Goal: Task Accomplishment & Management: Manage account settings

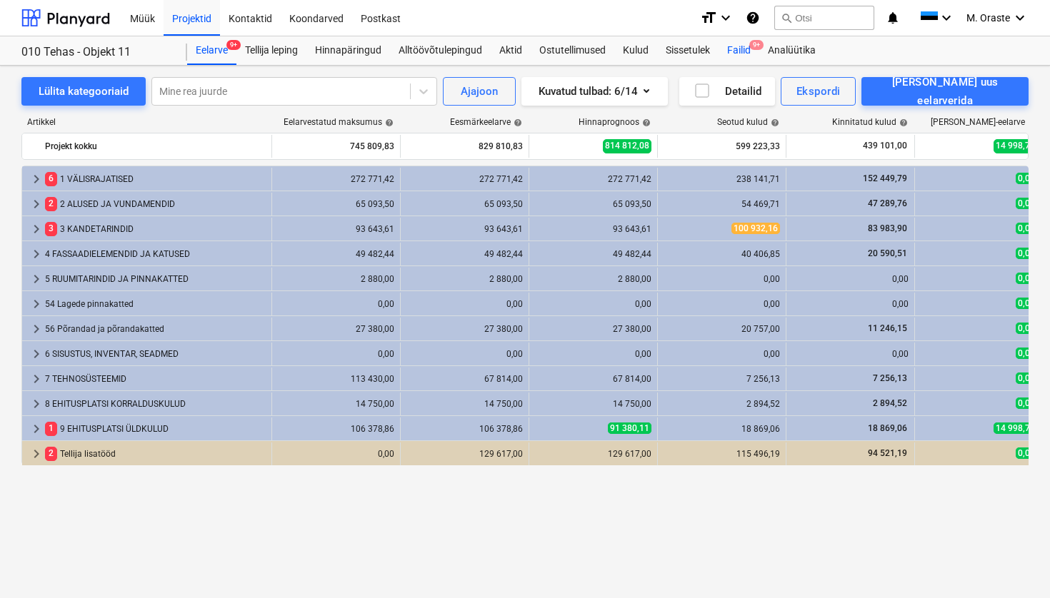
click at [736, 49] on div "Failid 9+" at bounding box center [738, 50] width 41 height 29
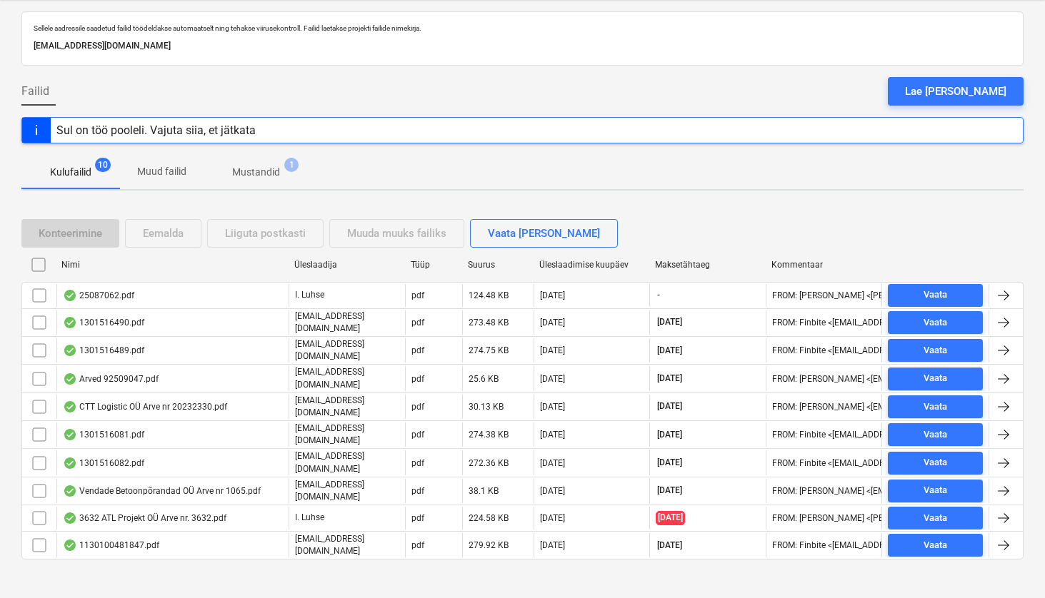
scroll to position [65, 0]
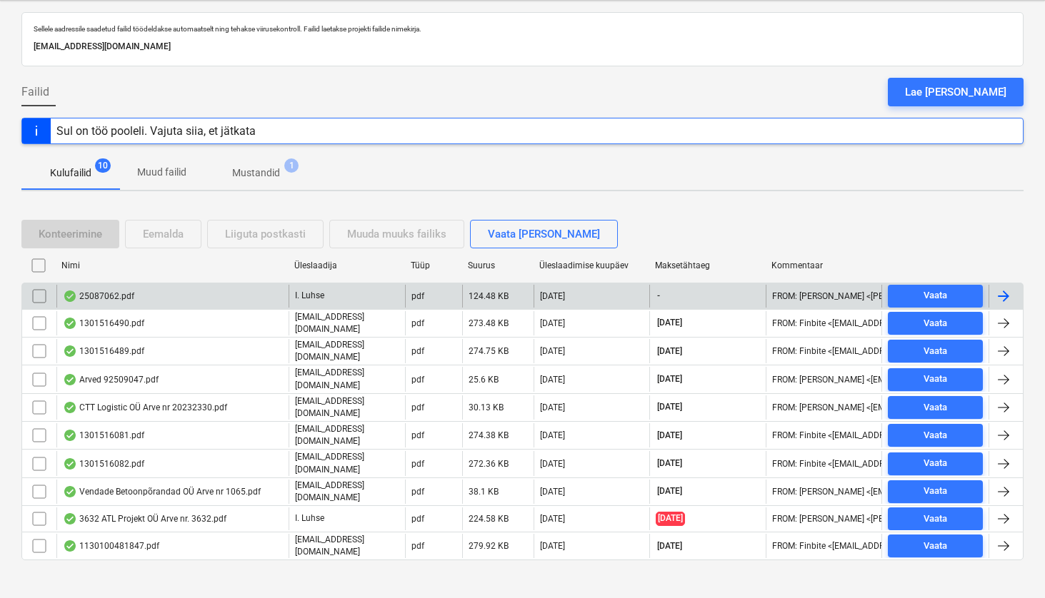
click at [136, 296] on div "25087062.pdf" at bounding box center [172, 296] width 232 height 23
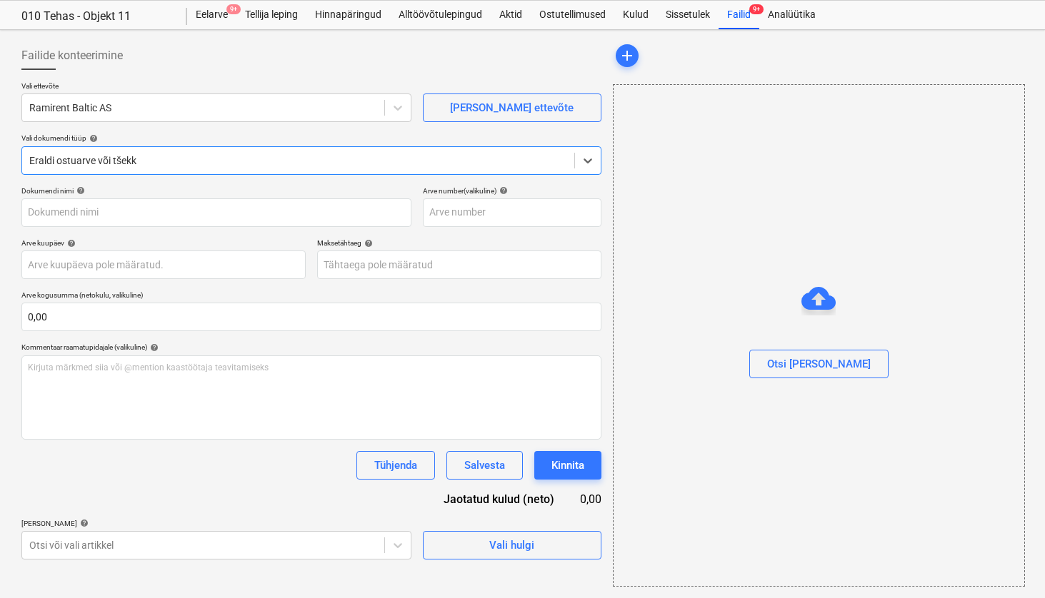
type input "25087062"
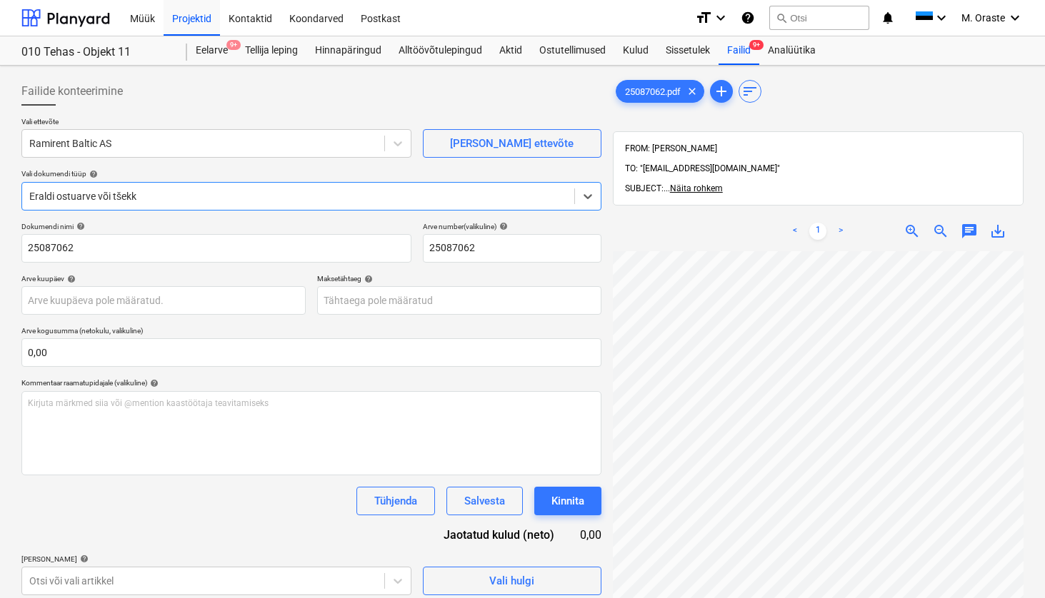
scroll to position [0, 0]
click at [844, 211] on div "< 1 >" at bounding box center [817, 231] width 129 height 40
click at [839, 223] on link ">" at bounding box center [840, 231] width 17 height 17
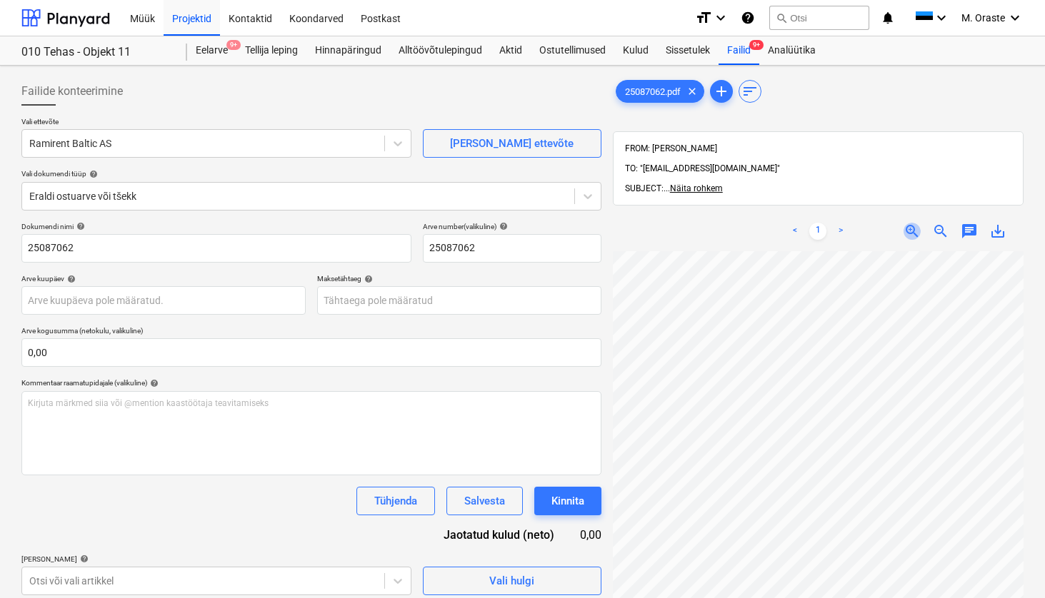
click at [904, 223] on span "zoom_in" at bounding box center [911, 231] width 17 height 17
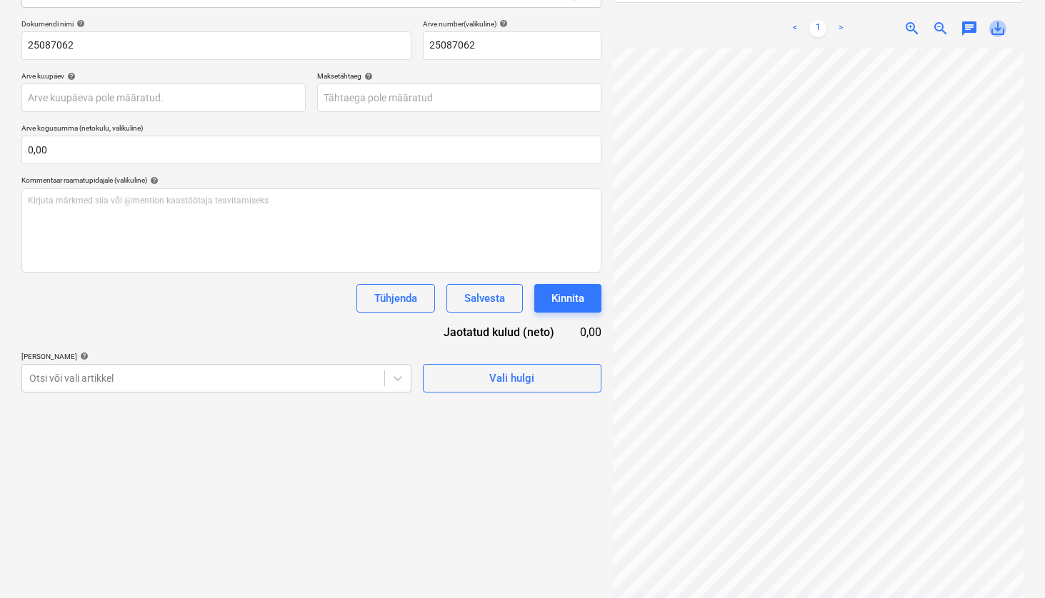
click at [998, 20] on span "save_alt" at bounding box center [997, 28] width 17 height 17
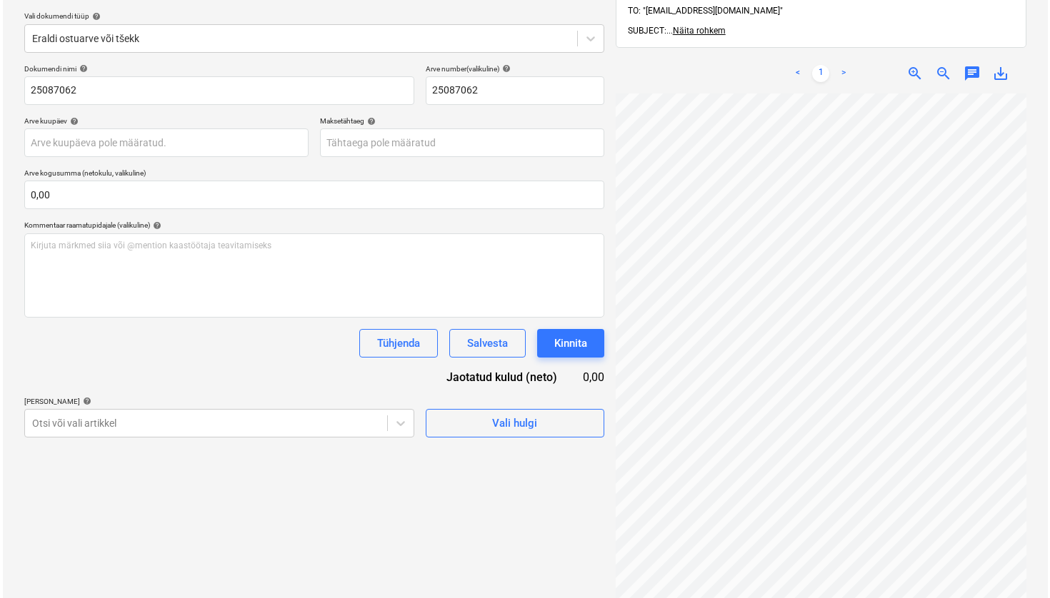
scroll to position [170, 0]
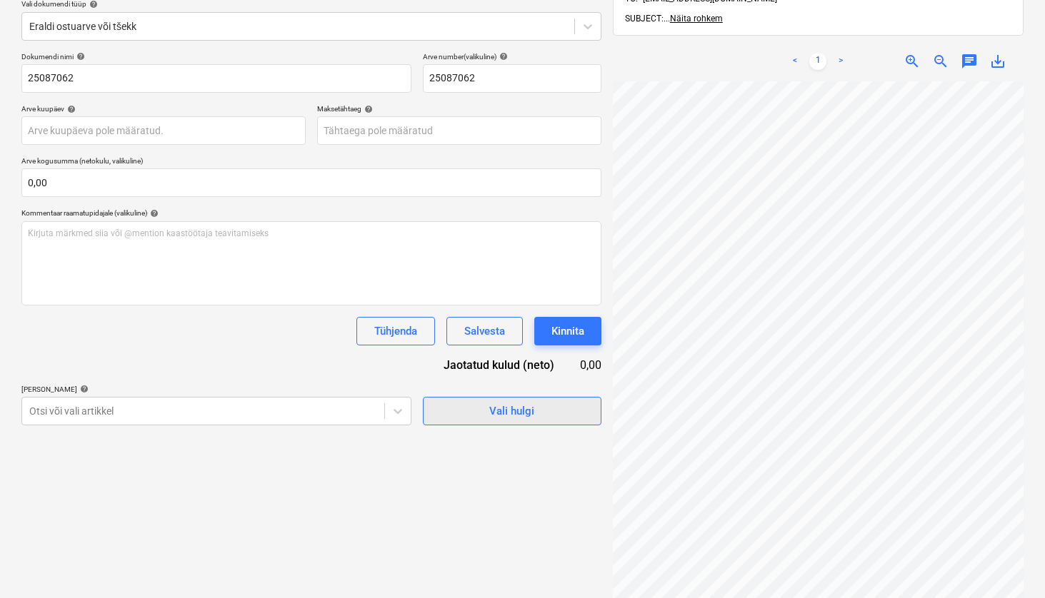
click at [527, 413] on div "Vali hulgi" at bounding box center [511, 411] width 45 height 19
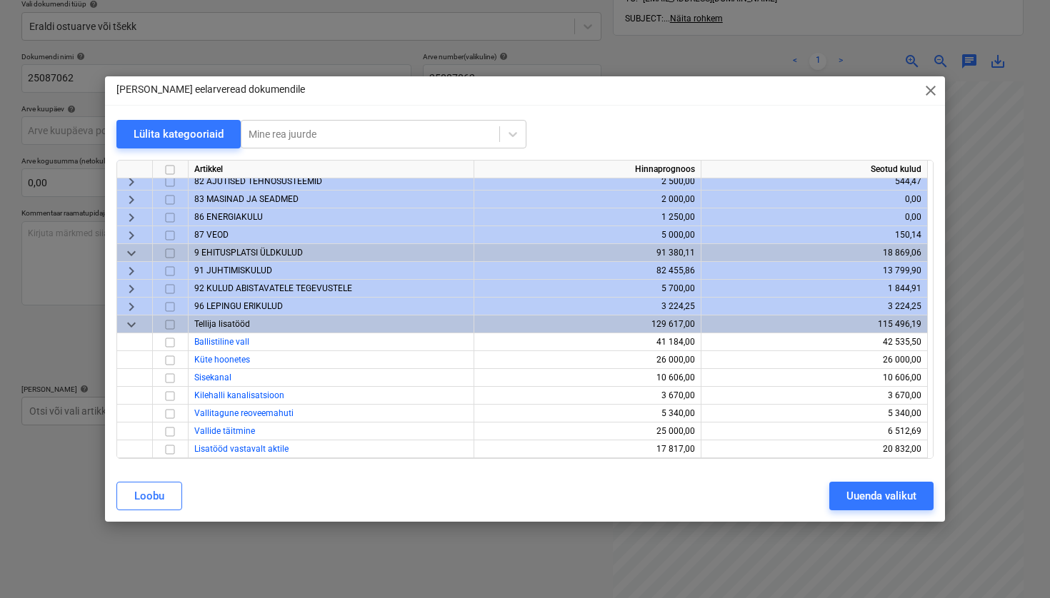
scroll to position [523, 0]
click at [133, 327] on span "keyboard_arrow_down" at bounding box center [131, 324] width 17 height 17
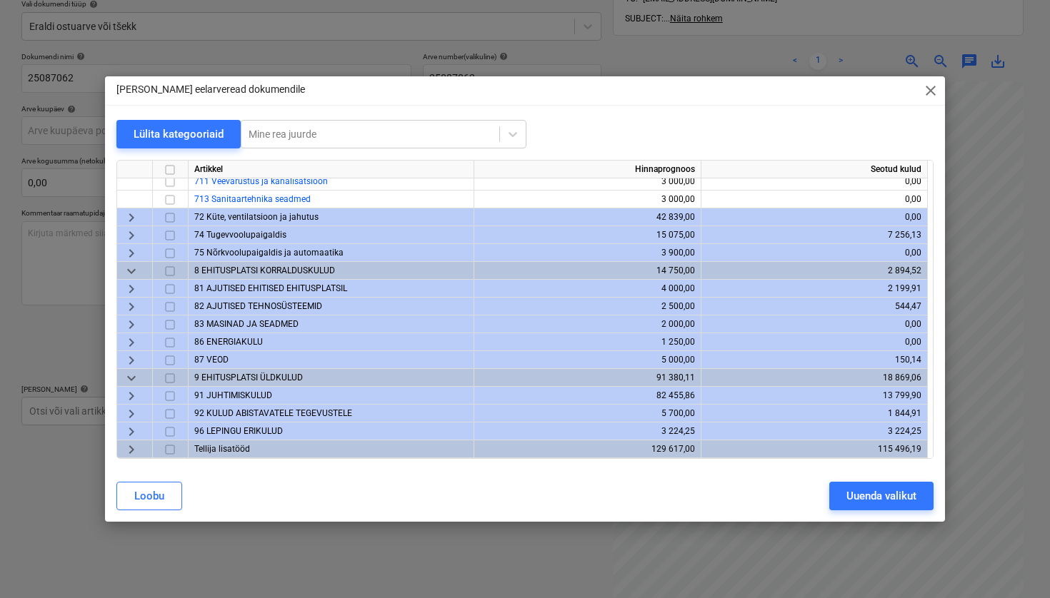
scroll to position [398, 0]
click at [131, 376] on span "keyboard_arrow_down" at bounding box center [131, 378] width 17 height 17
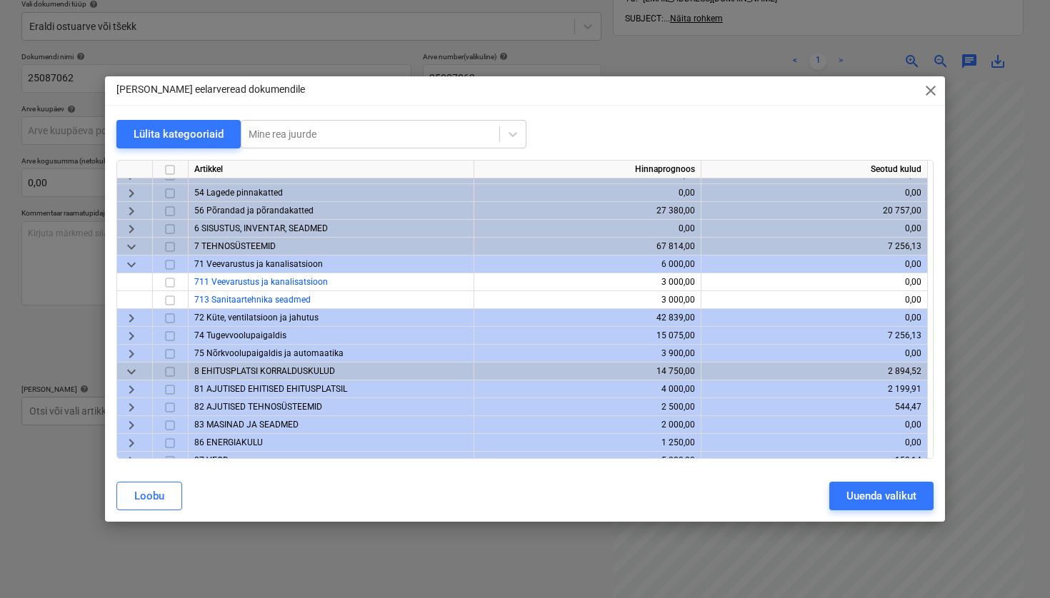
scroll to position [296, 0]
click at [131, 270] on span "keyboard_arrow_down" at bounding box center [131, 266] width 17 height 17
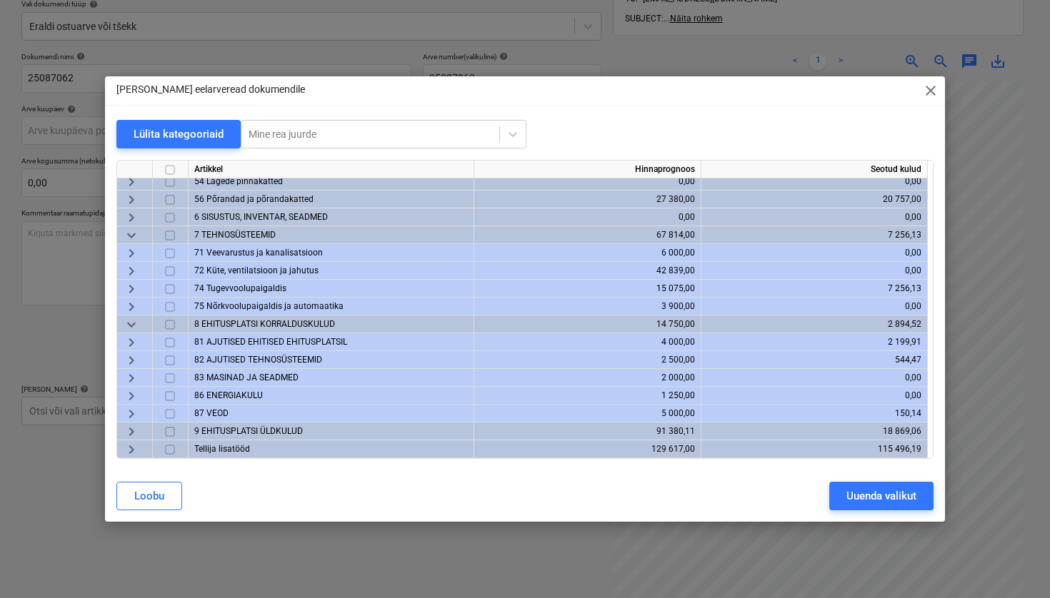
scroll to position [309, 0]
click at [128, 343] on span "keyboard_arrow_right" at bounding box center [131, 342] width 17 height 17
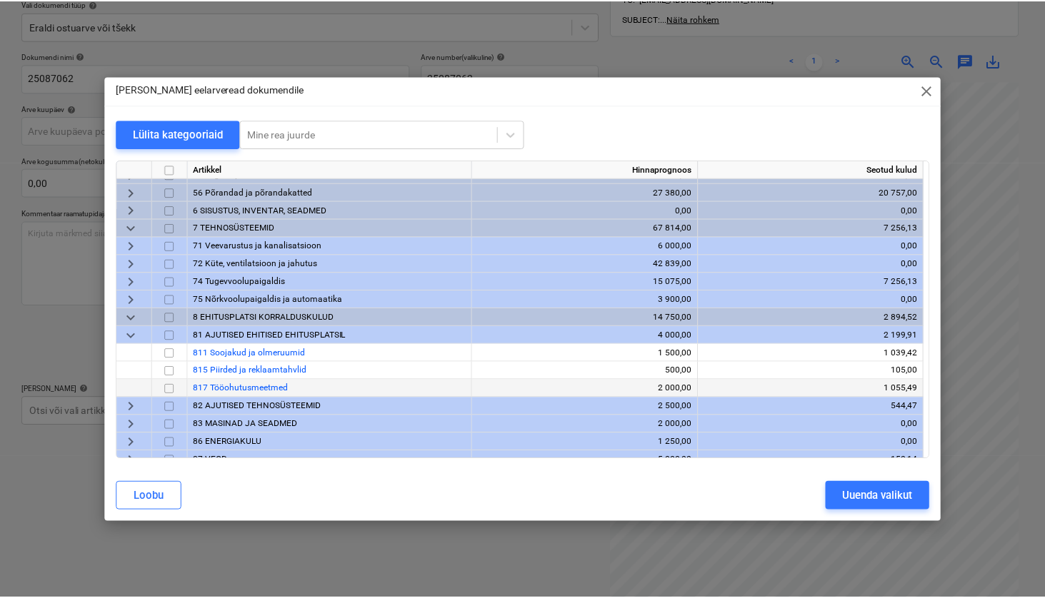
scroll to position [317, 0]
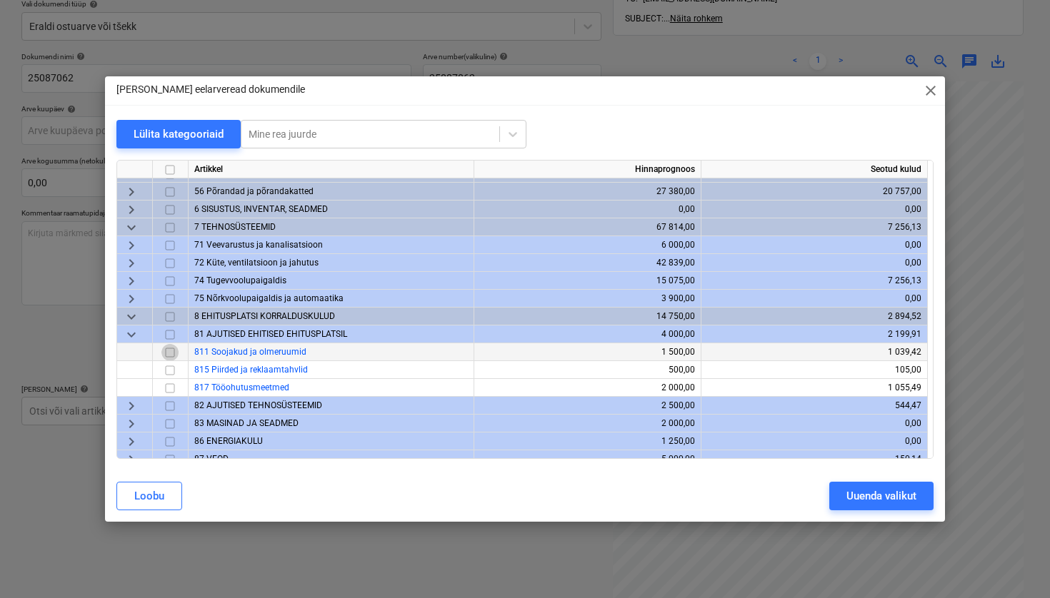
click at [170, 356] on input "checkbox" at bounding box center [169, 352] width 17 height 17
click at [880, 493] on div "Uuenda valikut" at bounding box center [881, 496] width 70 height 19
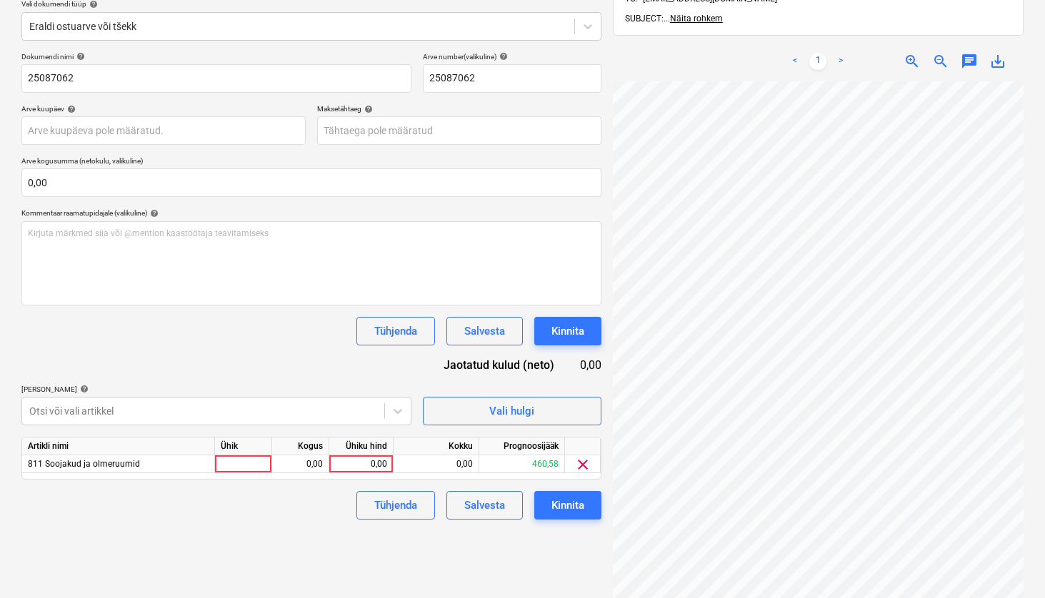
scroll to position [56, 0]
click at [250, 458] on div at bounding box center [243, 465] width 57 height 18
type input "kmpl"
click at [380, 460] on div "0,00" at bounding box center [361, 465] width 52 height 18
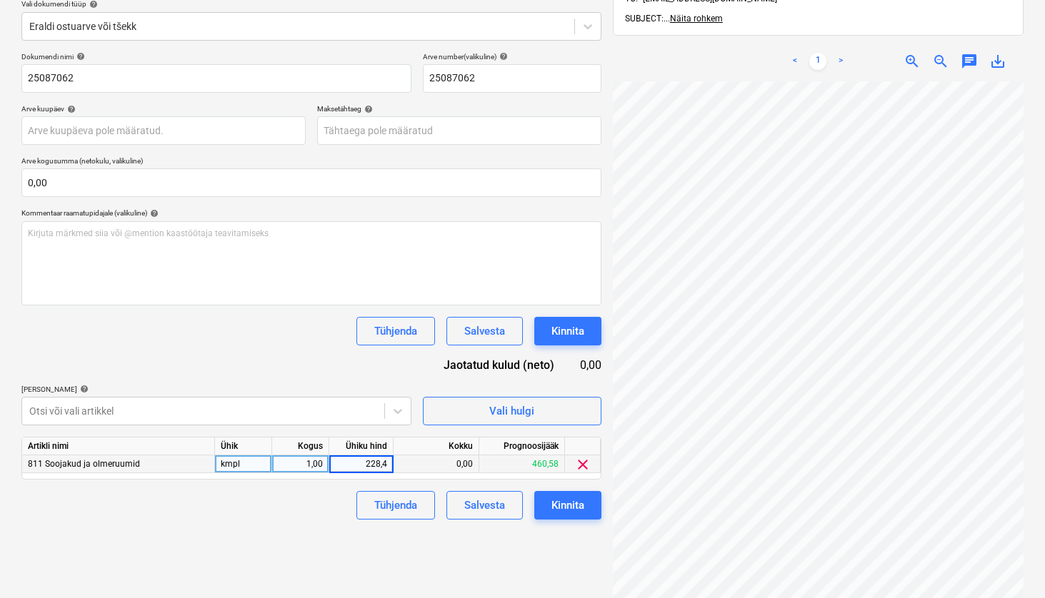
type input "228,45"
click at [276, 514] on div "Tühjenda Salvesta Kinnita" at bounding box center [311, 505] width 580 height 29
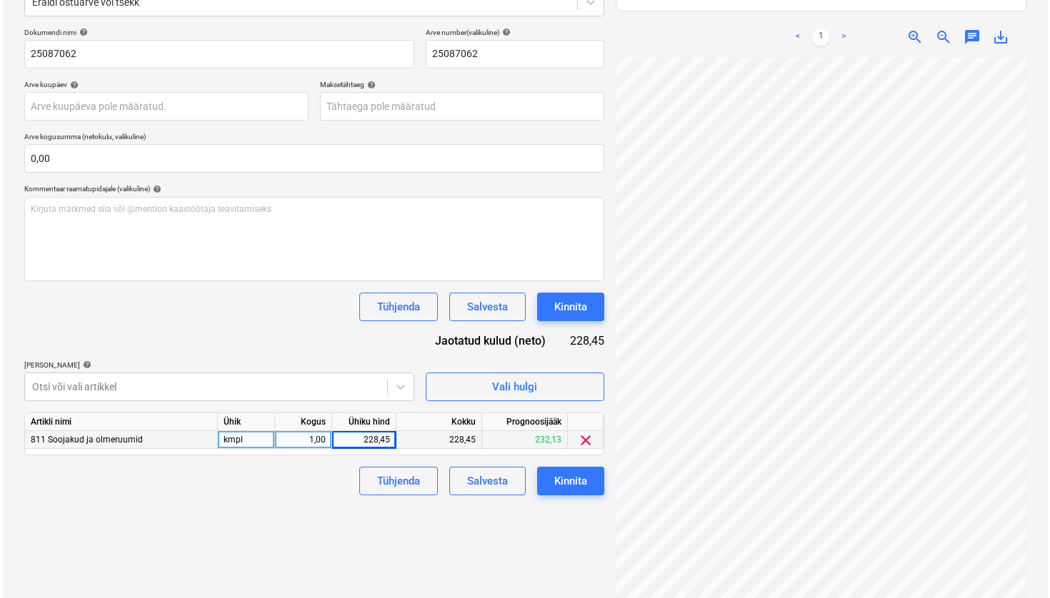
scroll to position [159, 144]
click at [565, 482] on div "Kinnita" at bounding box center [567, 481] width 33 height 19
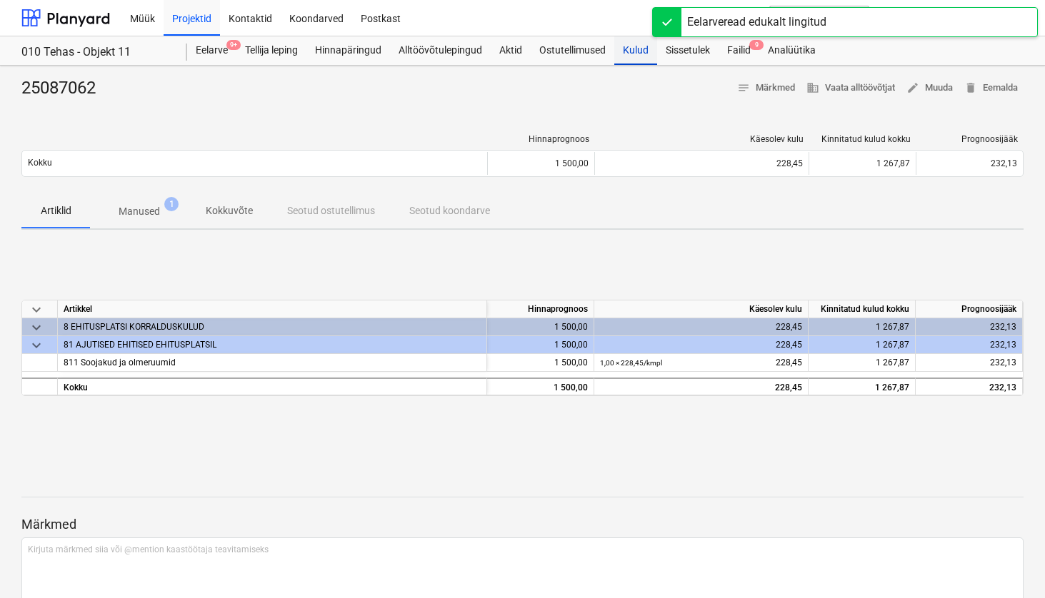
click at [634, 47] on div "Kulud" at bounding box center [635, 50] width 43 height 29
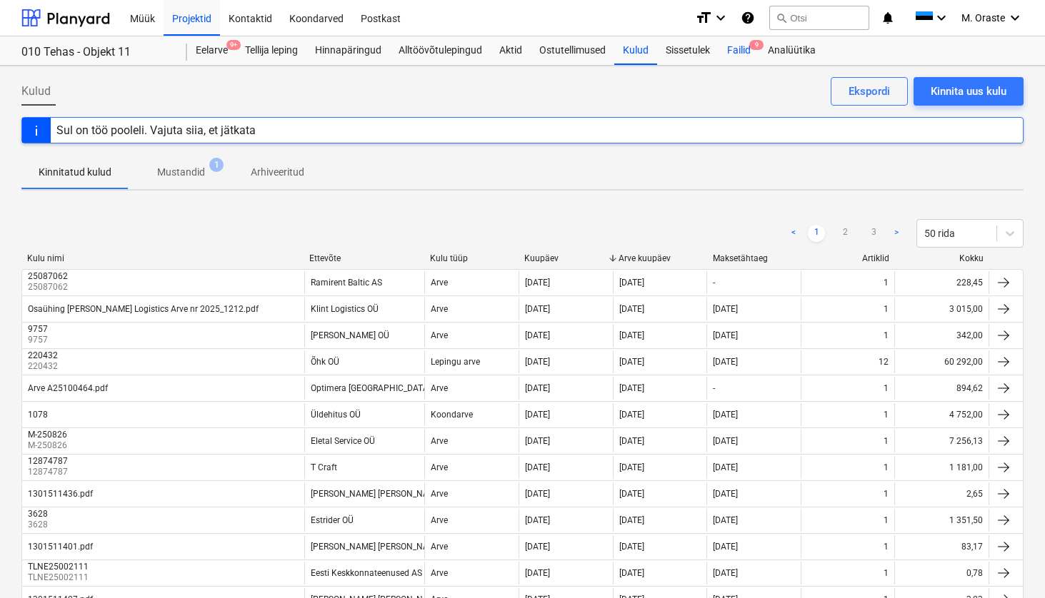
click at [735, 48] on div "Failid 9" at bounding box center [738, 50] width 41 height 29
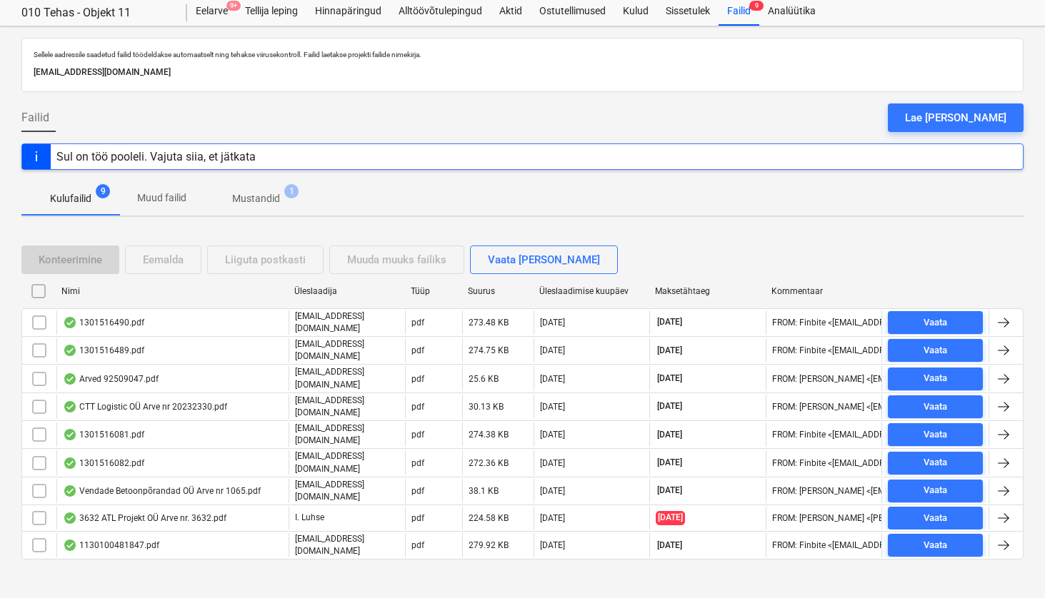
scroll to position [39, 0]
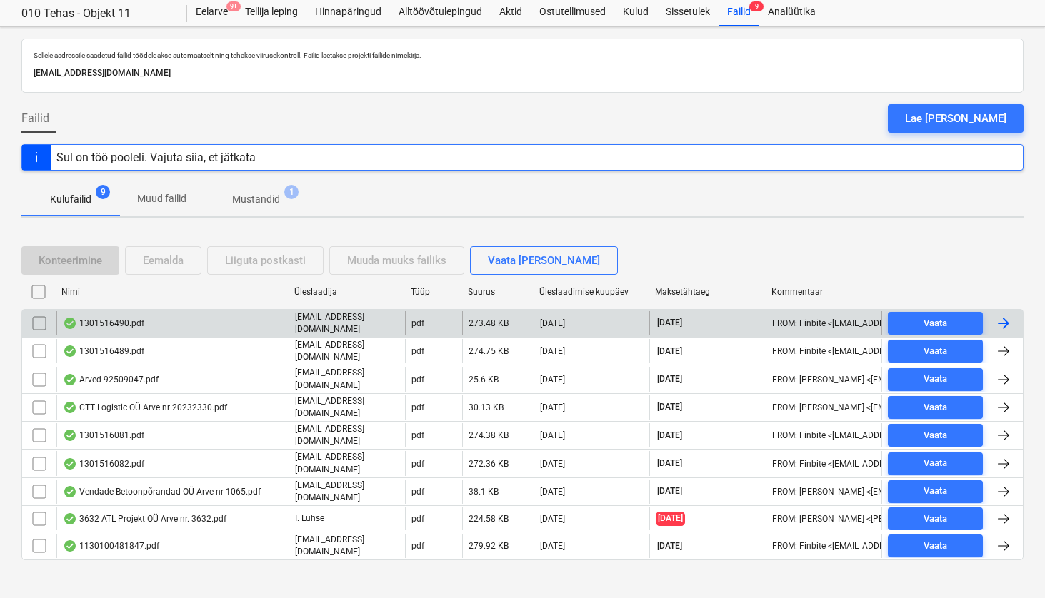
click at [149, 323] on div "1301516490.pdf" at bounding box center [172, 323] width 232 height 24
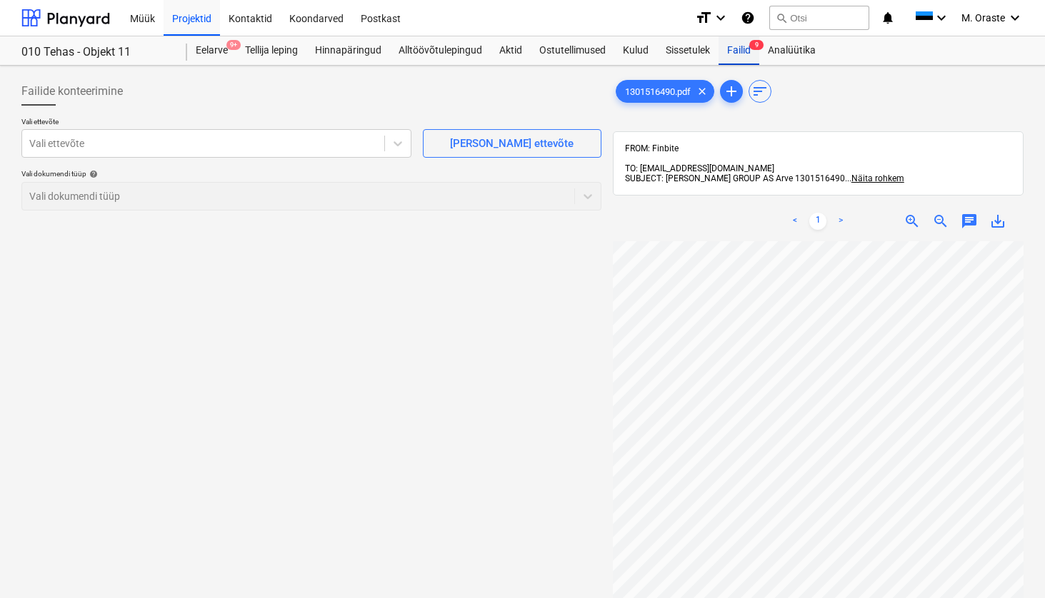
click at [737, 41] on div "Failid 9" at bounding box center [738, 50] width 41 height 29
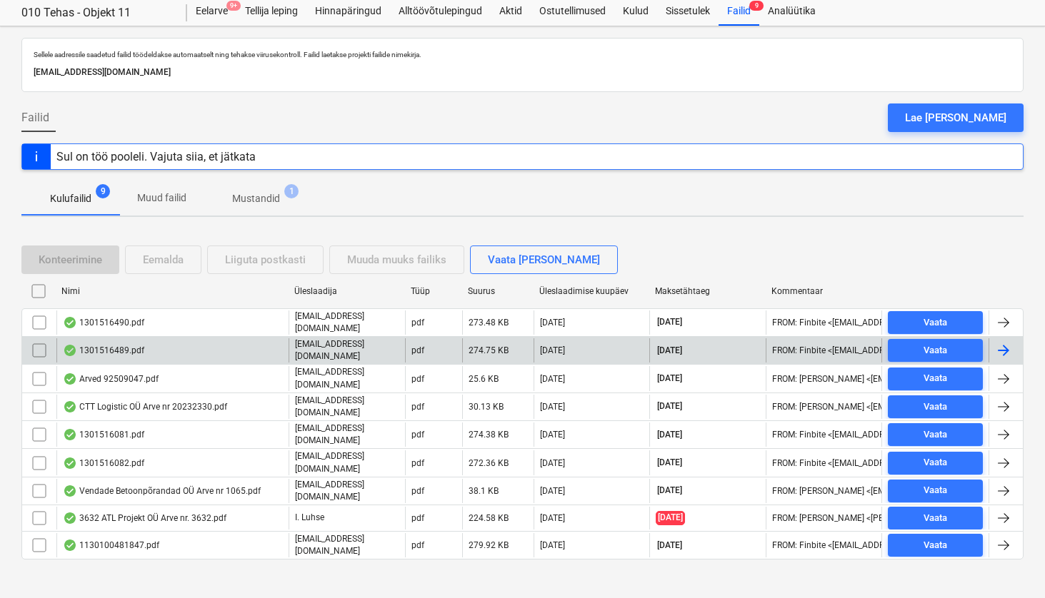
scroll to position [39, 0]
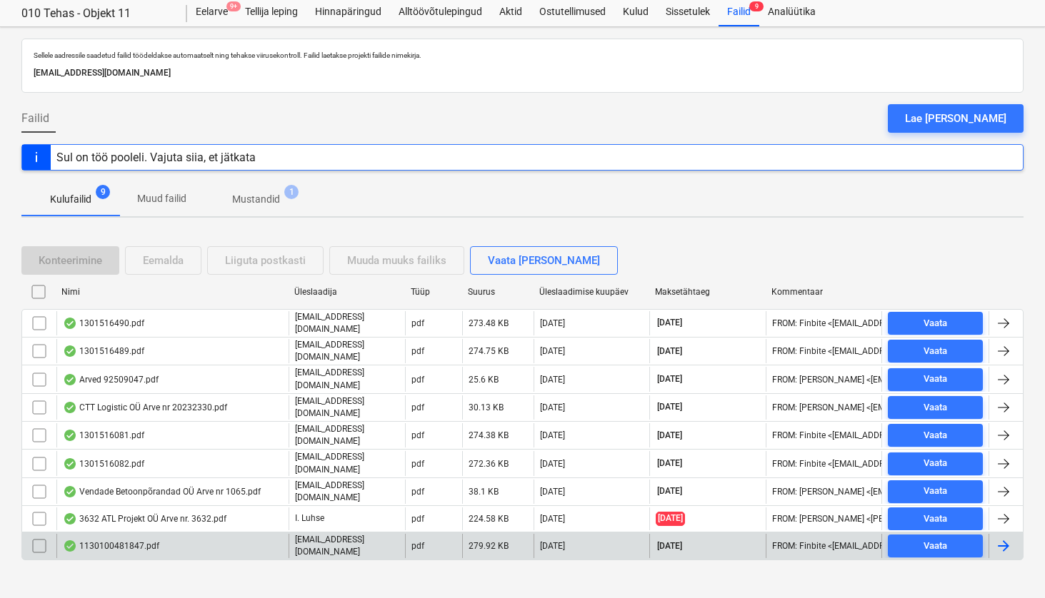
click at [128, 540] on div "1130100481847.pdf" at bounding box center [111, 545] width 96 height 11
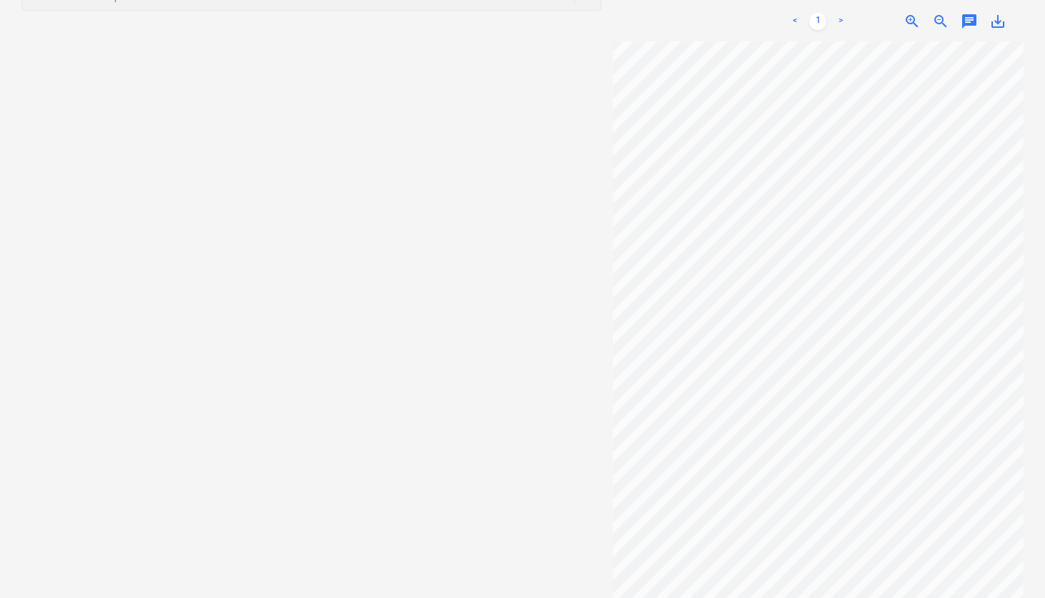
scroll to position [0, 129]
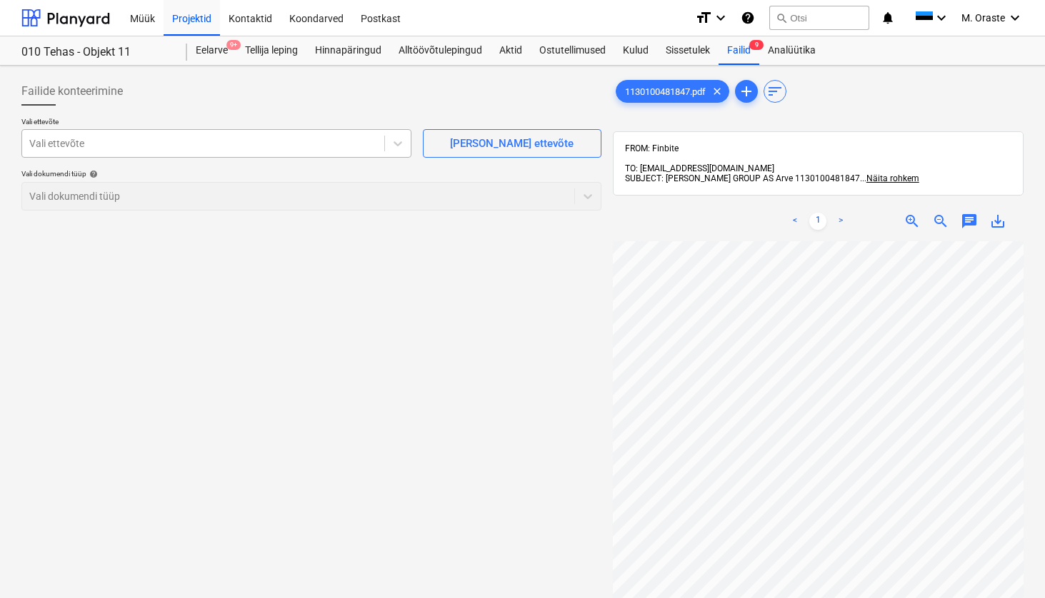
click at [366, 145] on div at bounding box center [203, 143] width 348 height 14
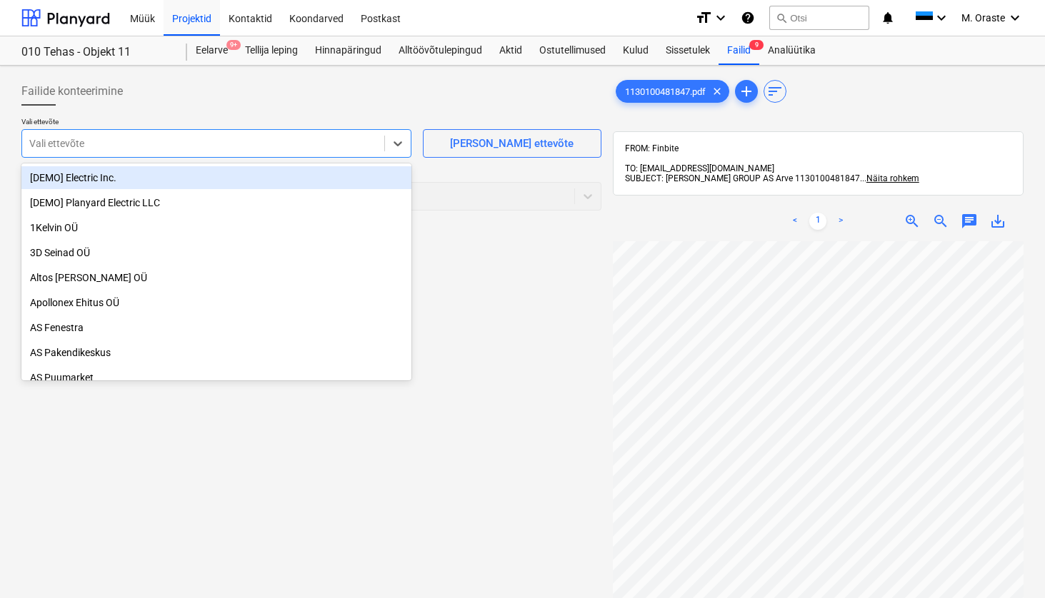
click at [461, 118] on div "[PERSON_NAME] ettevõte" at bounding box center [512, 137] width 178 height 41
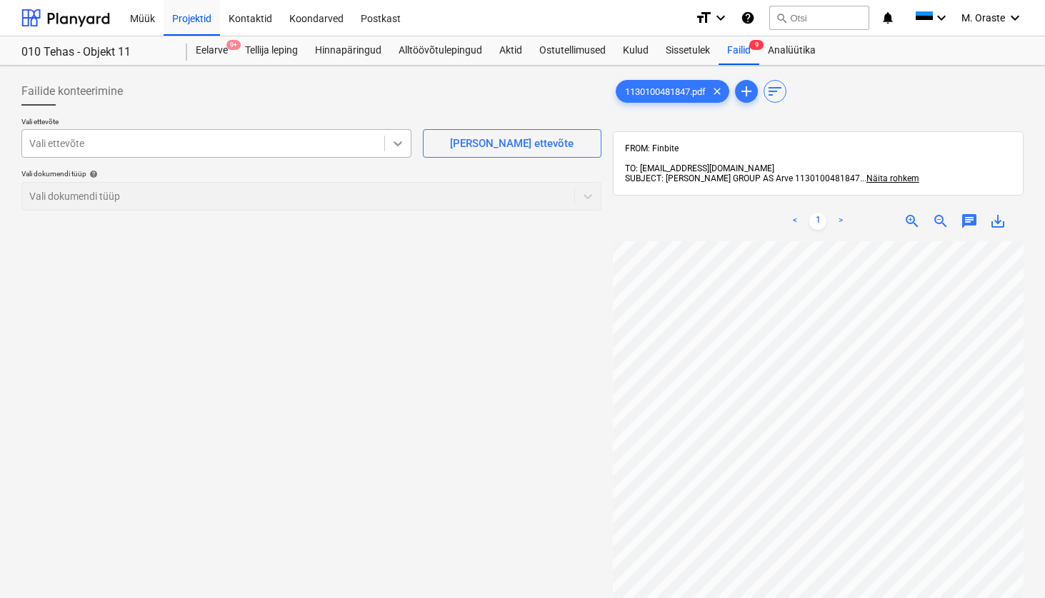
click at [406, 144] on div at bounding box center [398, 144] width 26 height 26
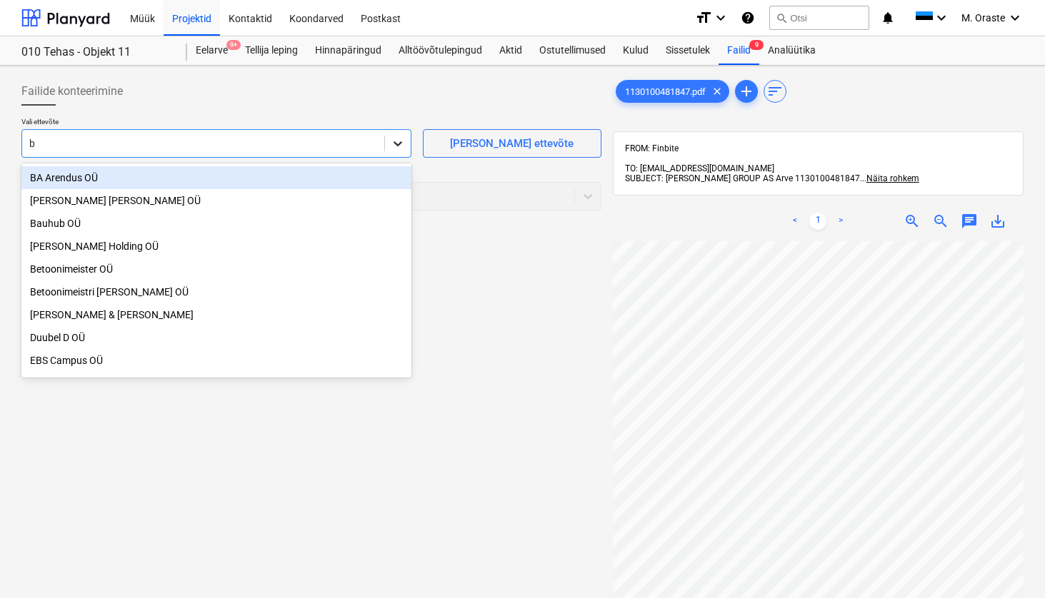
type input "ba"
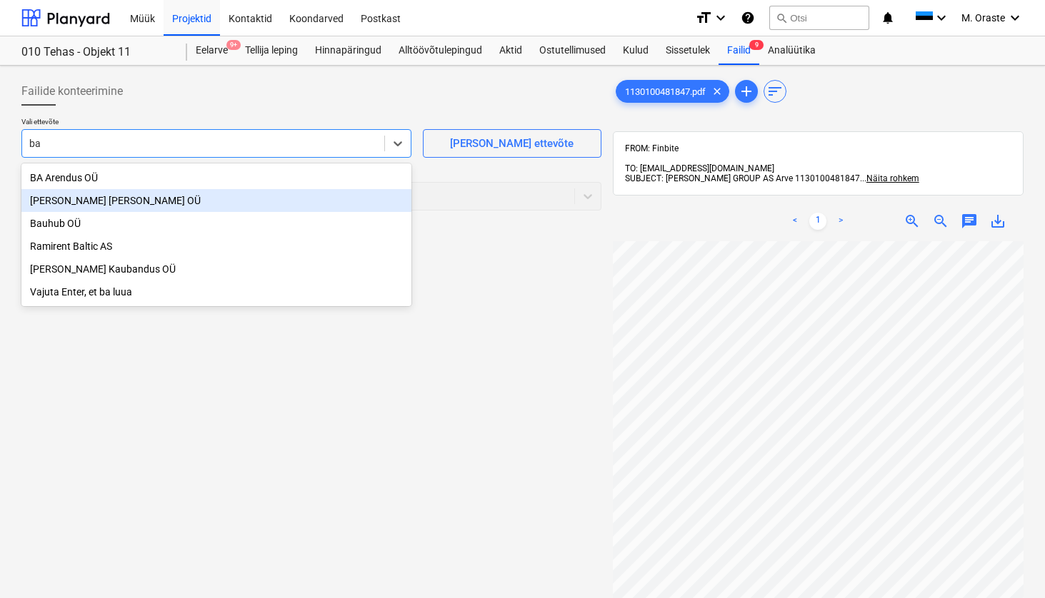
click at [224, 209] on div "[PERSON_NAME] [PERSON_NAME] OÜ" at bounding box center [216, 200] width 390 height 23
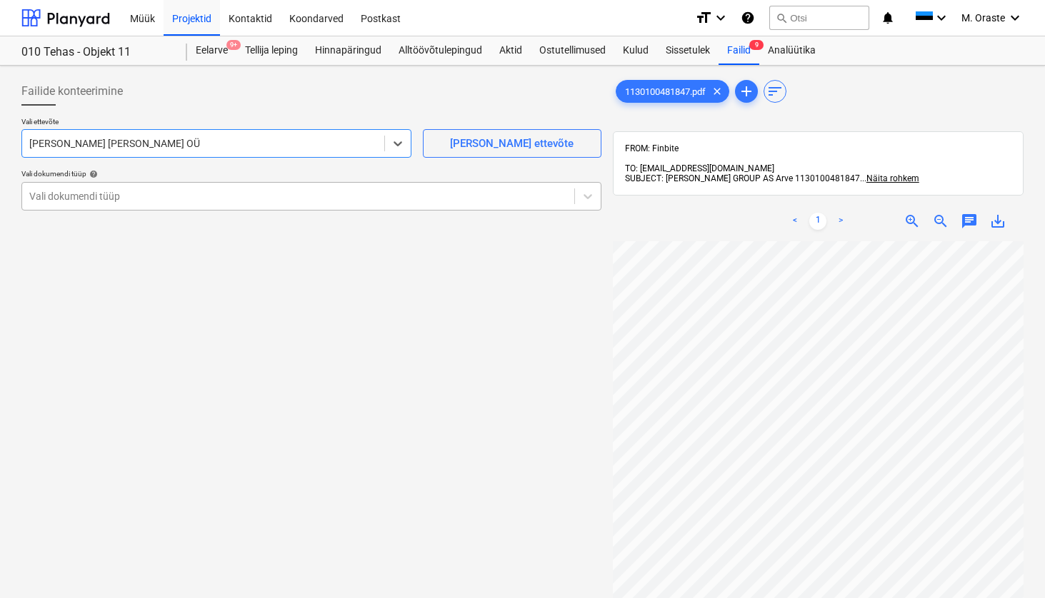
click at [418, 203] on div "Vali dokumendi tüüp" at bounding box center [298, 196] width 552 height 20
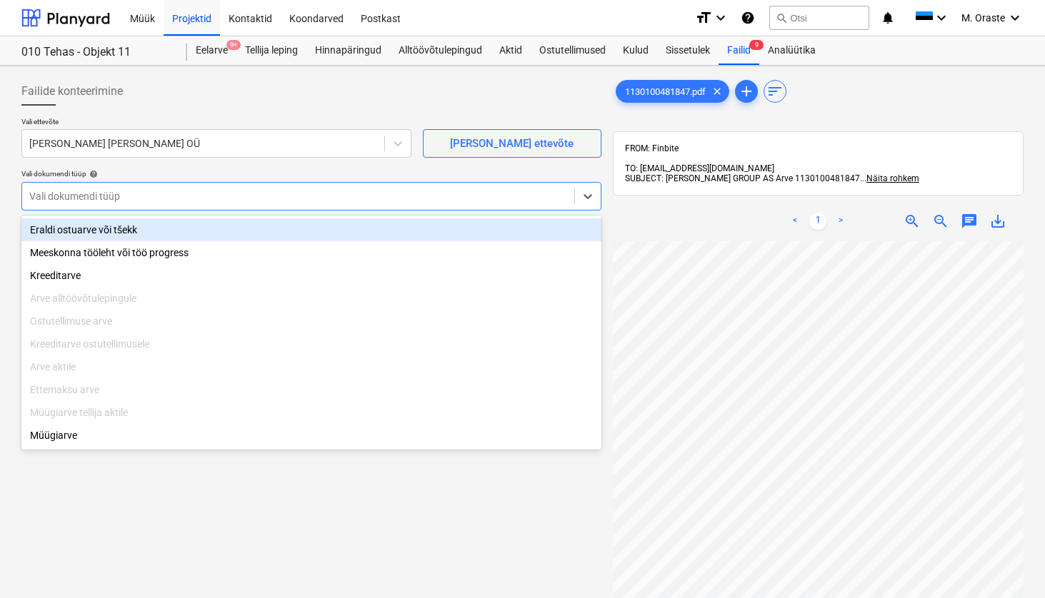
click at [393, 229] on div "Eraldi ostuarve või tšekk" at bounding box center [311, 229] width 580 height 23
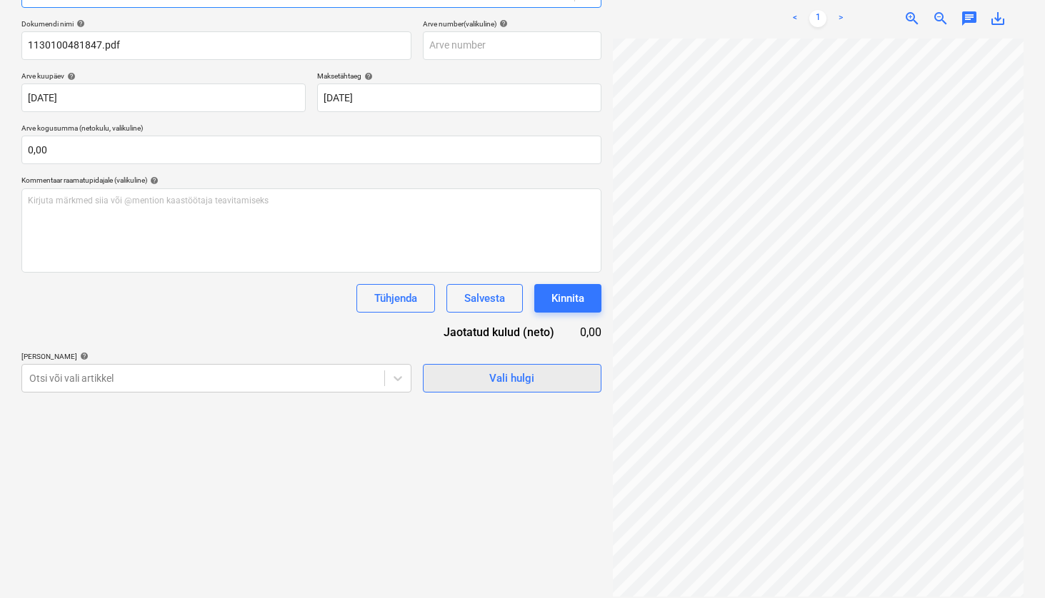
click at [478, 384] on span "Vali hulgi" at bounding box center [512, 378] width 143 height 19
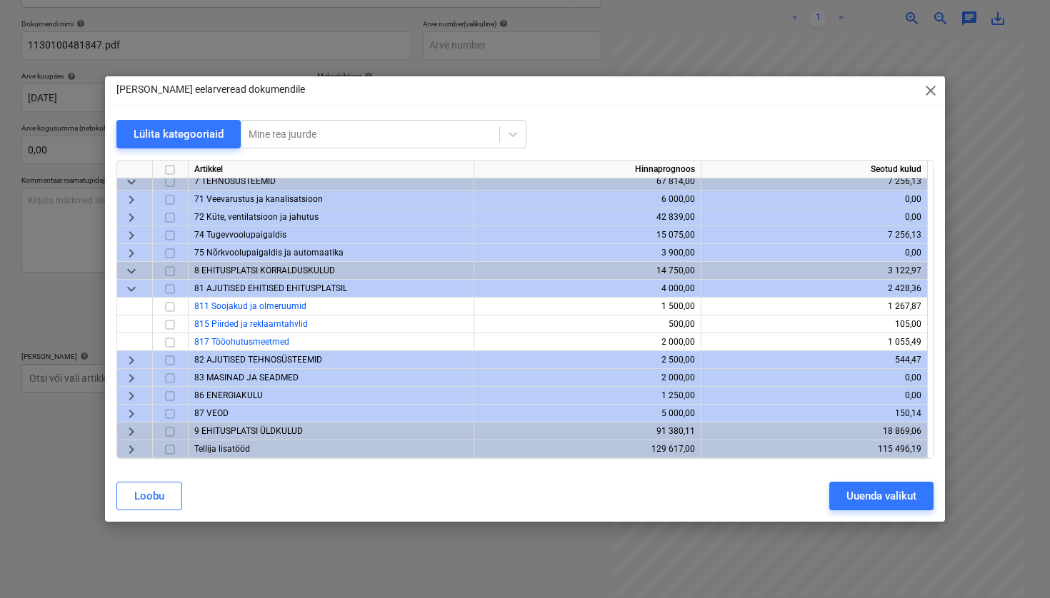
click at [933, 91] on span "close" at bounding box center [930, 90] width 17 height 17
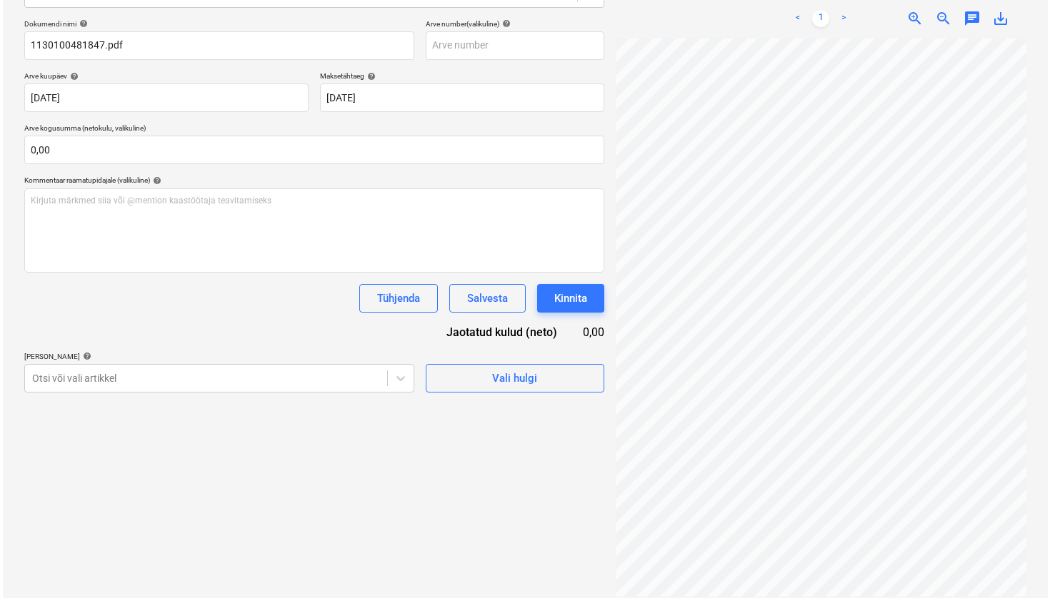
scroll to position [67, 0]
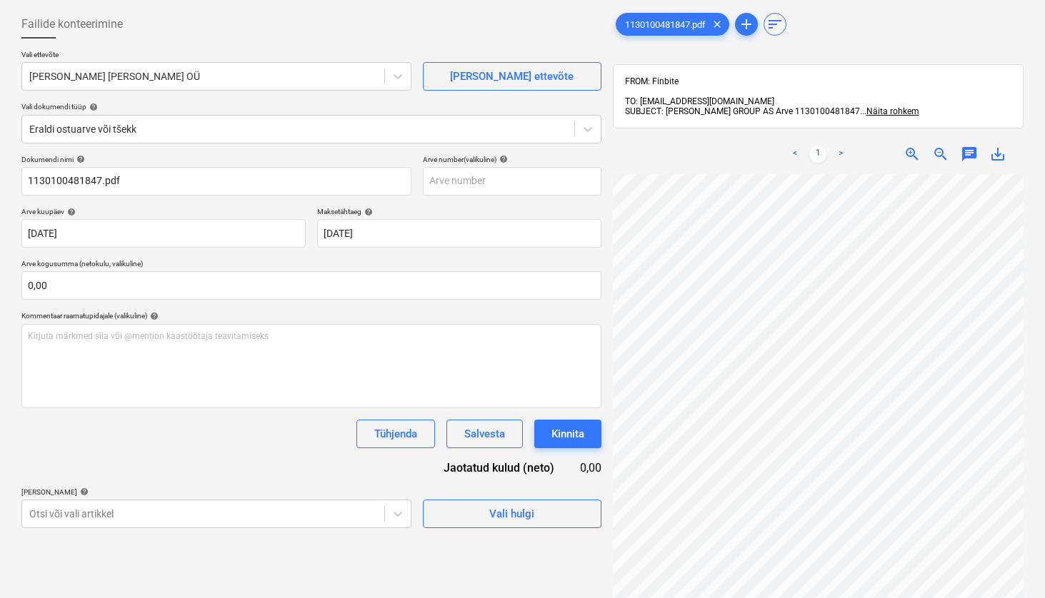
click at [997, 146] on span "save_alt" at bounding box center [997, 154] width 17 height 17
click at [481, 512] on span "Vali hulgi" at bounding box center [512, 514] width 143 height 19
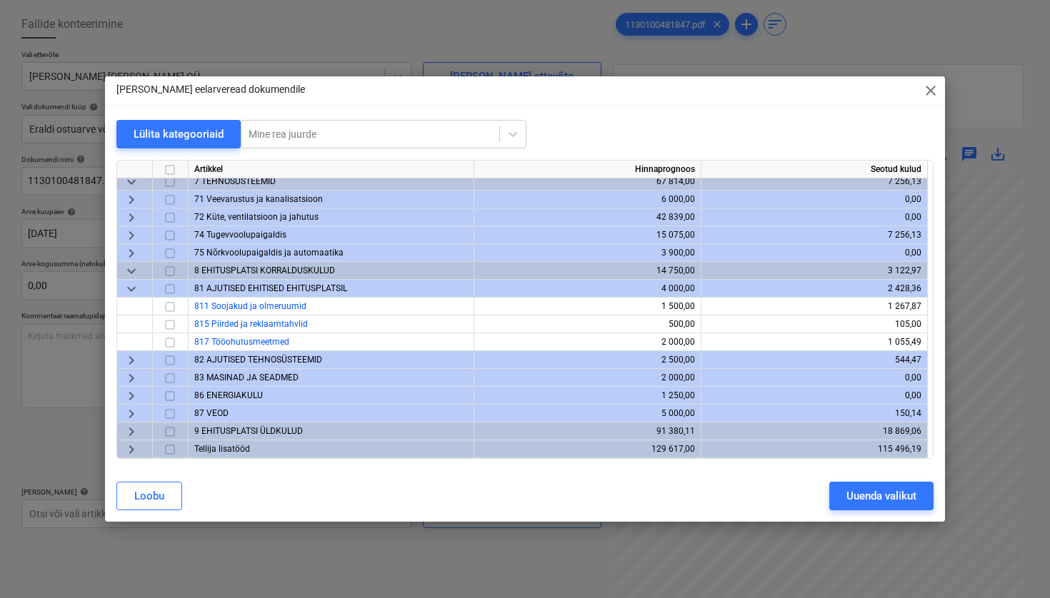
scroll to position [363, 0]
click at [171, 306] on input "checkbox" at bounding box center [169, 306] width 17 height 17
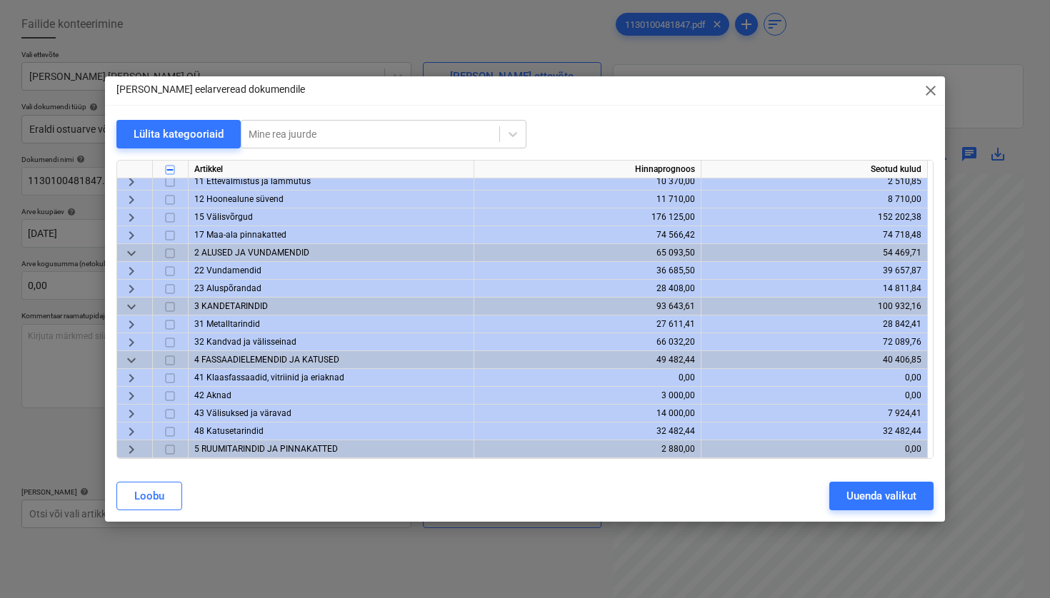
scroll to position [24, 0]
click at [133, 286] on span "keyboard_arrow_right" at bounding box center [131, 288] width 17 height 17
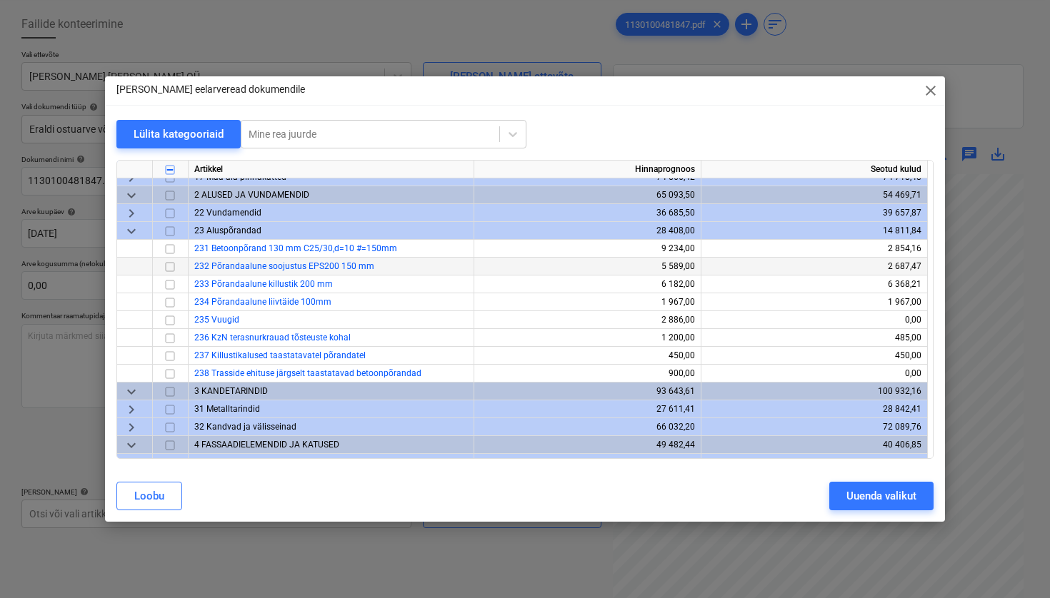
scroll to position [85, 0]
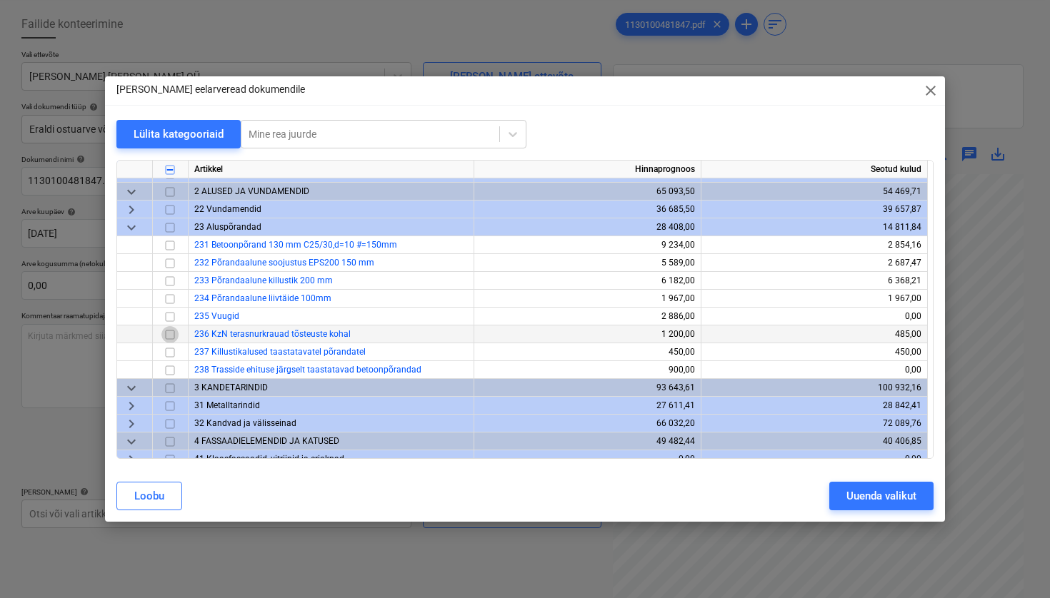
click at [175, 333] on input "checkbox" at bounding box center [169, 334] width 17 height 17
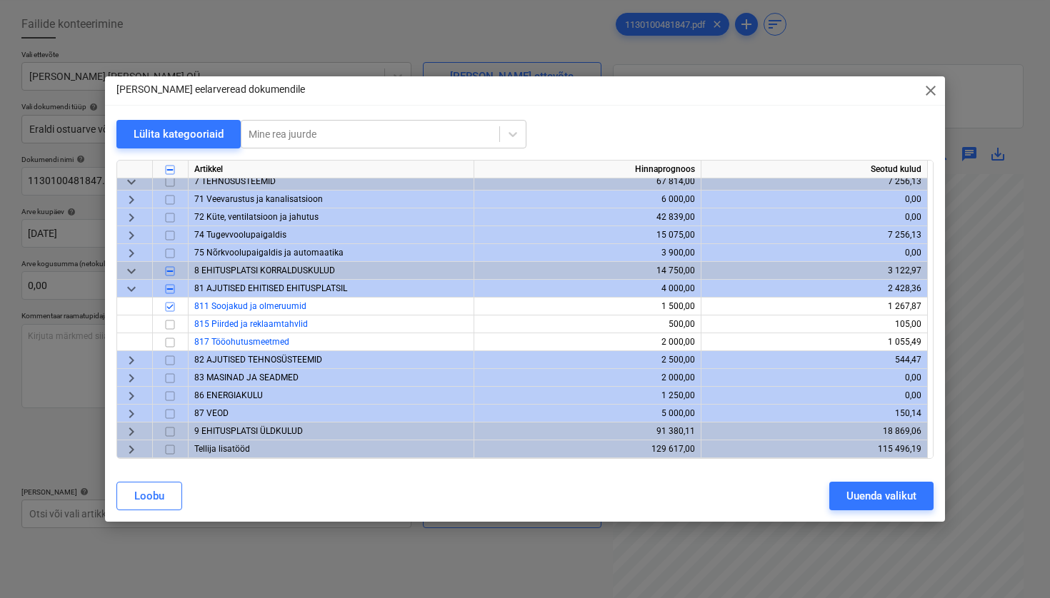
scroll to position [505, 0]
click at [127, 453] on span "keyboard_arrow_right" at bounding box center [131, 449] width 17 height 17
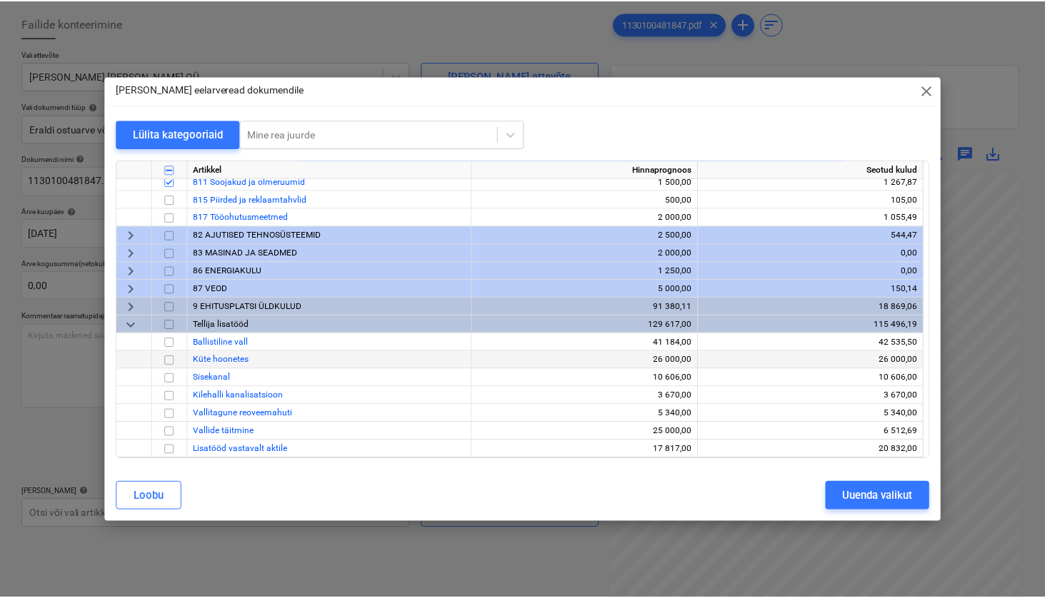
scroll to position [630, 0]
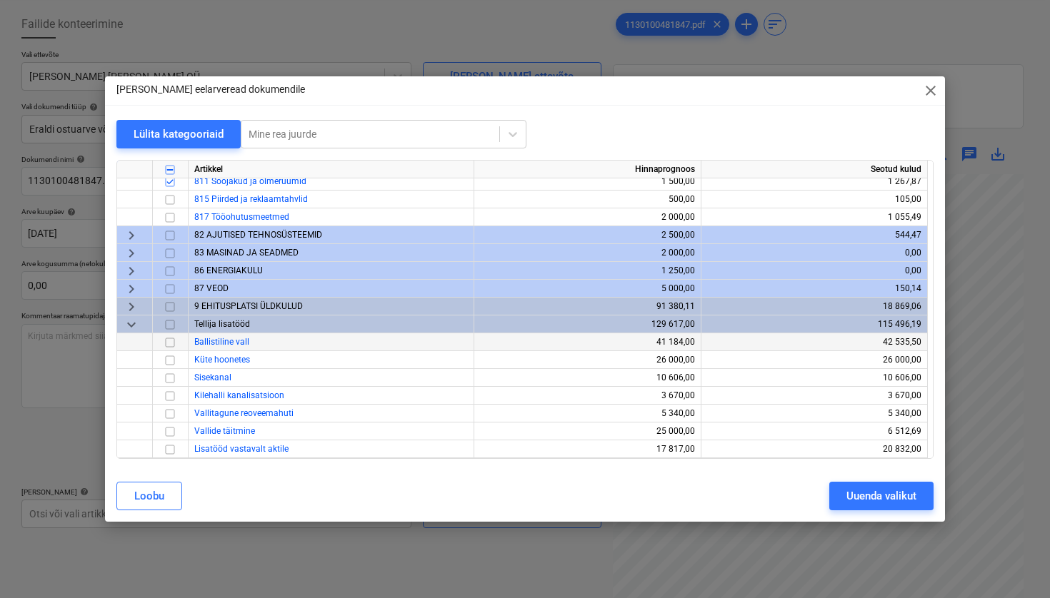
click at [172, 343] on input "checkbox" at bounding box center [169, 342] width 17 height 17
click at [898, 494] on div "Uuenda valikut" at bounding box center [881, 496] width 70 height 19
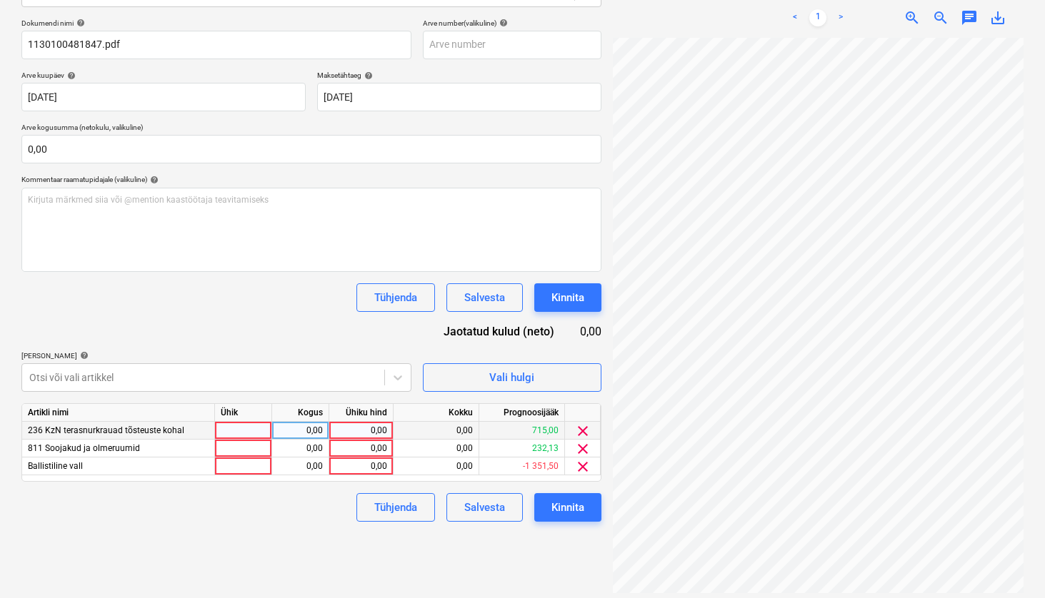
scroll to position [203, 0]
click at [235, 426] on div at bounding box center [243, 432] width 57 height 18
type input "kmpl"
click at [304, 427] on div "0,00" at bounding box center [300, 432] width 45 height 18
type input "1"
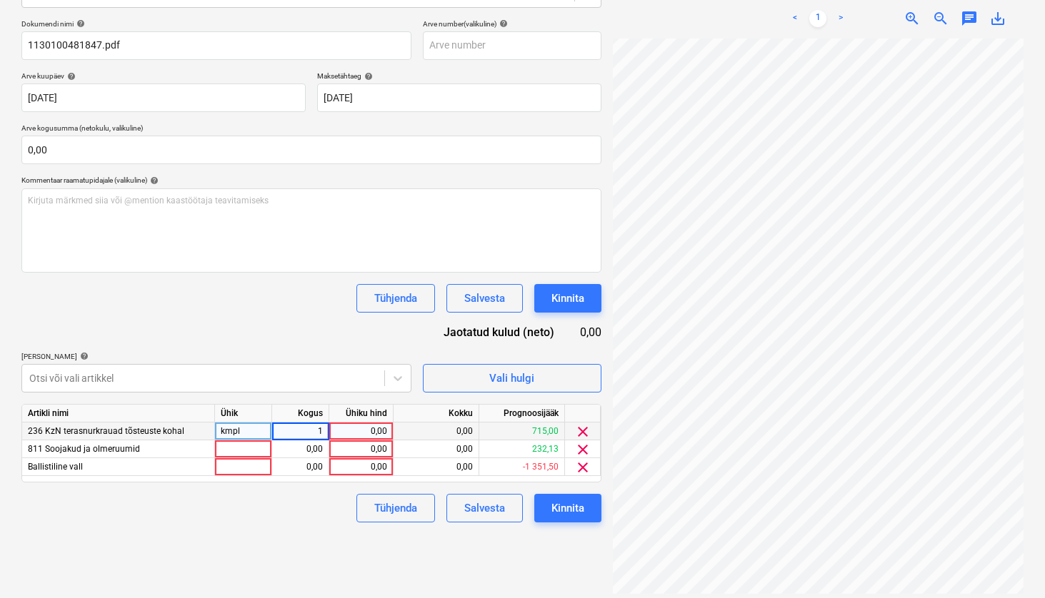
click at [368, 423] on div "0,00" at bounding box center [361, 432] width 52 height 18
type input "12,79"
click at [248, 445] on div at bounding box center [243, 450] width 57 height 18
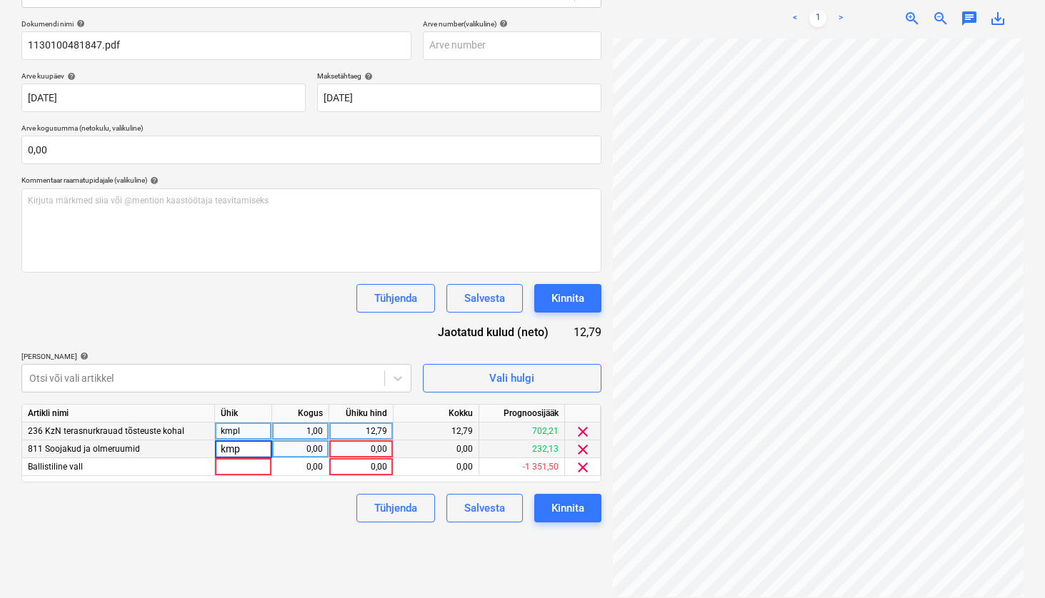
type input "kmpl"
click at [362, 448] on div "0,00" at bounding box center [361, 450] width 52 height 18
type input "9,44"
click at [373, 469] on div "0,00" at bounding box center [361, 467] width 52 height 18
click at [233, 463] on div at bounding box center [243, 467] width 57 height 18
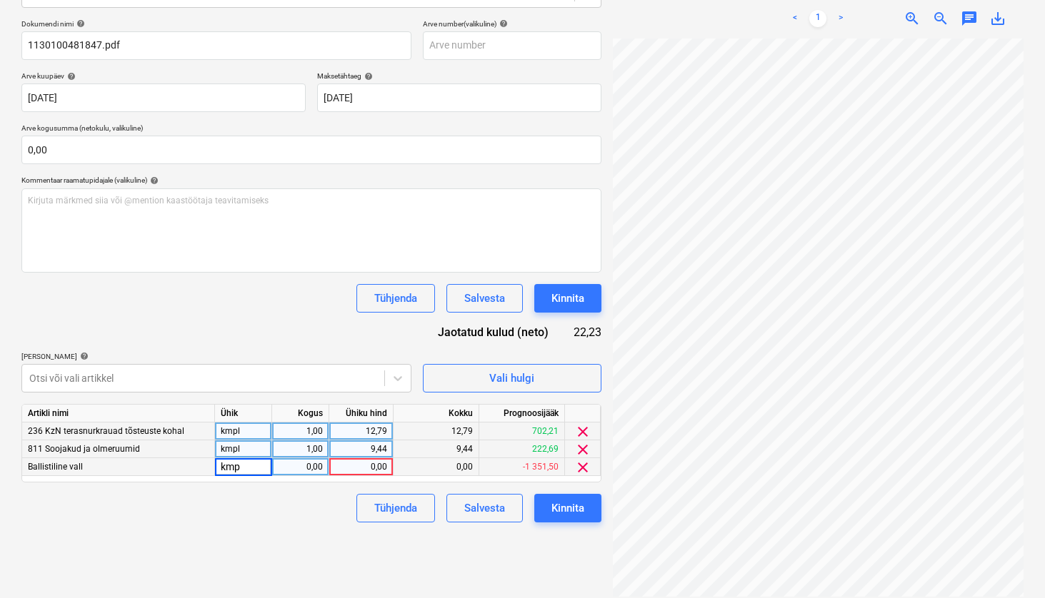
type input "kmpl"
click at [355, 466] on div "0,00" at bounding box center [361, 467] width 52 height 18
click at [317, 466] on div "0,00" at bounding box center [300, 467] width 45 height 18
click at [317, 466] on input at bounding box center [300, 466] width 56 height 17
type input "1"
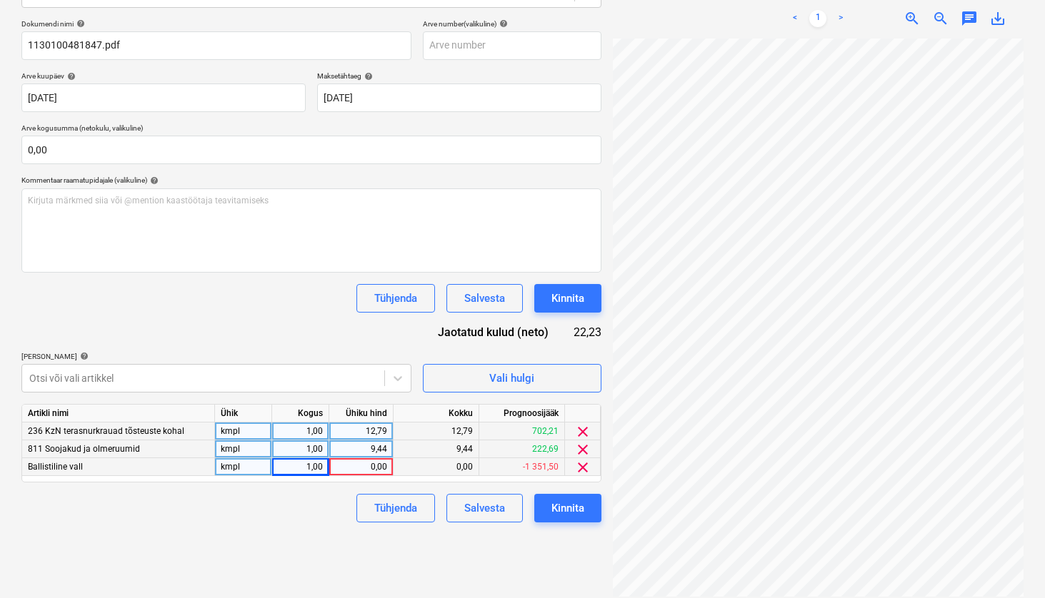
click at [384, 463] on div "0,00" at bounding box center [361, 467] width 52 height 18
click at [325, 533] on div "Failide konteerimine Vali ettevõte [PERSON_NAME] [PERSON_NAME] OÜ [PERSON_NAME]…" at bounding box center [311, 236] width 591 height 734
click at [360, 468] on div "0,00" at bounding box center [361, 467] width 52 height 18
type input "22,23"
click at [286, 510] on div "Tühjenda Salvesta Kinnita" at bounding box center [311, 508] width 580 height 29
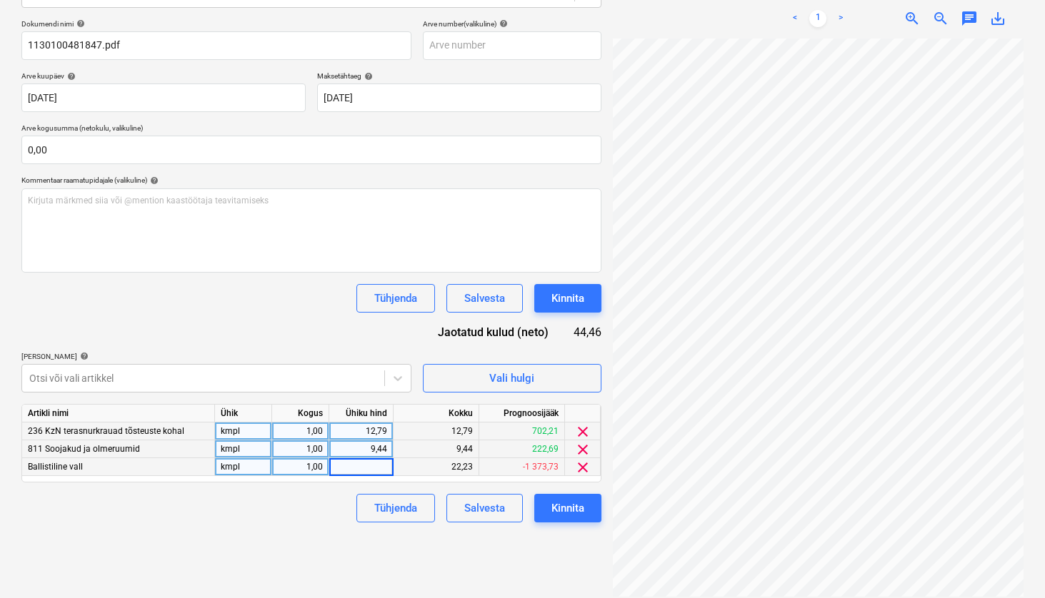
click at [288, 508] on div "Tühjenda Salvesta Kinnita" at bounding box center [311, 508] width 580 height 29
click at [311, 513] on div "Tühjenda Salvesta Kinnita" at bounding box center [311, 508] width 580 height 29
click at [258, 528] on div "Failide konteerimine Vali ettevõte [PERSON_NAME] [PERSON_NAME] OÜ [PERSON_NAME]…" at bounding box center [311, 236] width 591 height 734
click at [374, 467] on div "0,00" at bounding box center [361, 467] width 52 height 18
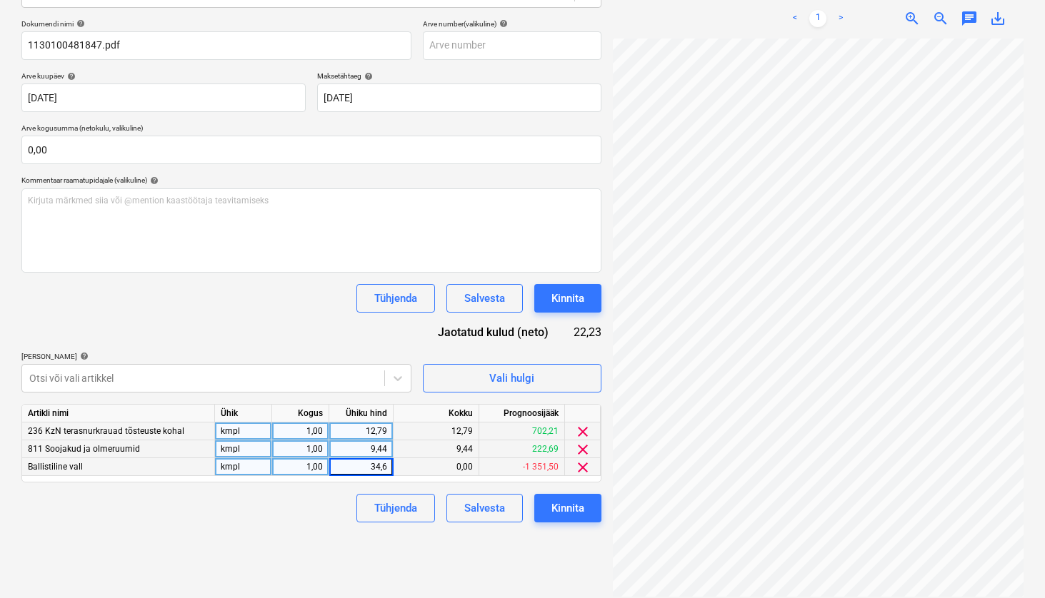
type input "34,65"
click at [263, 538] on div "Failide konteerimine Vali ettevõte [PERSON_NAME] [PERSON_NAME] OÜ [PERSON_NAME]…" at bounding box center [311, 236] width 591 height 734
click at [288, 539] on div "Failide konteerimine Vali ettevõte [PERSON_NAME] [PERSON_NAME] OÜ [PERSON_NAME]…" at bounding box center [311, 236] width 591 height 734
click at [373, 448] on div "9,44" at bounding box center [361, 450] width 52 height 18
click at [295, 506] on div "Tühjenda Salvesta Kinnita" at bounding box center [311, 508] width 580 height 29
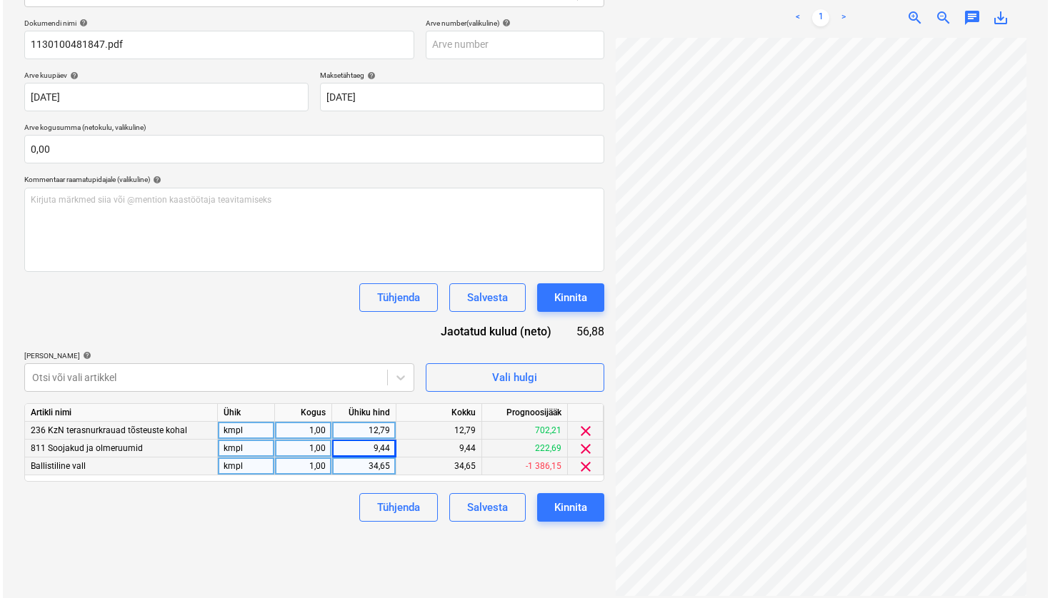
scroll to position [203, 0]
click at [579, 514] on div "Kinnita" at bounding box center [567, 508] width 33 height 19
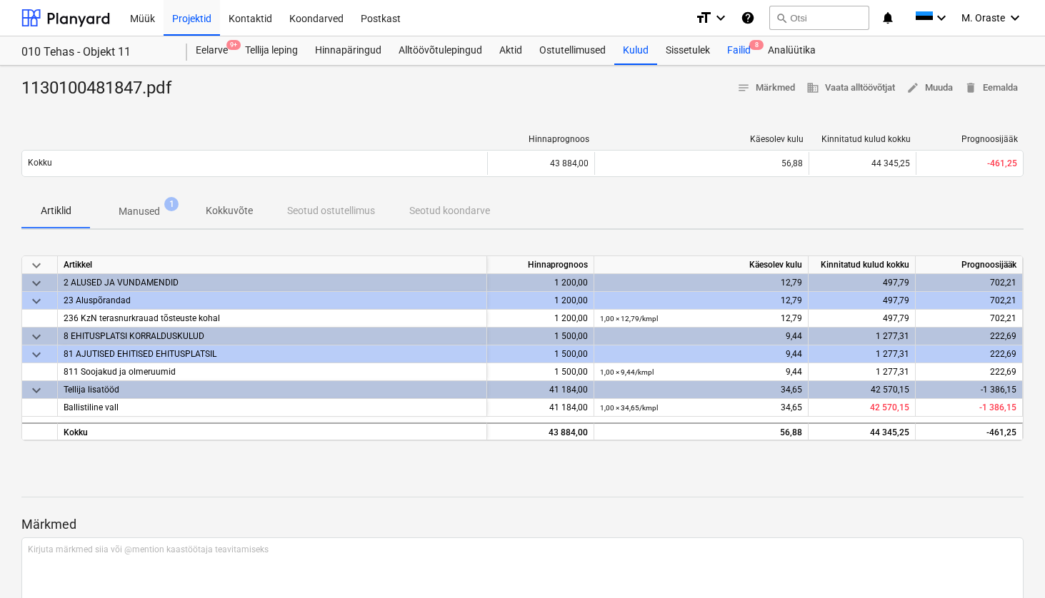
click at [750, 54] on div "Failid 8" at bounding box center [738, 50] width 41 height 29
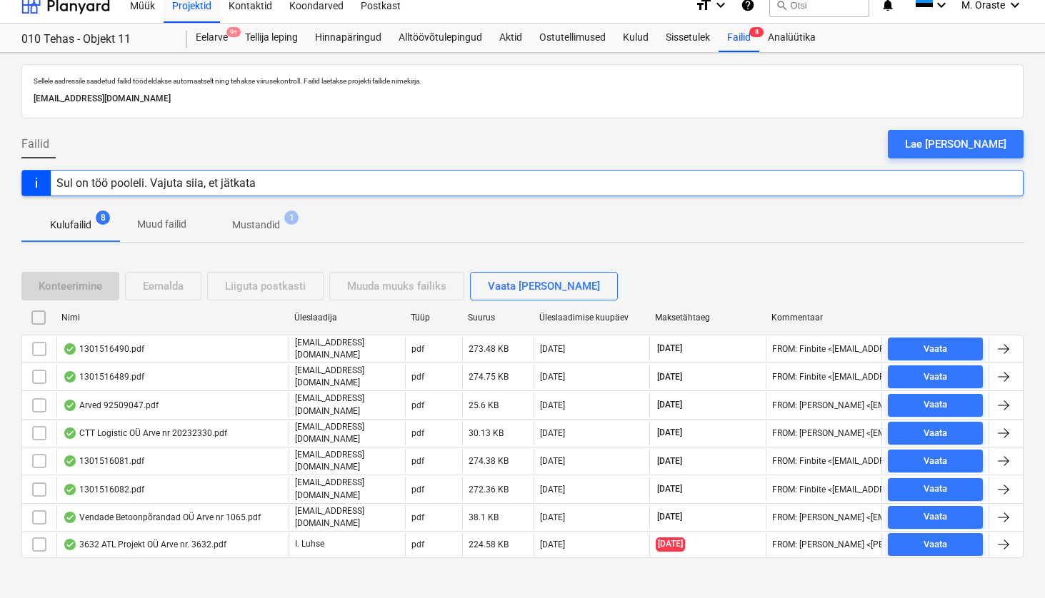
scroll to position [12, 0]
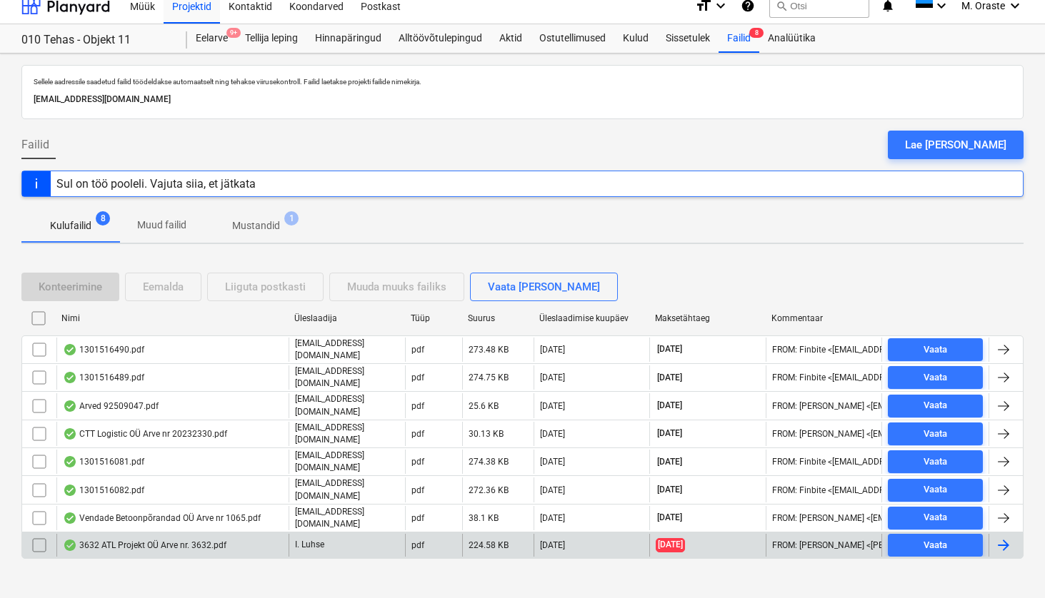
click at [159, 540] on div "3632 ATL Projekt OÜ Arve nr. 3632.pdf" at bounding box center [145, 545] width 164 height 11
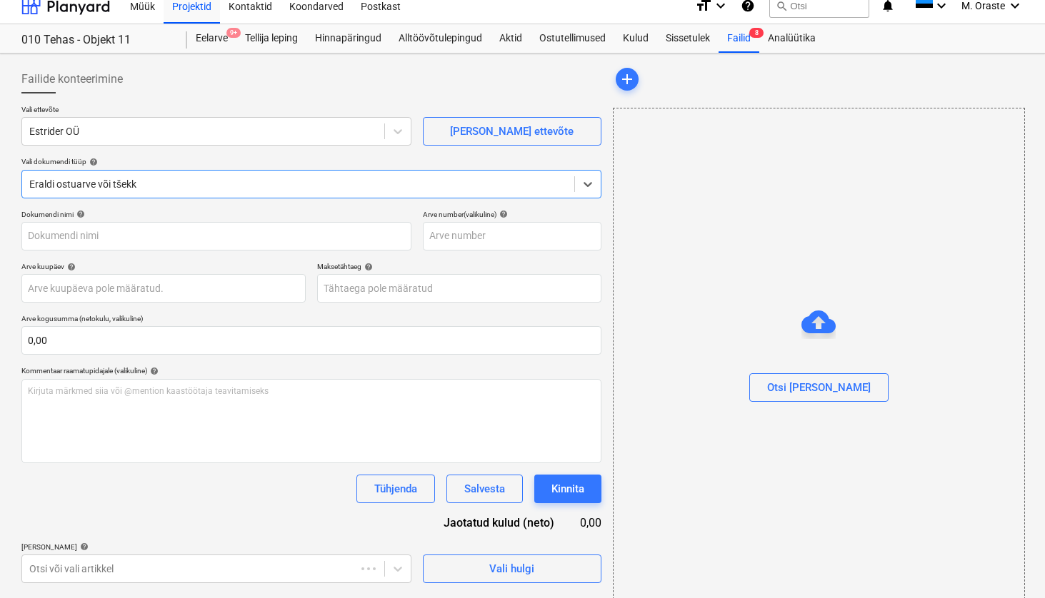
type input "3632"
type input "[DATE]"
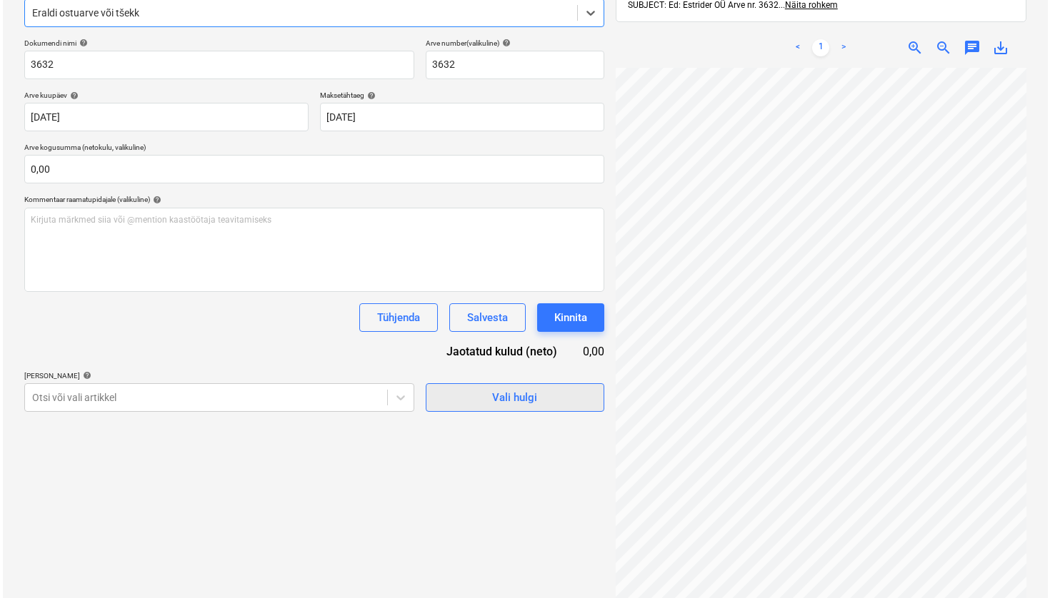
scroll to position [34, 129]
click at [572, 399] on span "Vali hulgi" at bounding box center [512, 397] width 143 height 19
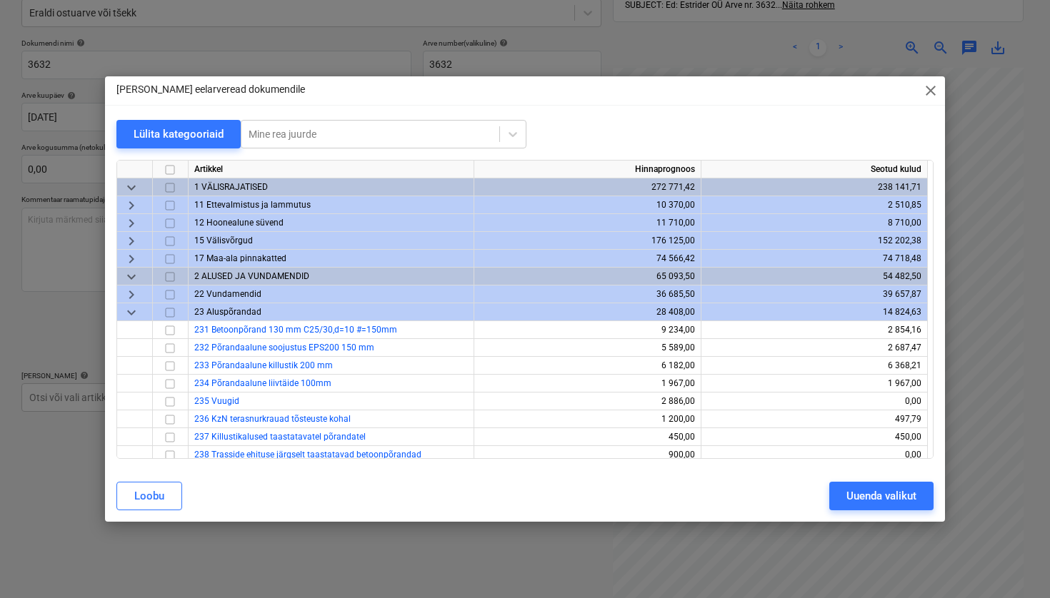
click at [127, 313] on span "keyboard_arrow_down" at bounding box center [131, 312] width 17 height 17
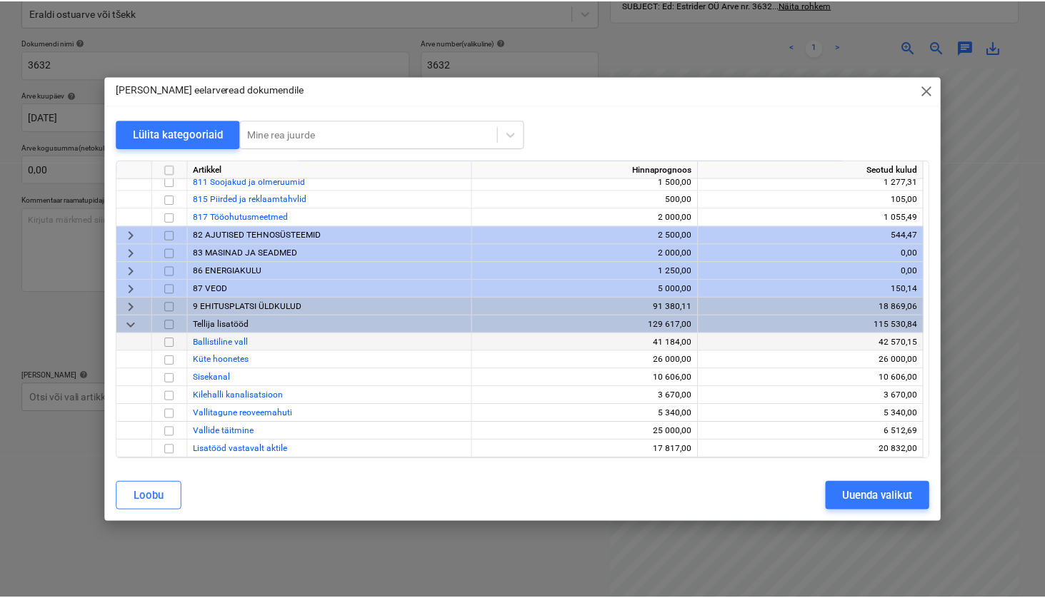
scroll to position [488, 0]
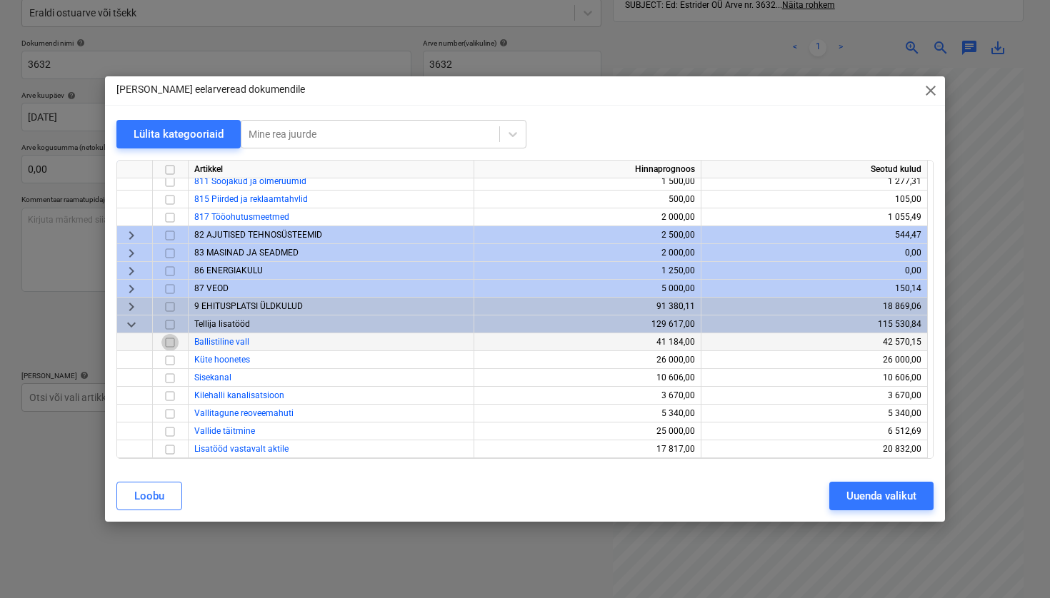
click at [166, 344] on input "checkbox" at bounding box center [169, 342] width 17 height 17
click at [852, 496] on div "Uuenda valikut" at bounding box center [881, 496] width 70 height 19
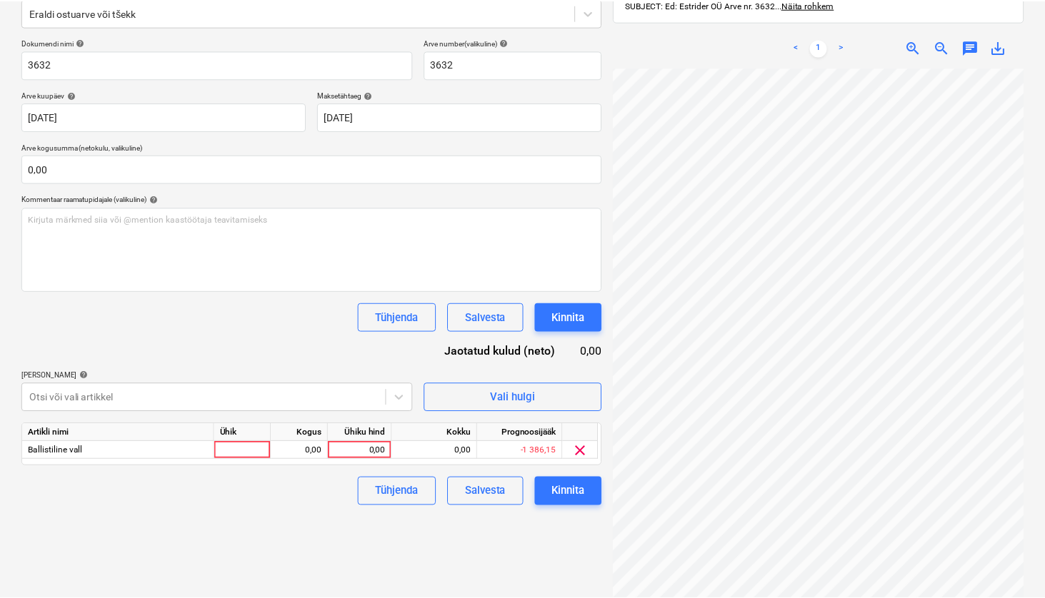
scroll to position [34, 126]
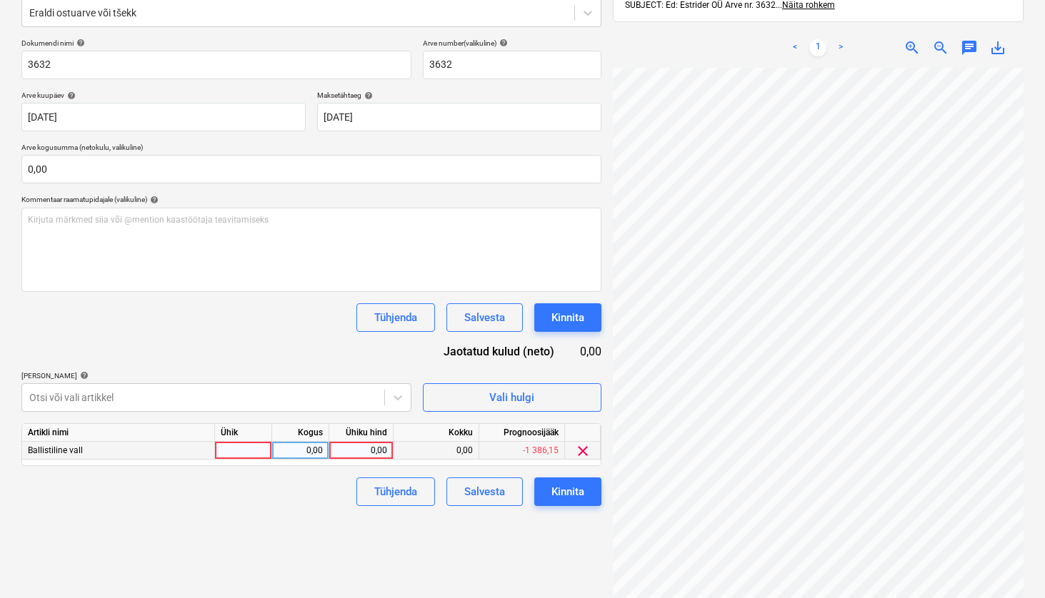
click at [249, 453] on div at bounding box center [243, 451] width 57 height 18
type input "1"
click at [318, 449] on div "0,00" at bounding box center [300, 451] width 45 height 18
click at [262, 450] on div "1" at bounding box center [243, 451] width 57 height 18
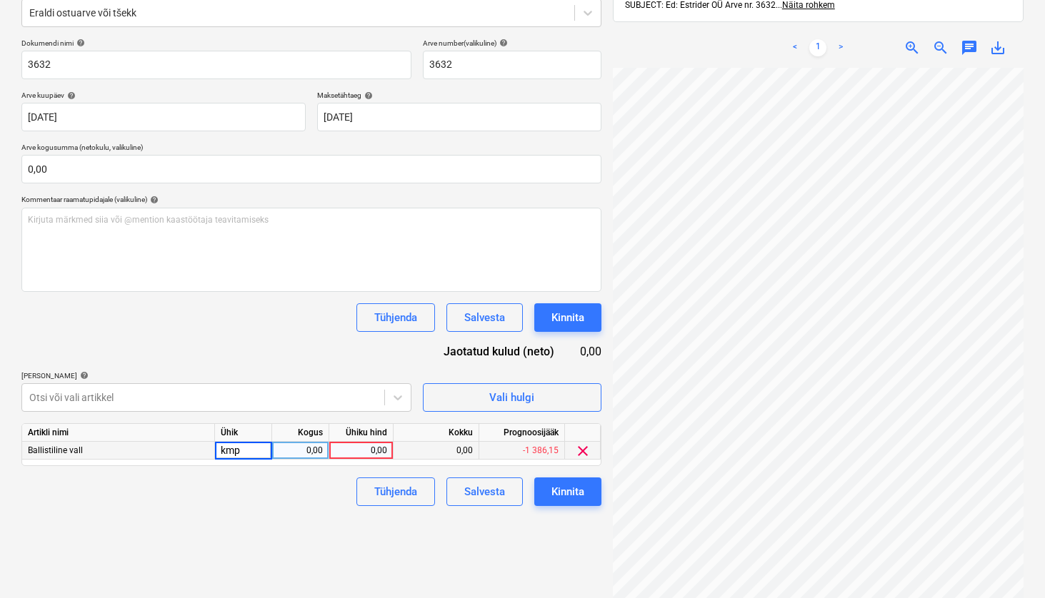
type input "kmpl"
click at [378, 443] on div "0,00" at bounding box center [361, 451] width 52 height 18
type input "881"
click at [288, 491] on div "Tühjenda Salvesta Kinnita" at bounding box center [311, 492] width 580 height 29
click at [589, 494] on button "Kinnita" at bounding box center [567, 492] width 67 height 29
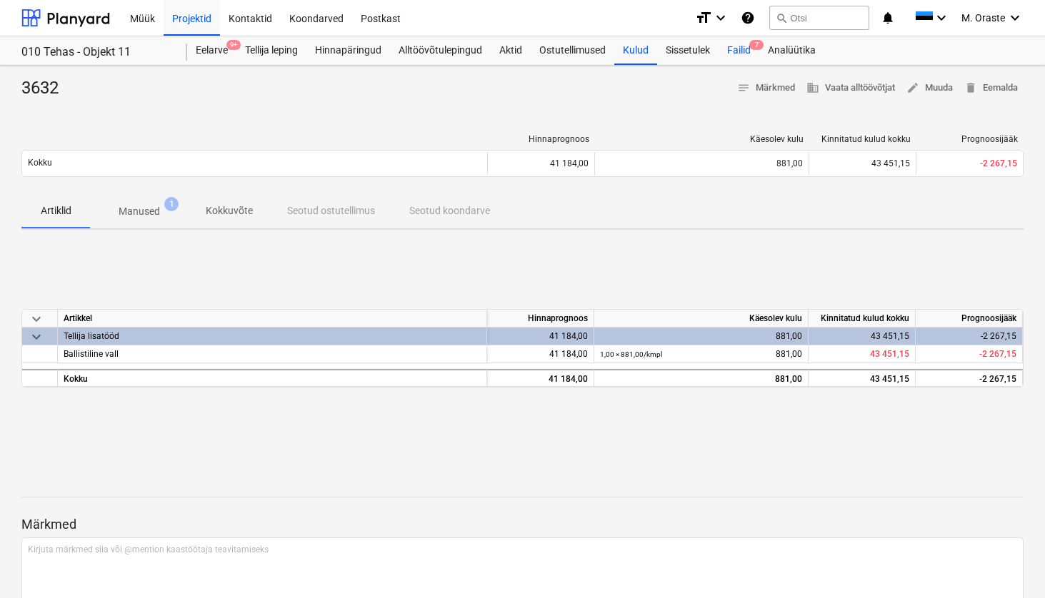
click at [750, 55] on div "Failid 7" at bounding box center [738, 50] width 41 height 29
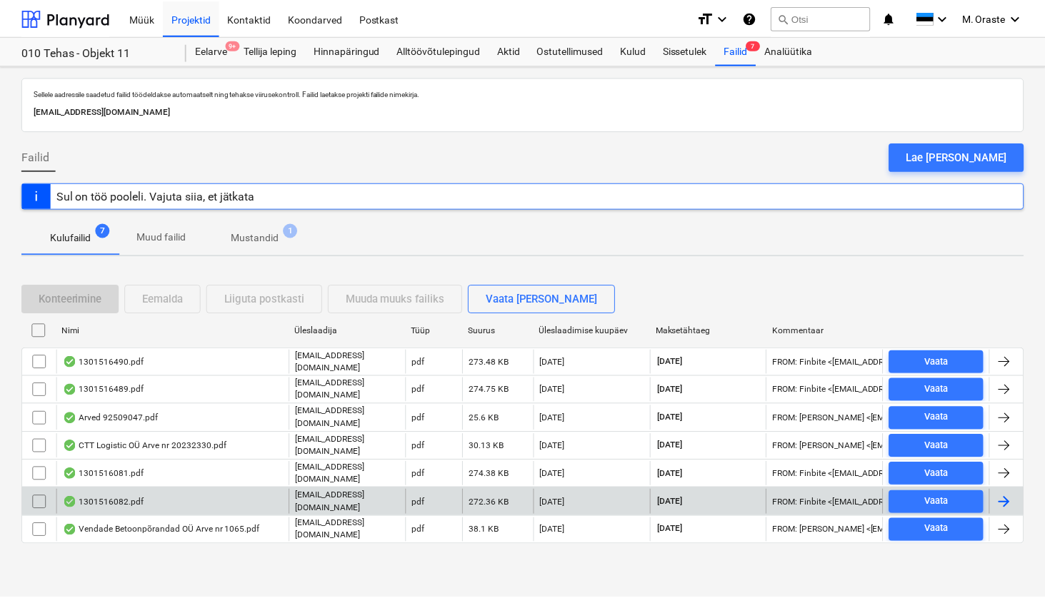
scroll to position [12, 0]
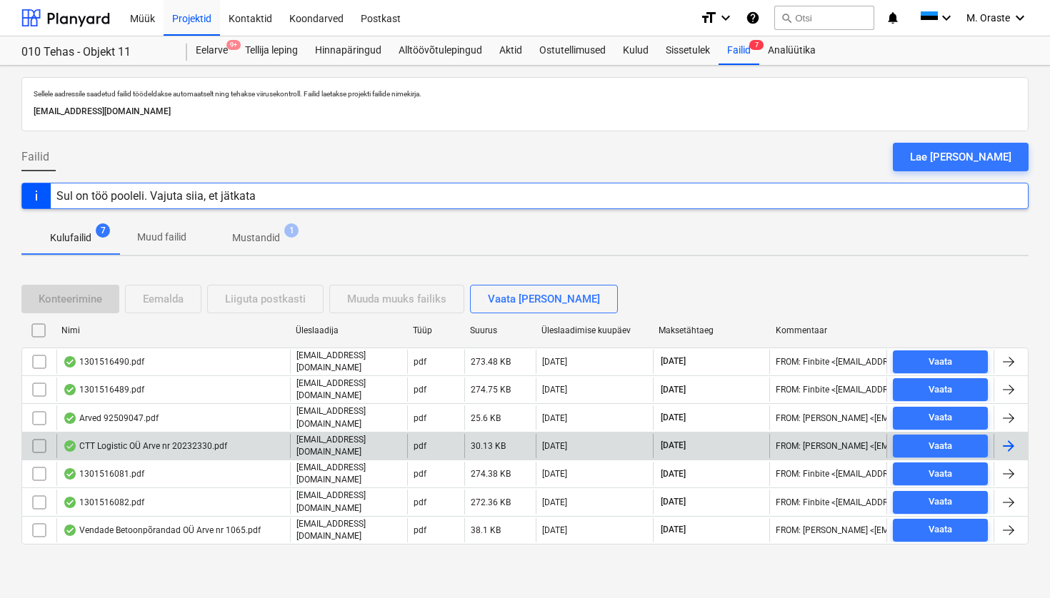
click at [183, 441] on div "CTT Logistic OÜ Arve nr 20232330.pdf" at bounding box center [145, 446] width 164 height 11
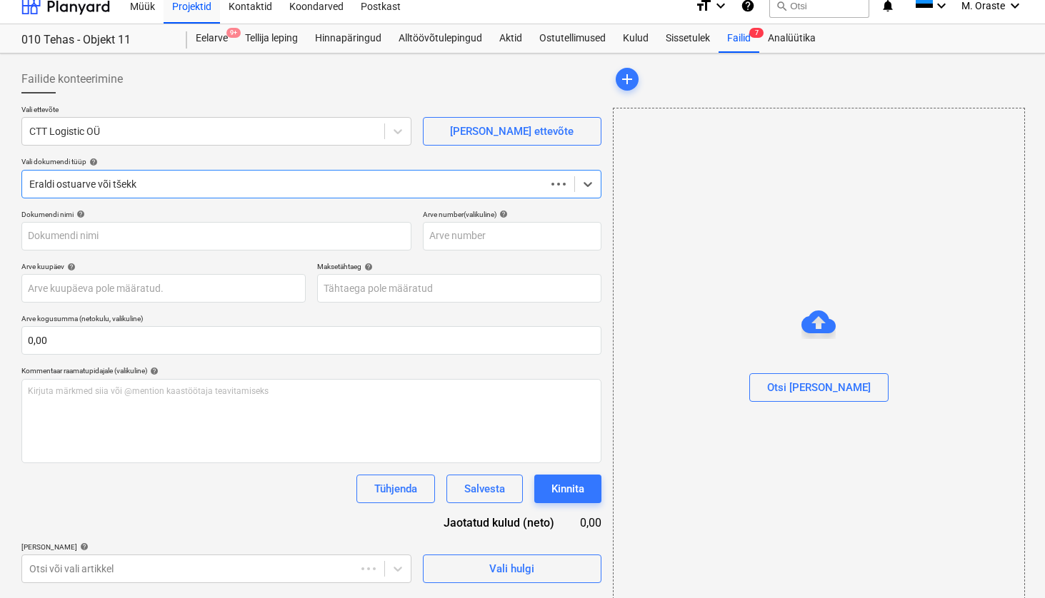
type input "20232330"
type input "[DATE]"
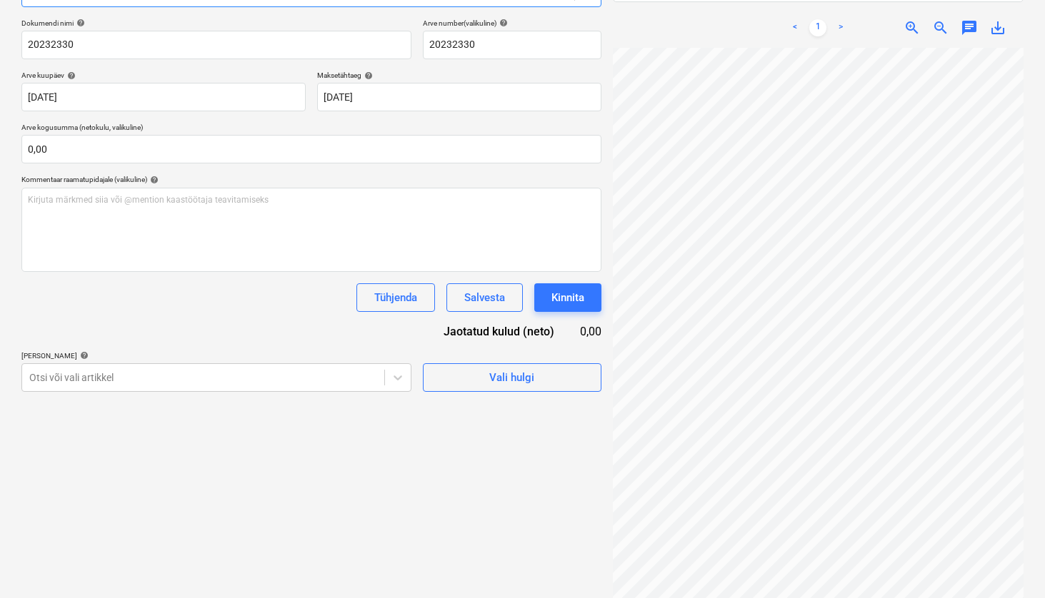
scroll to position [203, 0]
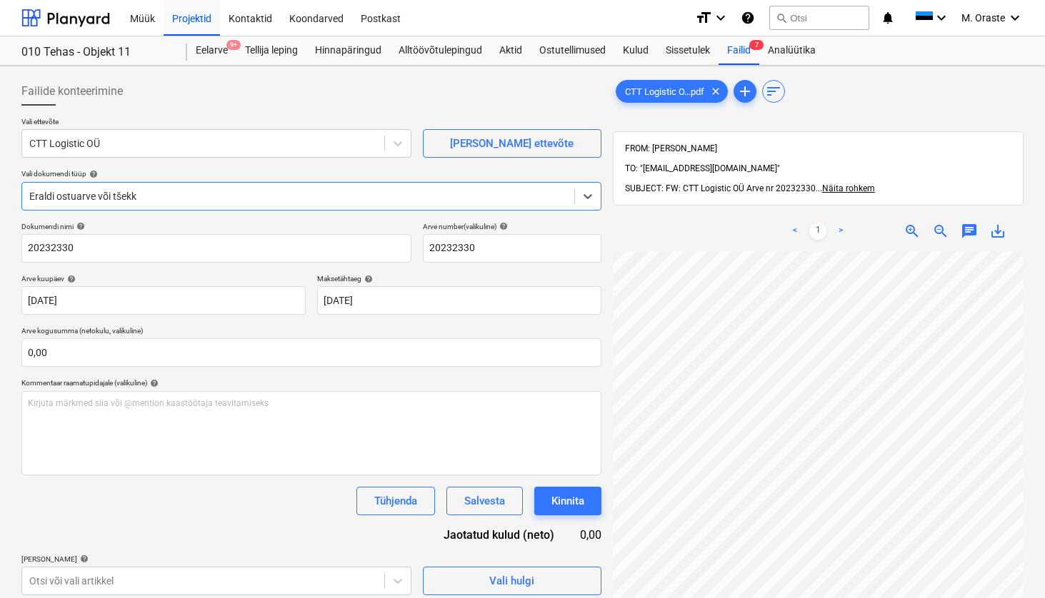
click at [843, 223] on link ">" at bounding box center [840, 231] width 17 height 17
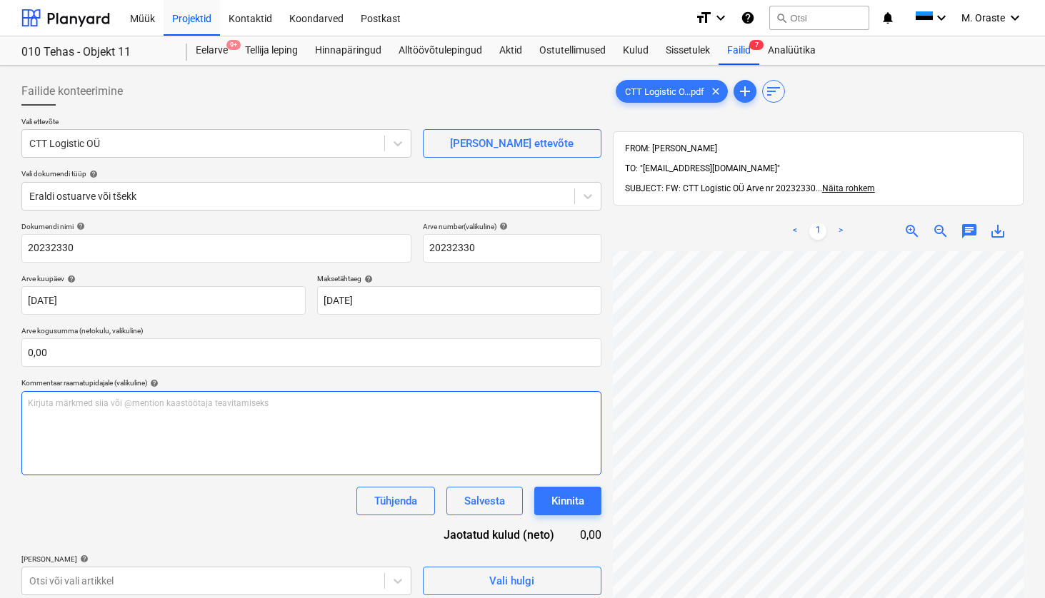
click at [404, 441] on div "Kirjuta märkmed siia või @mention kaastöötaja teavitamiseks ﻿" at bounding box center [311, 433] width 580 height 84
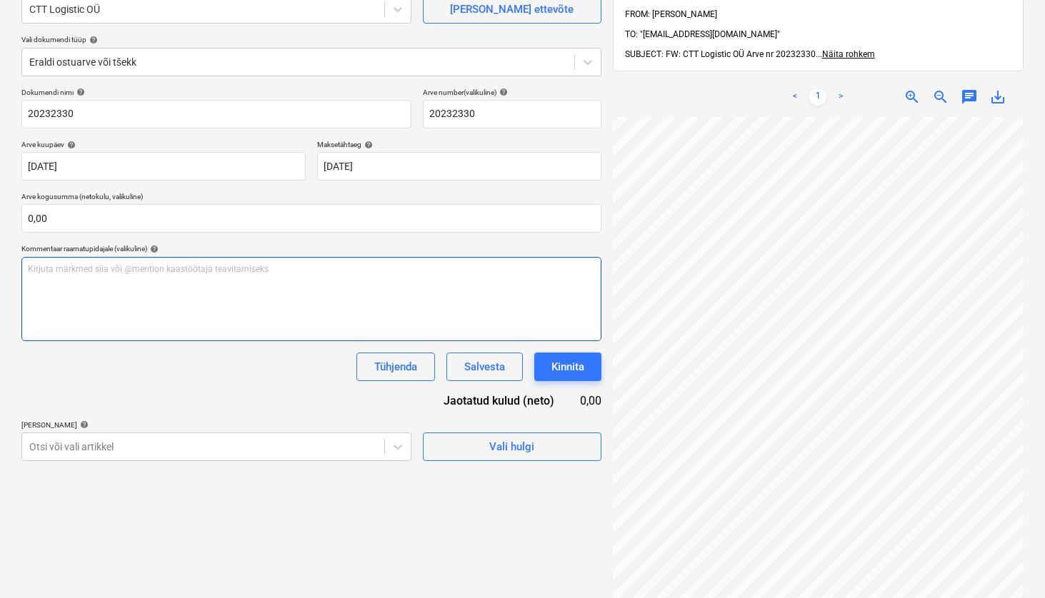
click at [300, 286] on div "Kirjuta märkmed siia või @mention kaastöötaja teavitamiseks ﻿" at bounding box center [311, 299] width 580 height 84
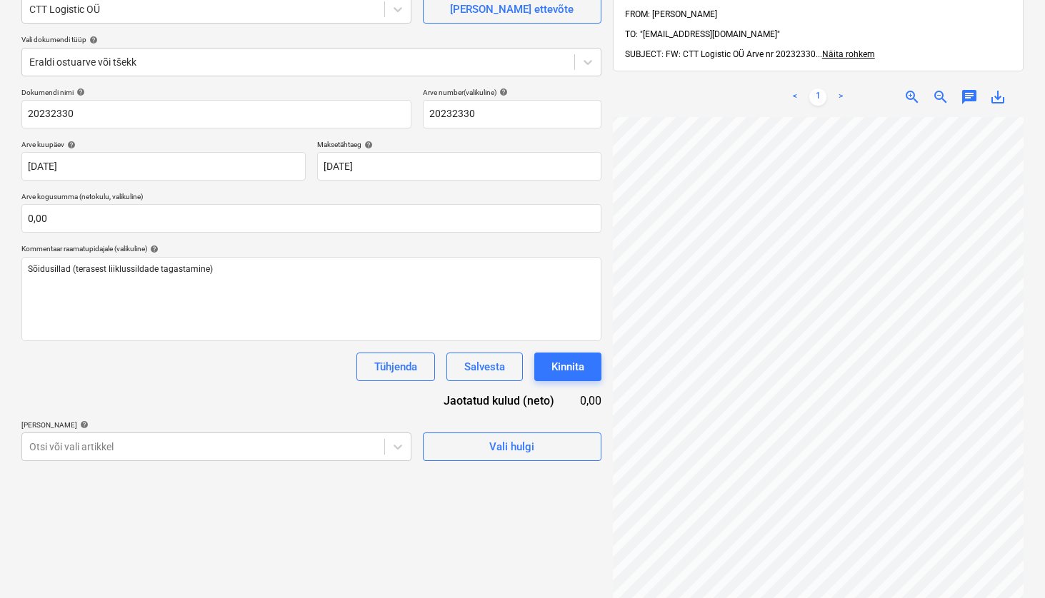
click at [332, 403] on div "Dokumendi nimi help 20232330 Arve number (valikuline) help 20232330 Arve kuupäe…" at bounding box center [311, 274] width 580 height 373
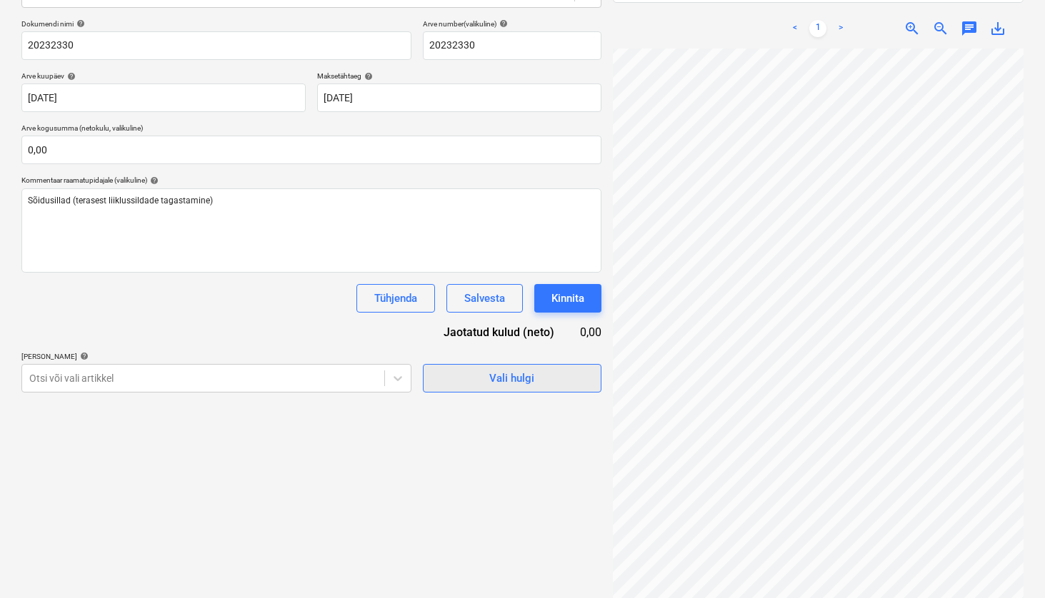
click at [516, 376] on div "Vali hulgi" at bounding box center [511, 378] width 45 height 19
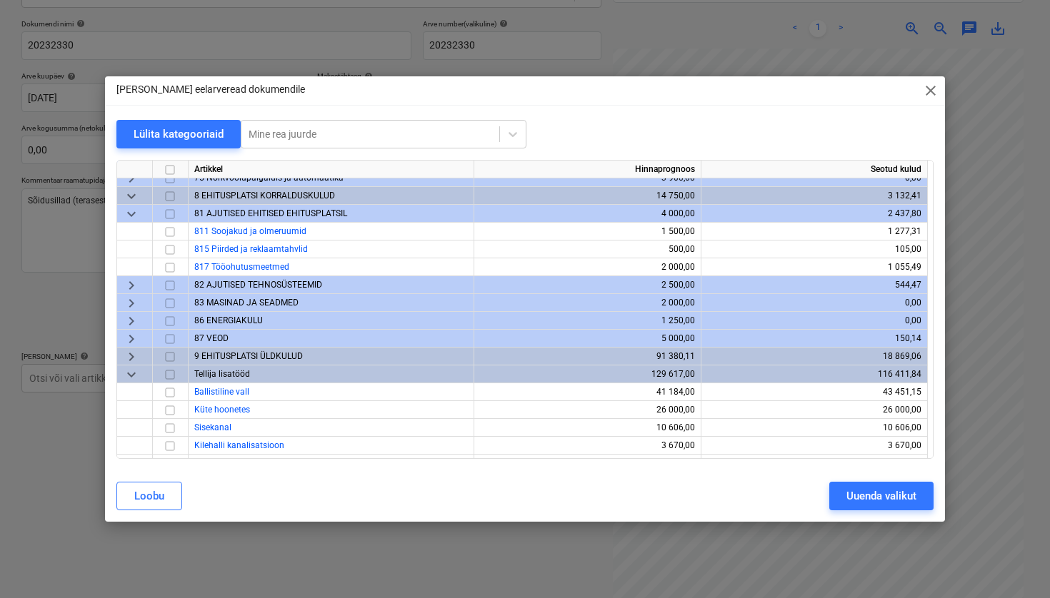
scroll to position [433, 0]
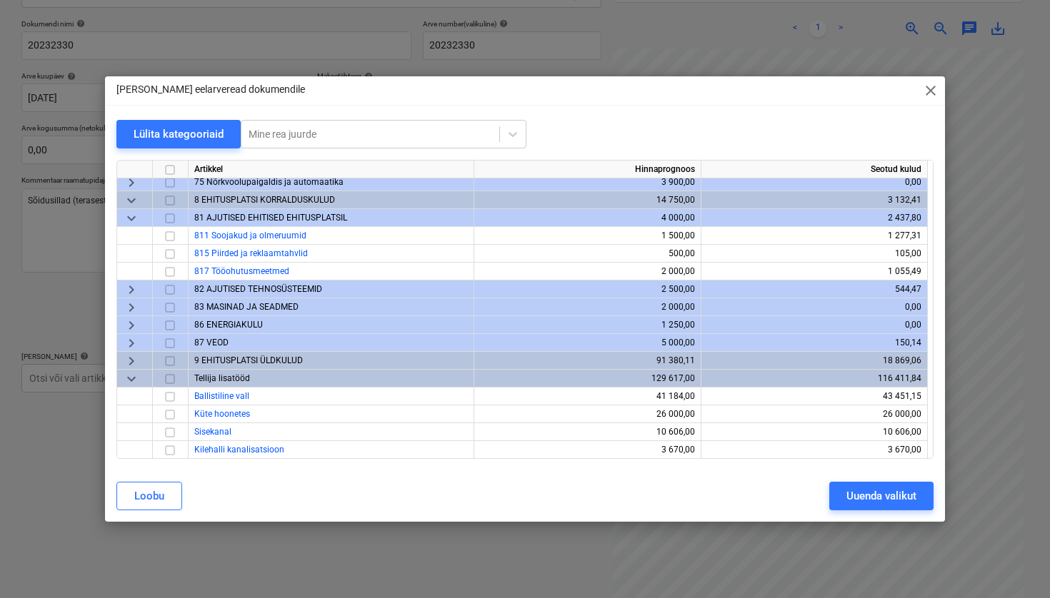
click at [130, 288] on span "keyboard_arrow_right" at bounding box center [131, 289] width 17 height 17
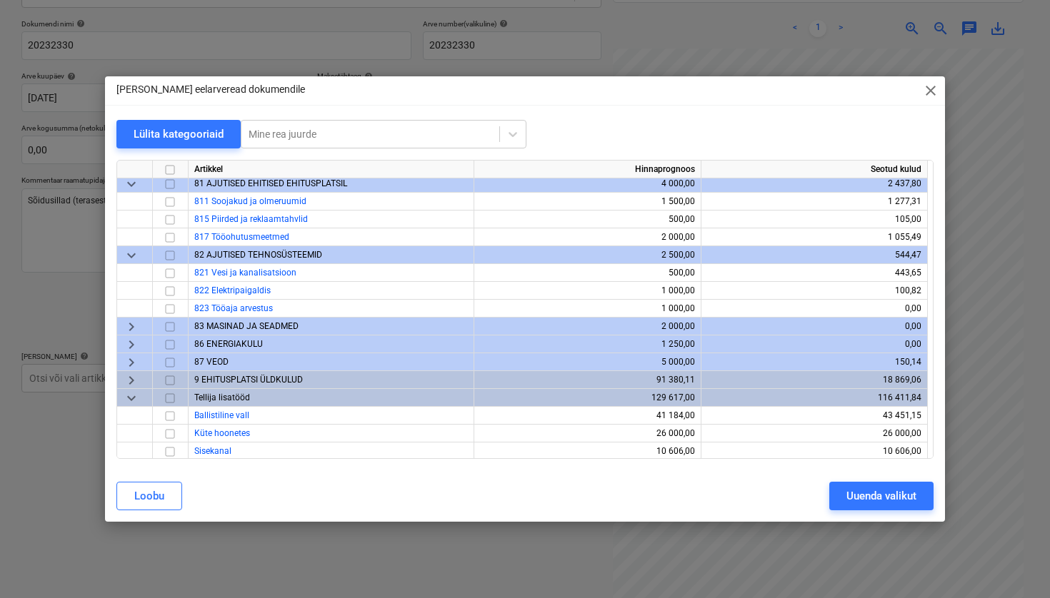
scroll to position [480, 0]
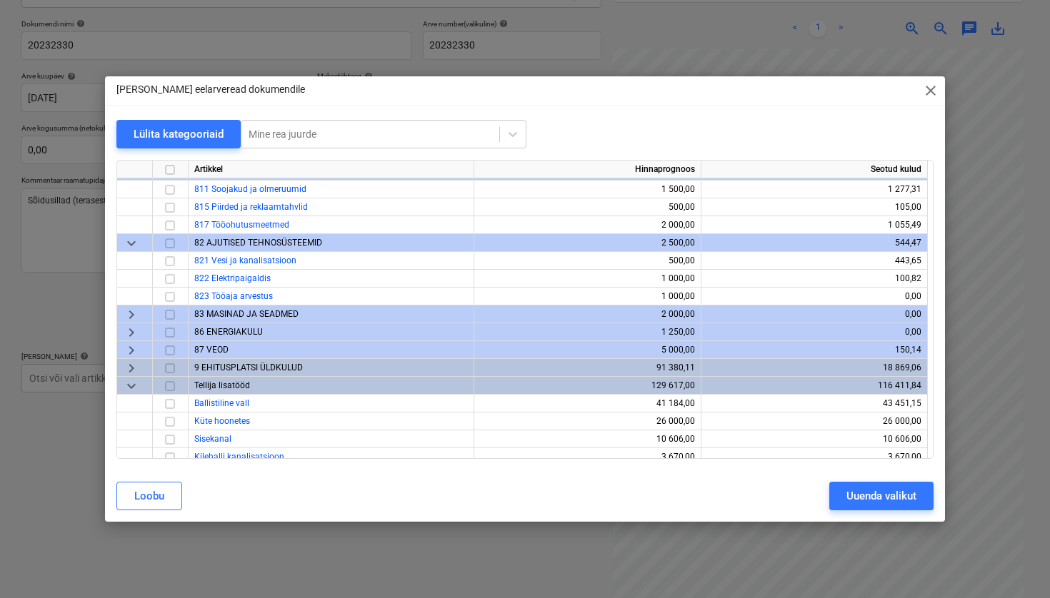
click at [129, 316] on span "keyboard_arrow_right" at bounding box center [131, 314] width 17 height 17
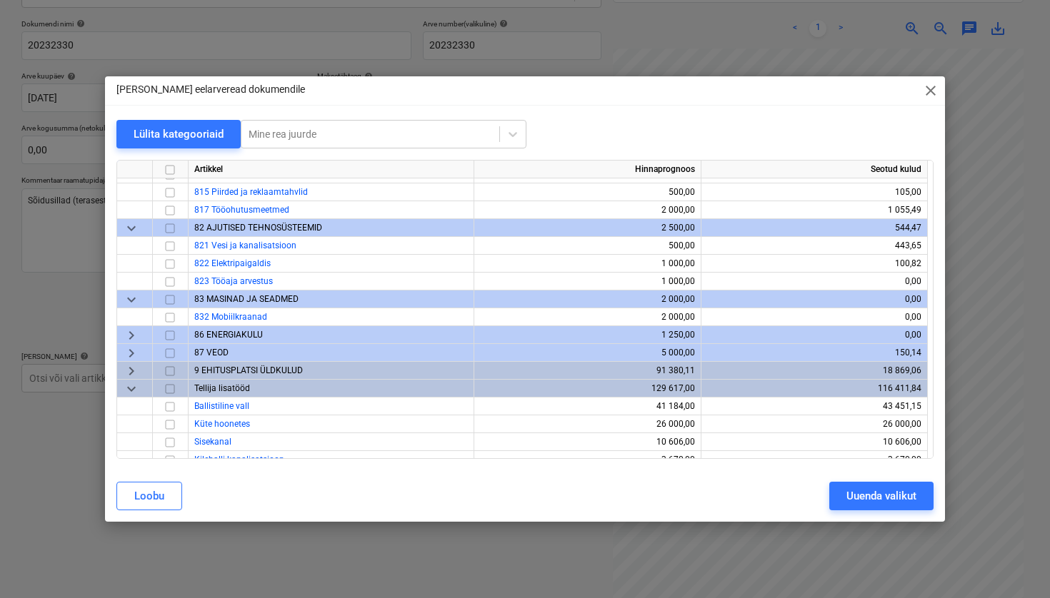
scroll to position [497, 0]
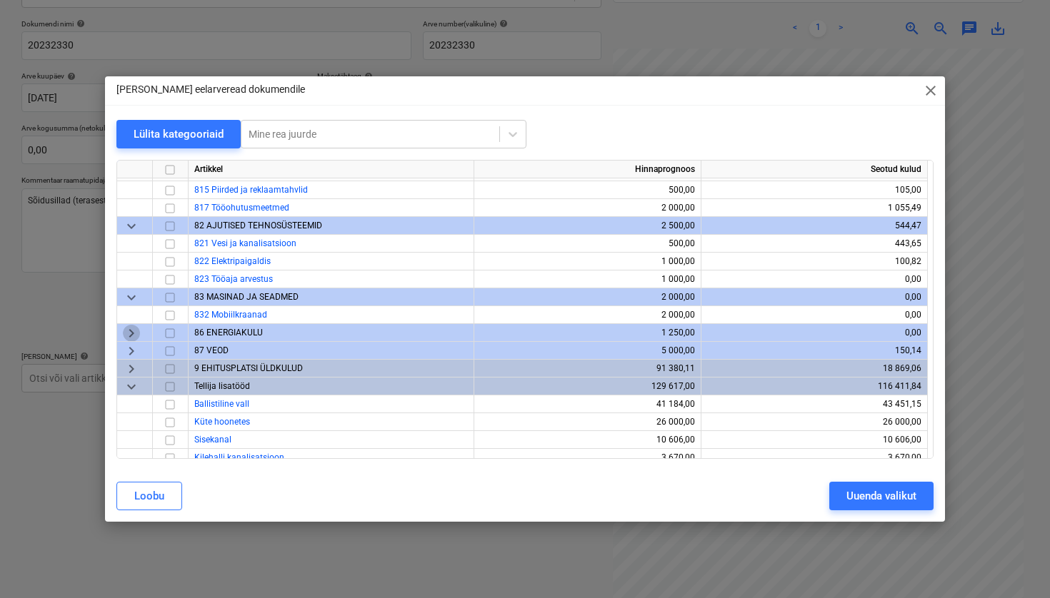
click at [133, 337] on span "keyboard_arrow_right" at bounding box center [131, 333] width 17 height 17
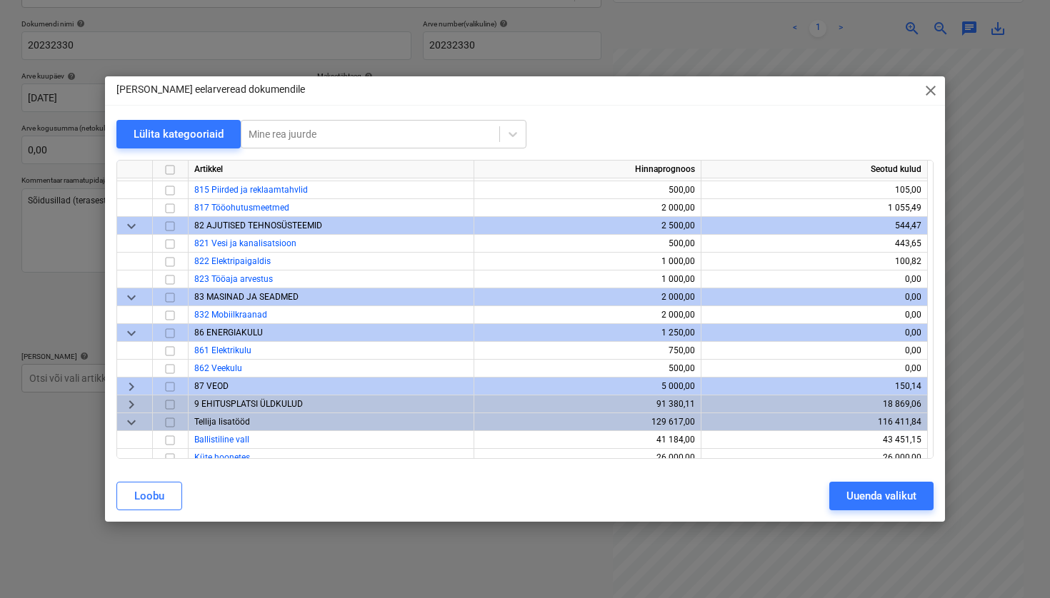
click at [127, 386] on span "keyboard_arrow_right" at bounding box center [131, 386] width 17 height 17
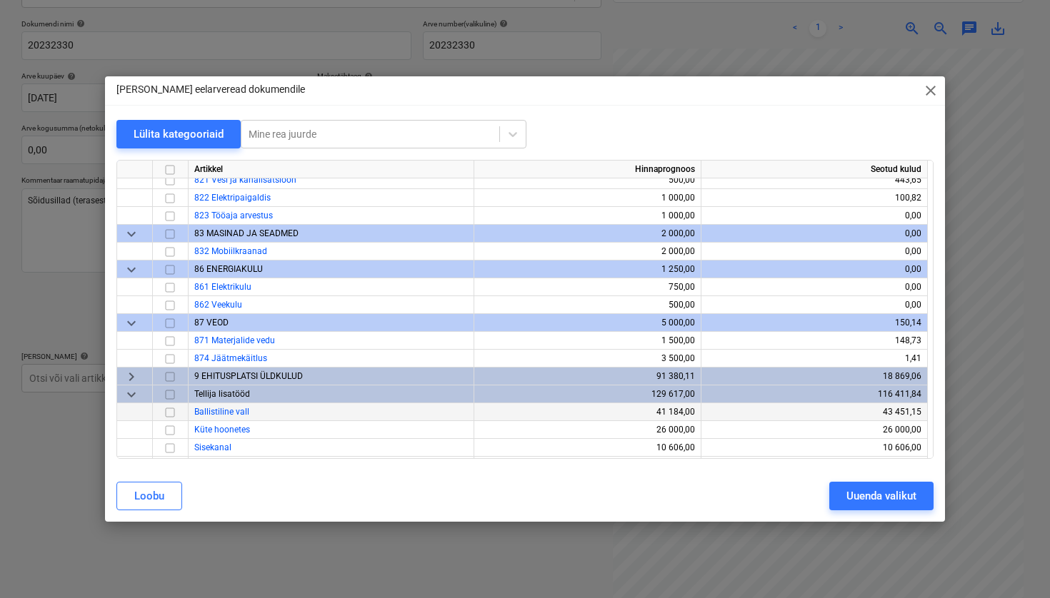
scroll to position [557, 0]
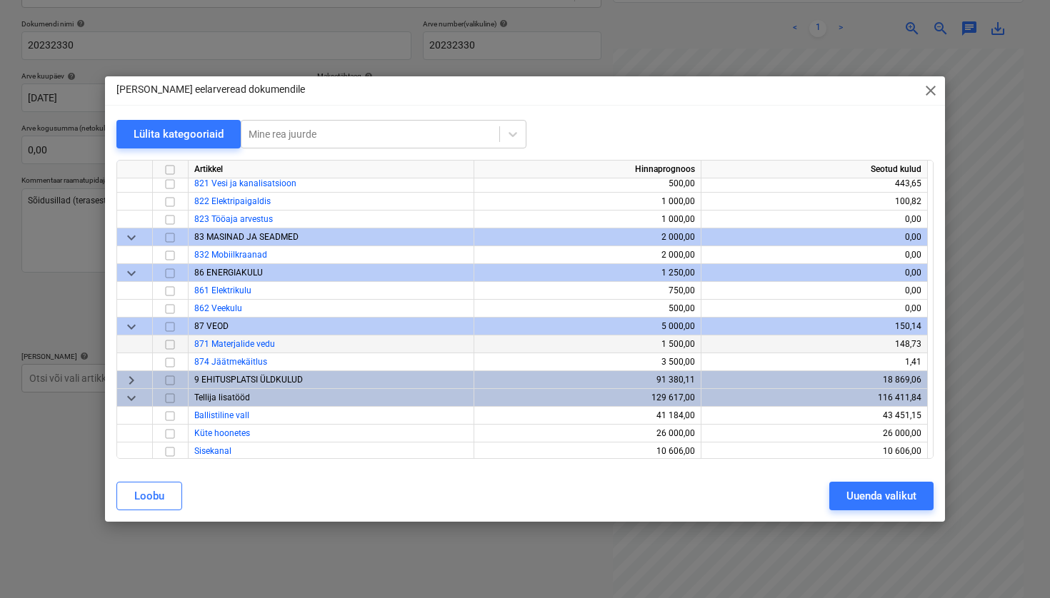
click at [173, 346] on input "checkbox" at bounding box center [169, 344] width 17 height 17
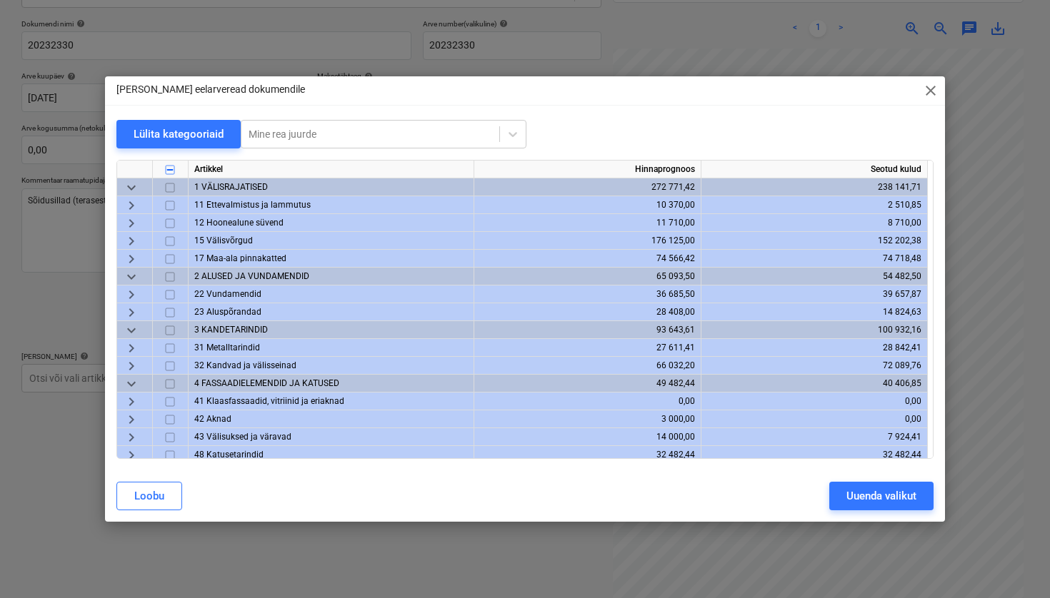
scroll to position [0, 0]
click at [129, 208] on span "keyboard_arrow_right" at bounding box center [131, 205] width 17 height 17
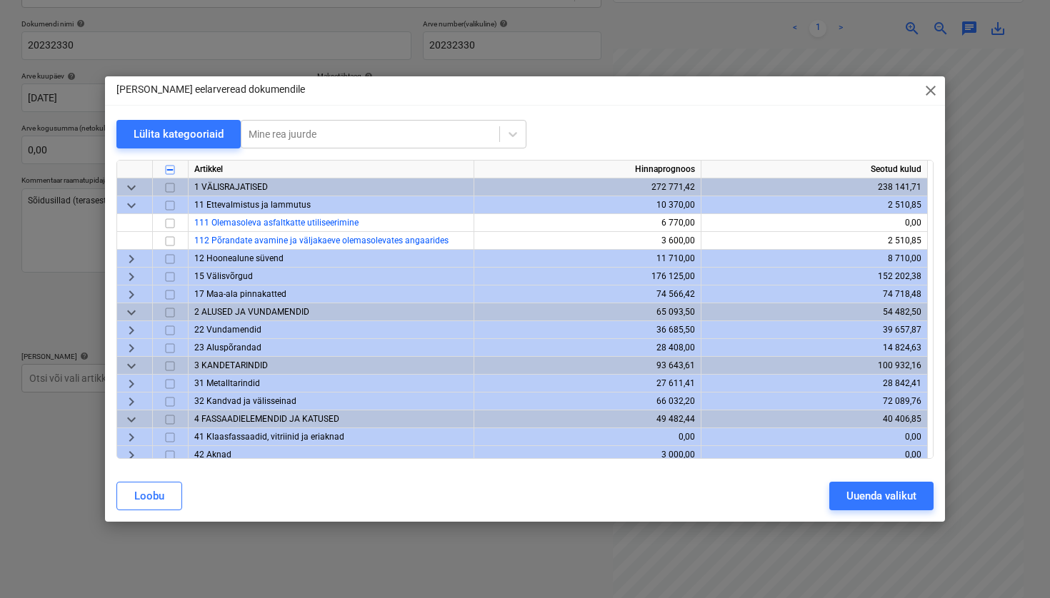
click at [131, 205] on span "keyboard_arrow_down" at bounding box center [131, 205] width 17 height 17
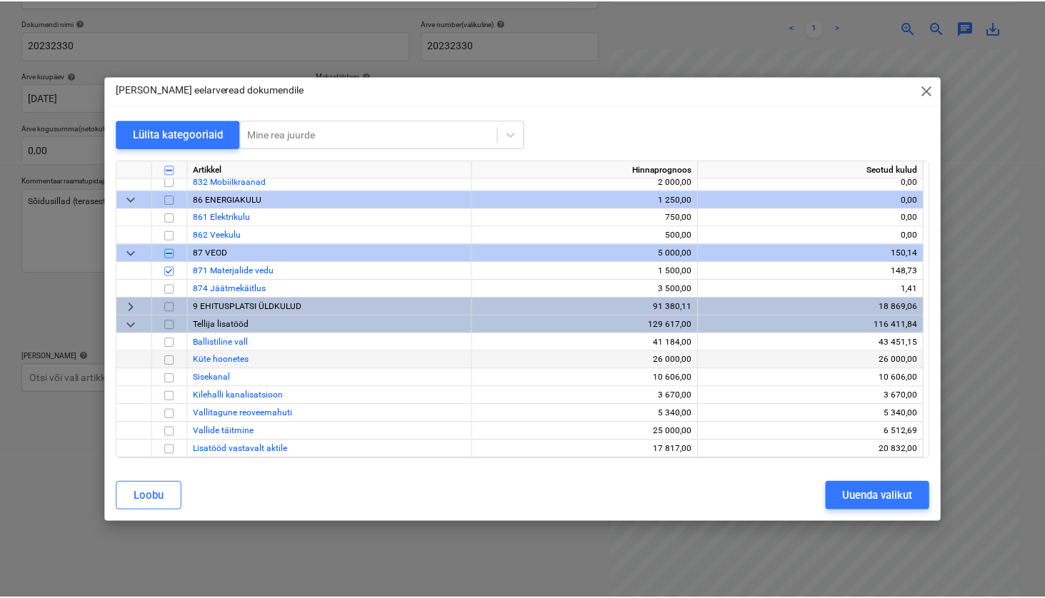
scroll to position [630, 0]
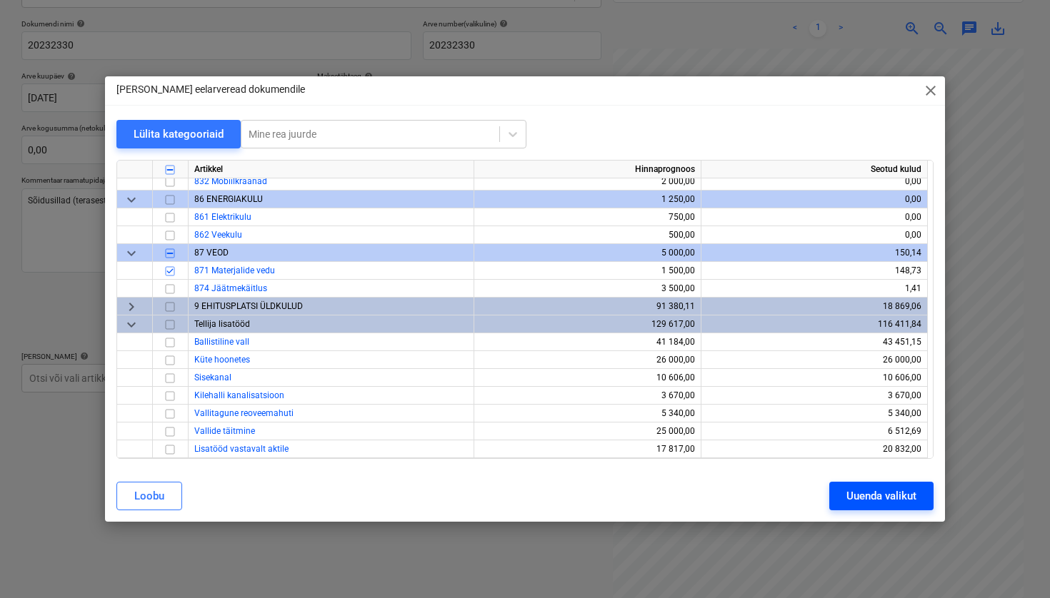
click at [900, 509] on button "Uuenda valikut" at bounding box center [881, 496] width 104 height 29
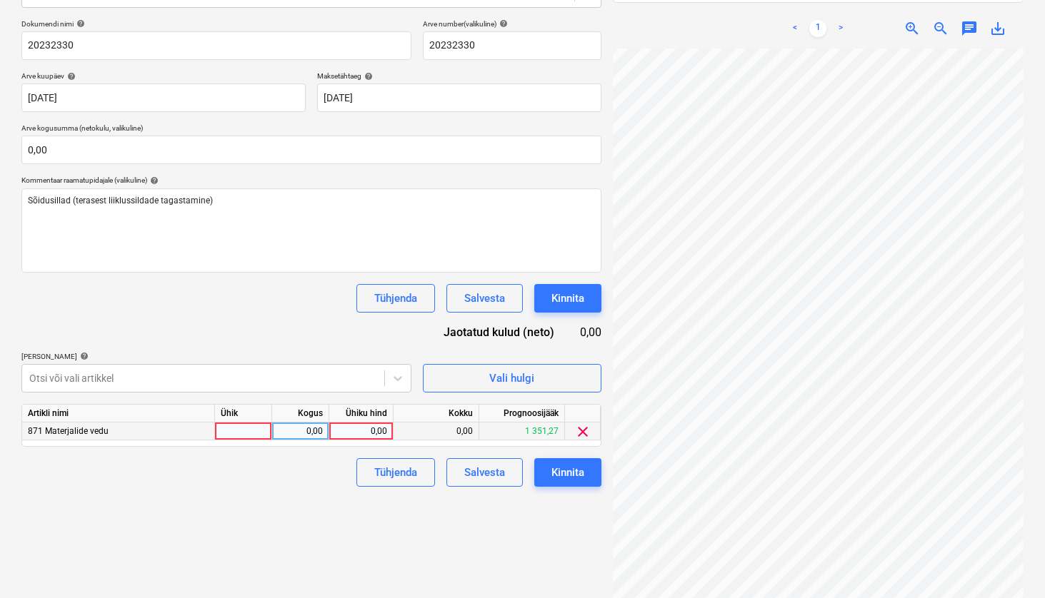
click at [251, 426] on div at bounding box center [243, 432] width 57 height 18
type input "kmpl"
click at [371, 428] on div "0,00" at bounding box center [361, 432] width 52 height 18
type input "357,5"
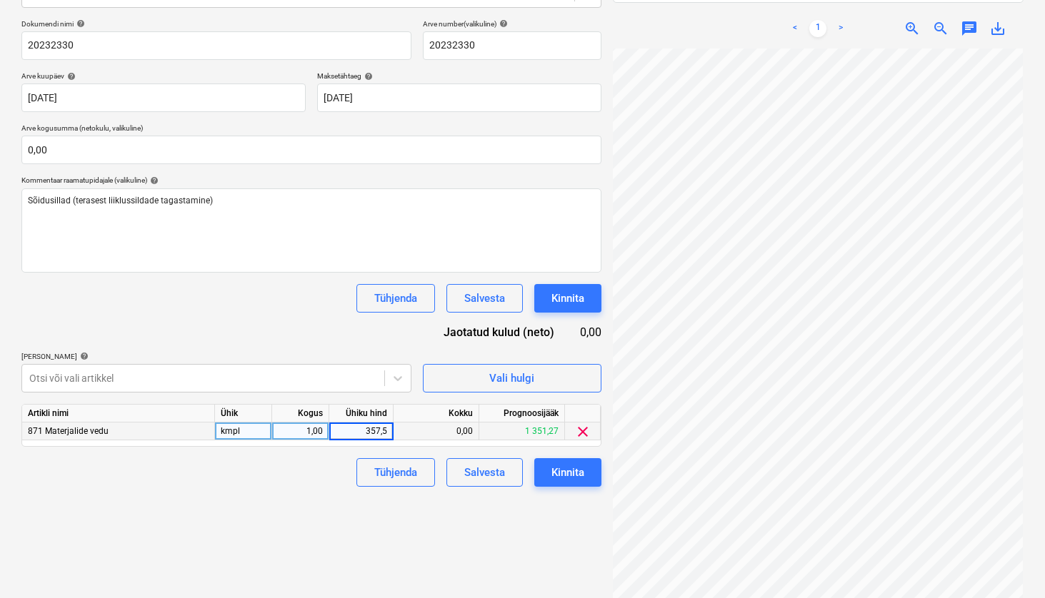
click at [468, 522] on div "Failide konteerimine Vali ettevõte CTT Logistic OÜ [PERSON_NAME] uus ettevõte V…" at bounding box center [311, 241] width 591 height 744
click at [578, 466] on div "Kinnita" at bounding box center [567, 472] width 33 height 19
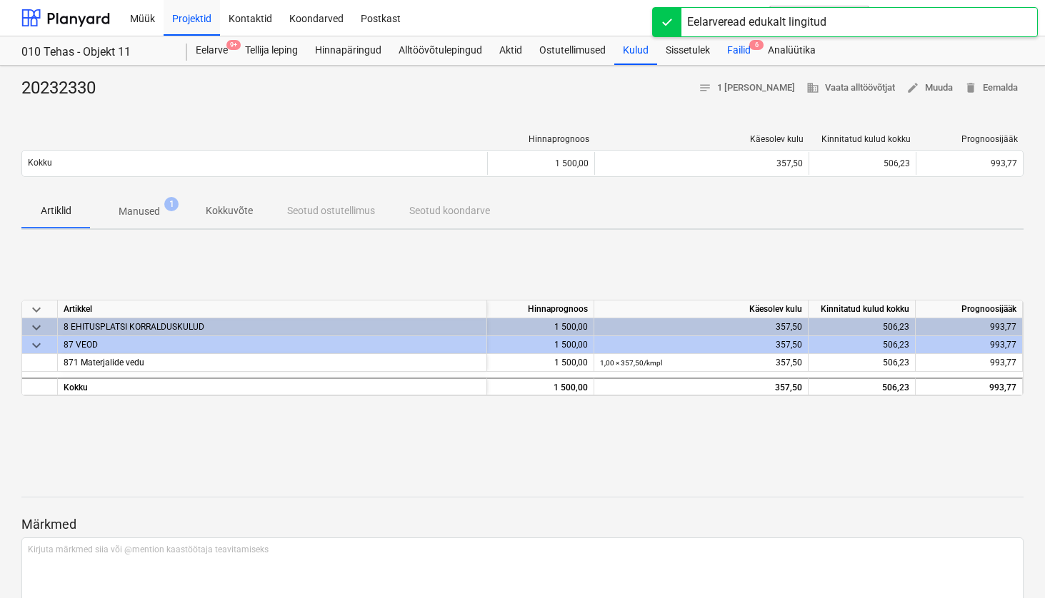
click at [741, 46] on div "Failid 6" at bounding box center [738, 50] width 41 height 29
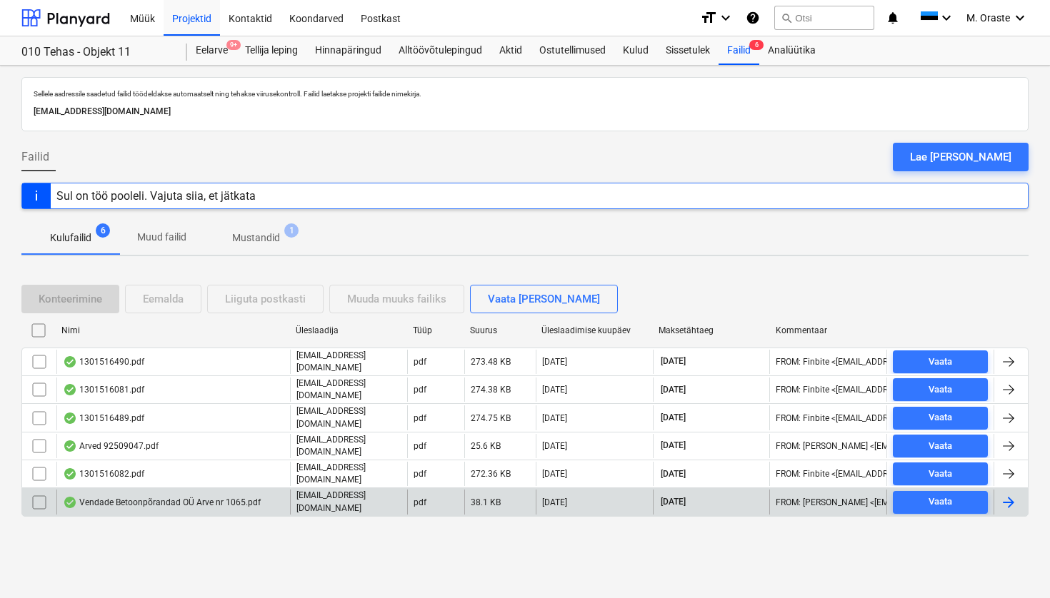
click at [156, 497] on div "Vendade Betoonpõrandad OÜ Arve nr 1065.pdf" at bounding box center [162, 502] width 198 height 11
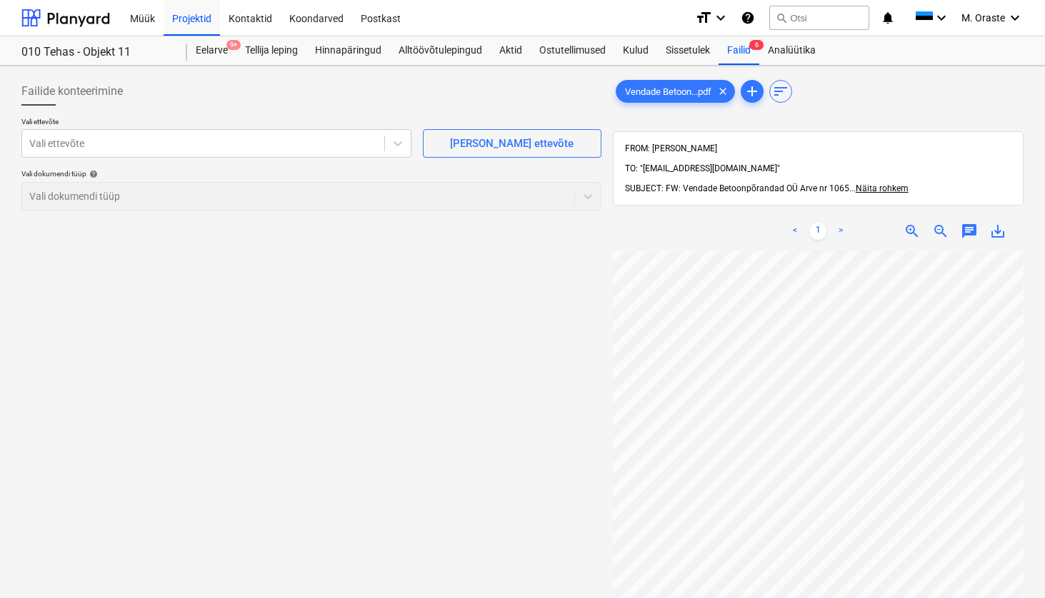
click at [516, 305] on div "Failide konteerimine Vali ettevõte Vali ettevõte [PERSON_NAME] uus ettevõte Val…" at bounding box center [311, 443] width 591 height 744
click at [378, 150] on div "Vali ettevõte" at bounding box center [203, 144] width 362 height 20
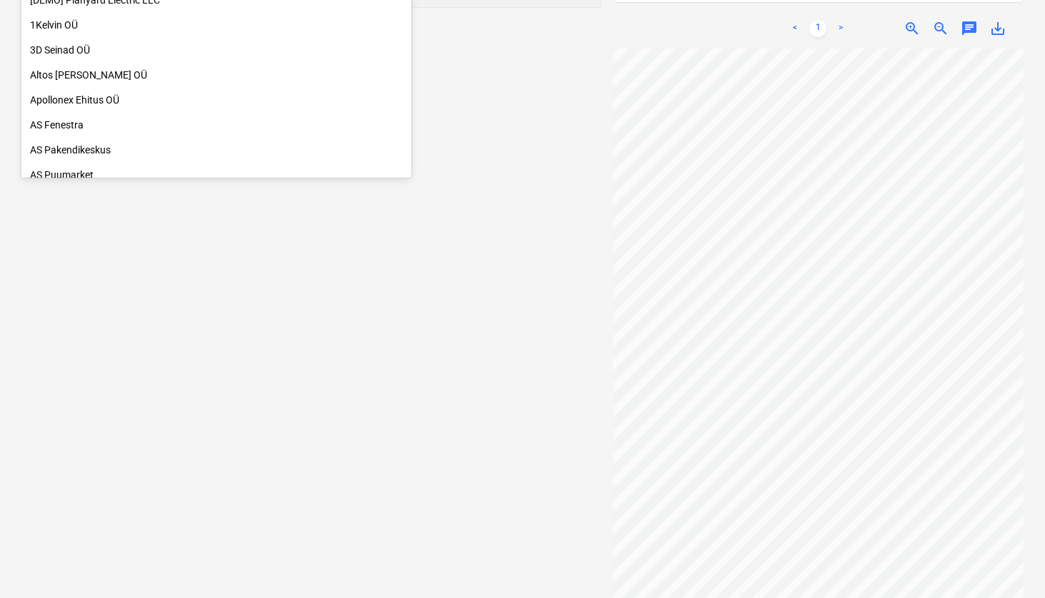
scroll to position [94, 0]
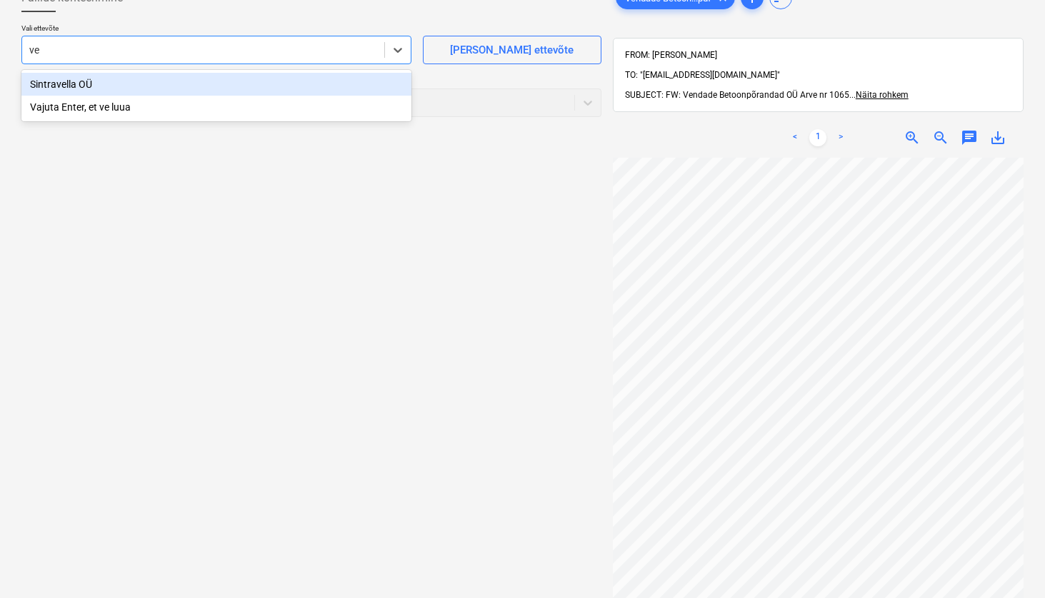
type input "v"
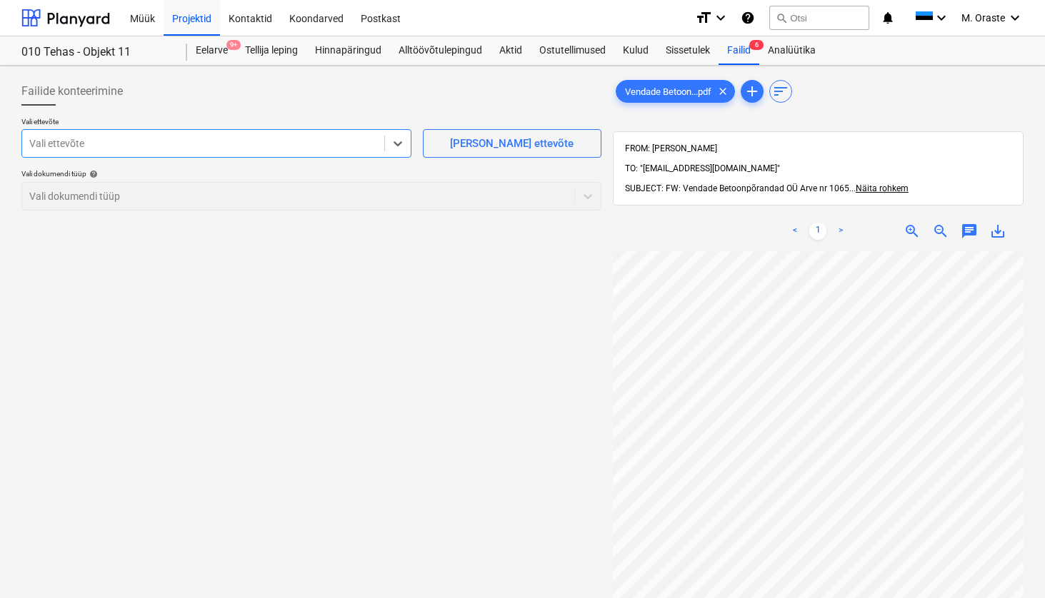
scroll to position [0, 0]
click at [1001, 223] on span "save_alt" at bounding box center [997, 231] width 17 height 17
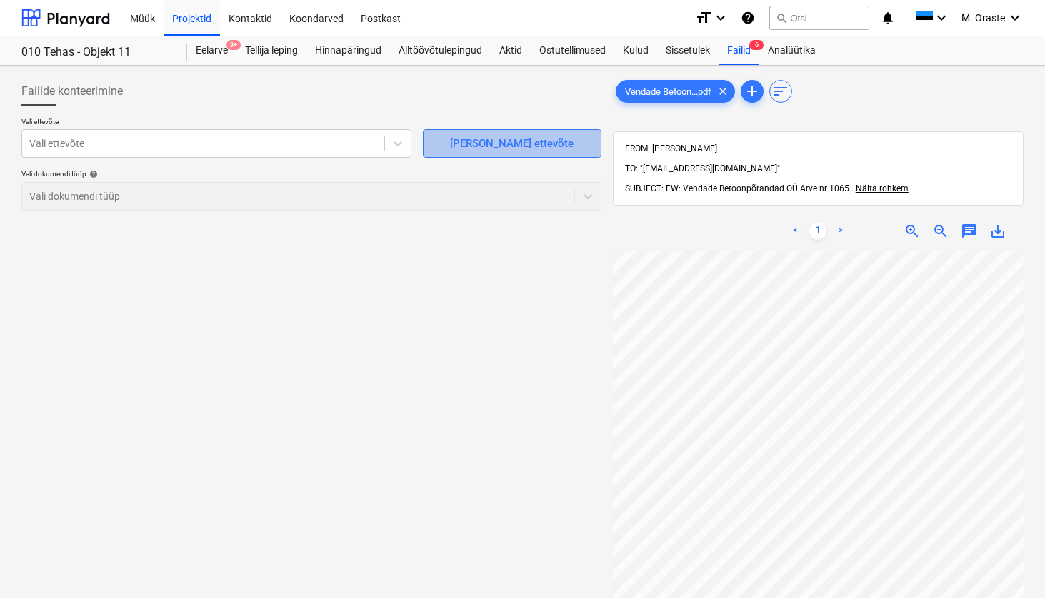
click at [433, 140] on button "[PERSON_NAME] ettevõte" at bounding box center [512, 143] width 178 height 29
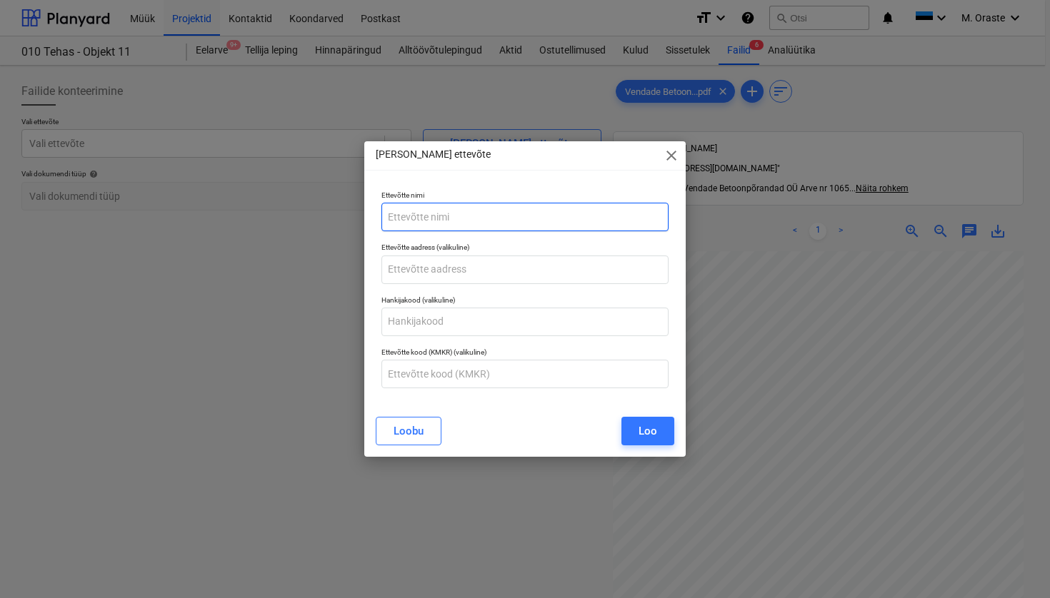
paste input "Vendade Betoonpõrandad OÜ"
type input "Vendade Betoonpõrandad OÜ"
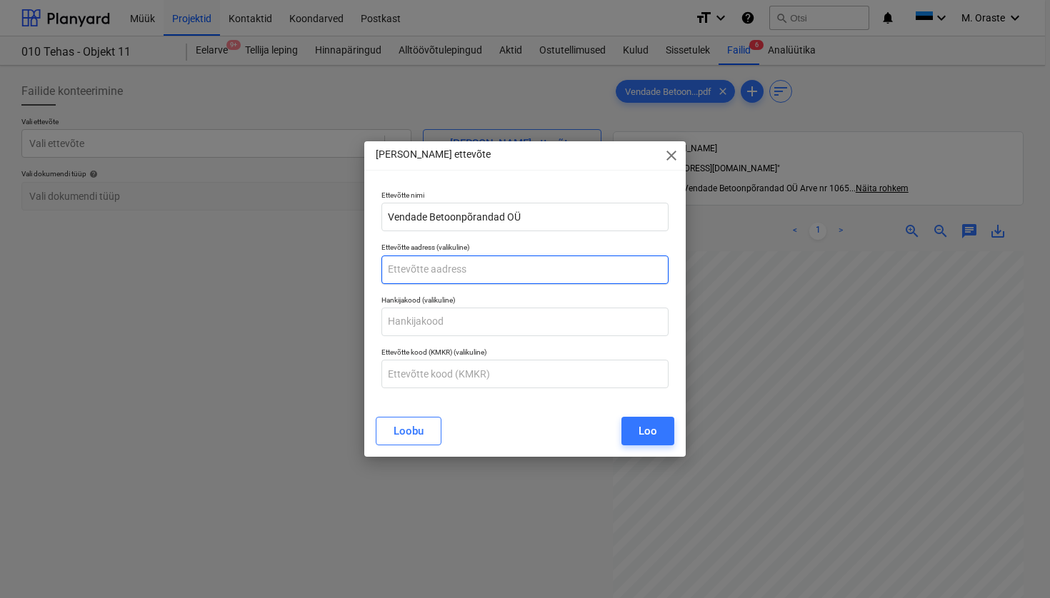
click at [419, 266] on input "text" at bounding box center [524, 270] width 287 height 29
paste input "Vaheri tee 10"
paste input "[GEOGRAPHIC_DATA][PERSON_NAME][GEOGRAPHIC_DATA]"
type input "[STREET_ADDRESS][PERSON_NAME] vald"
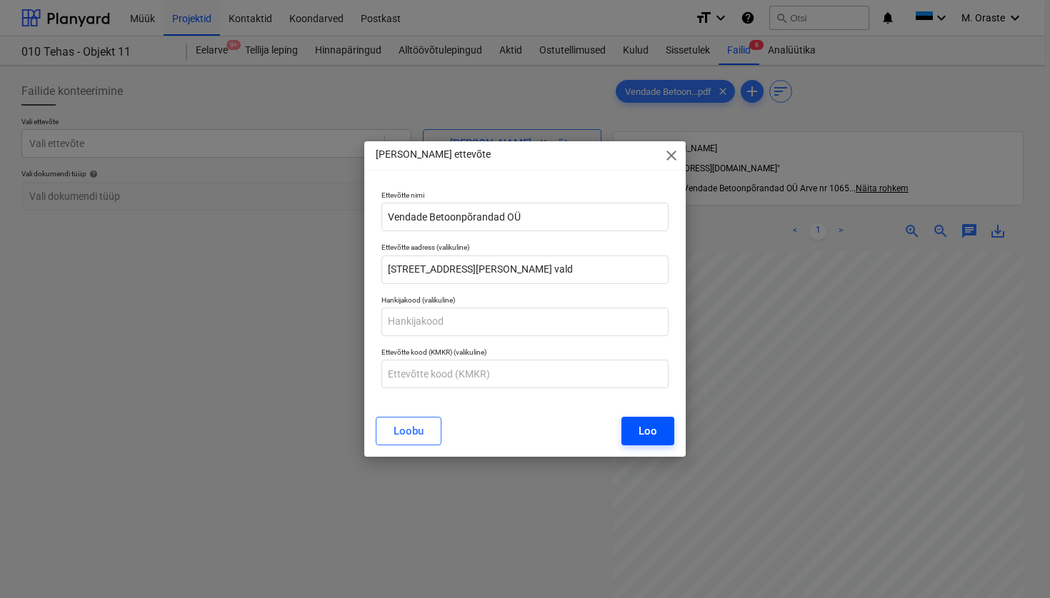
click at [651, 443] on button "Loo" at bounding box center [647, 431] width 53 height 29
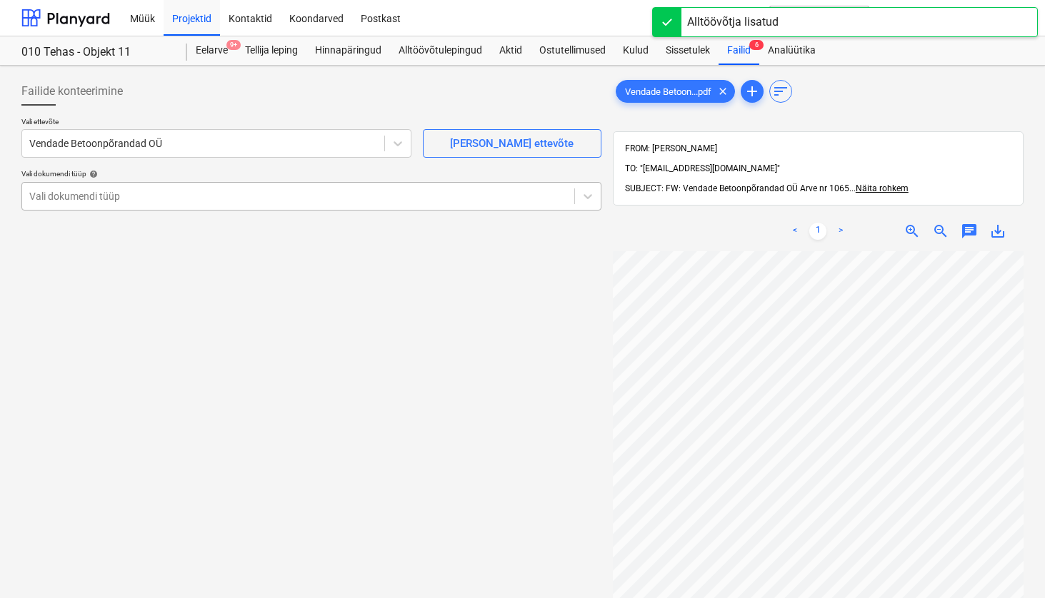
click at [399, 186] on div "Vali dokumendi tüüp" at bounding box center [298, 196] width 552 height 20
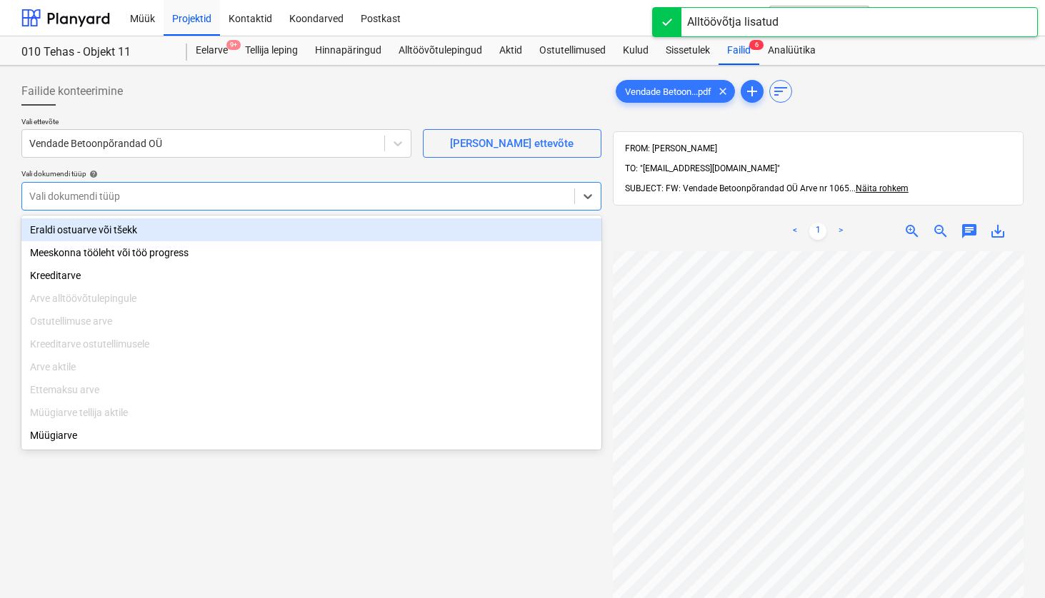
click at [323, 233] on div "Eraldi ostuarve või tšekk" at bounding box center [311, 229] width 580 height 23
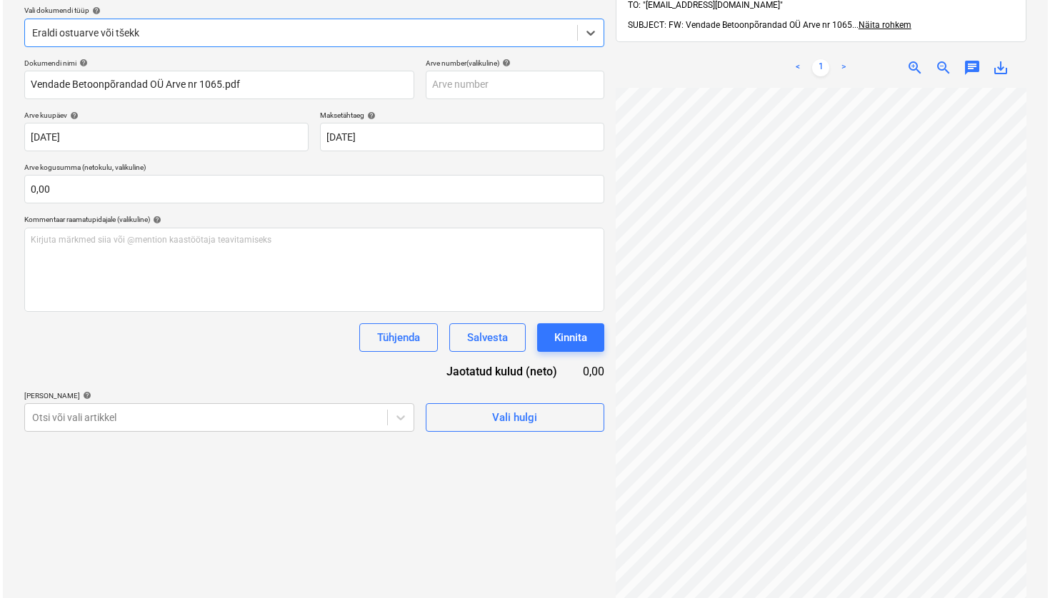
scroll to position [165, 0]
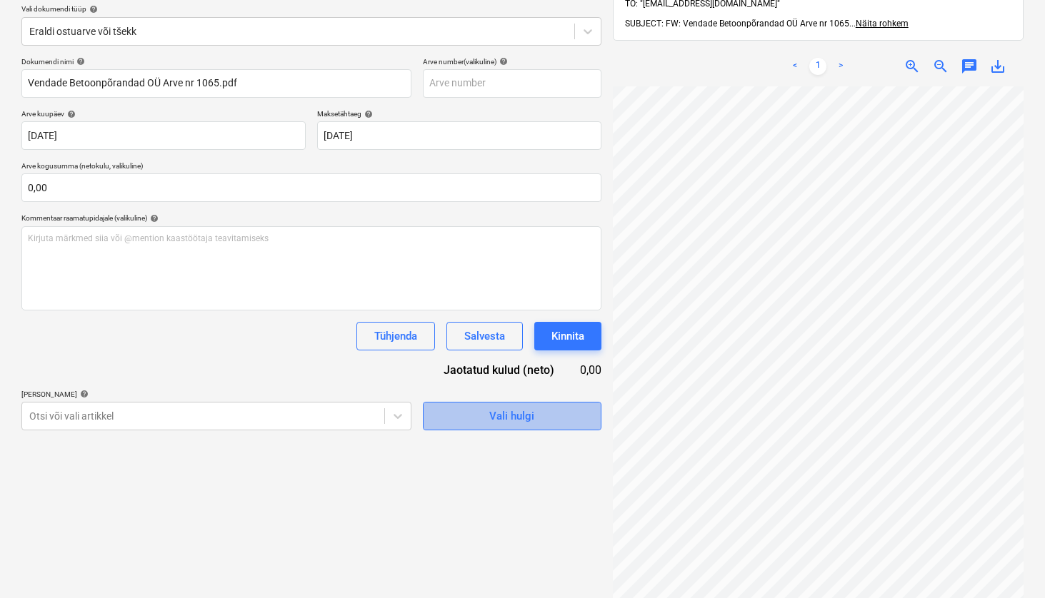
click at [550, 413] on span "Vali hulgi" at bounding box center [512, 416] width 143 height 19
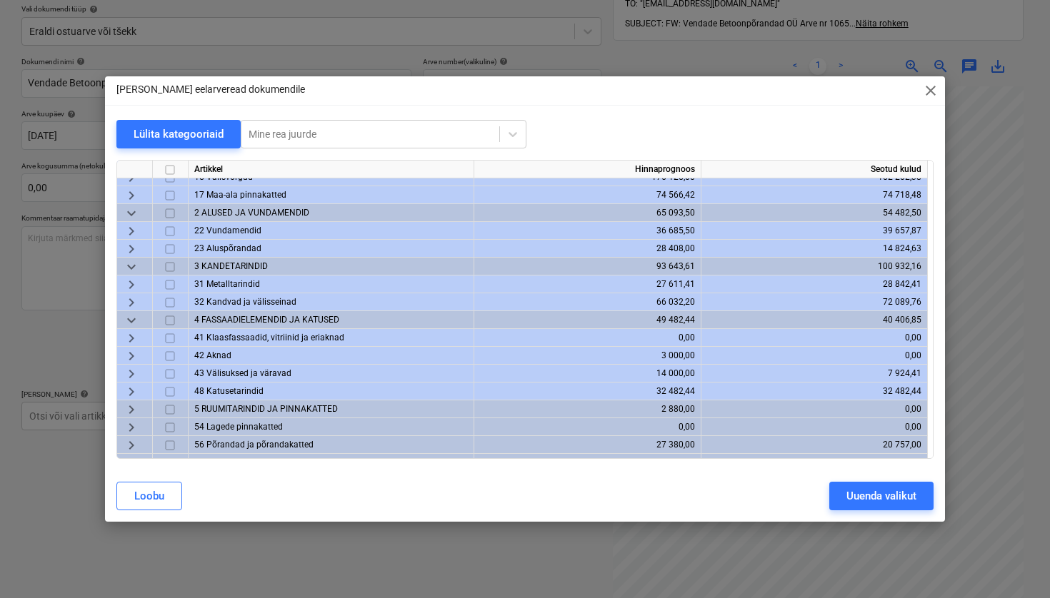
scroll to position [35, 0]
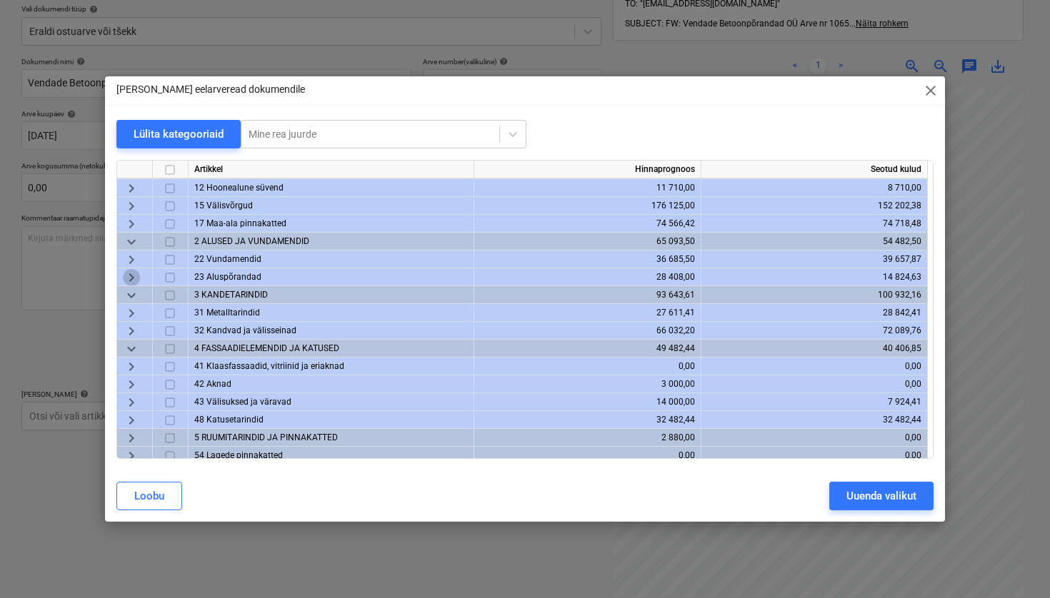
click at [129, 276] on span "keyboard_arrow_right" at bounding box center [131, 277] width 17 height 17
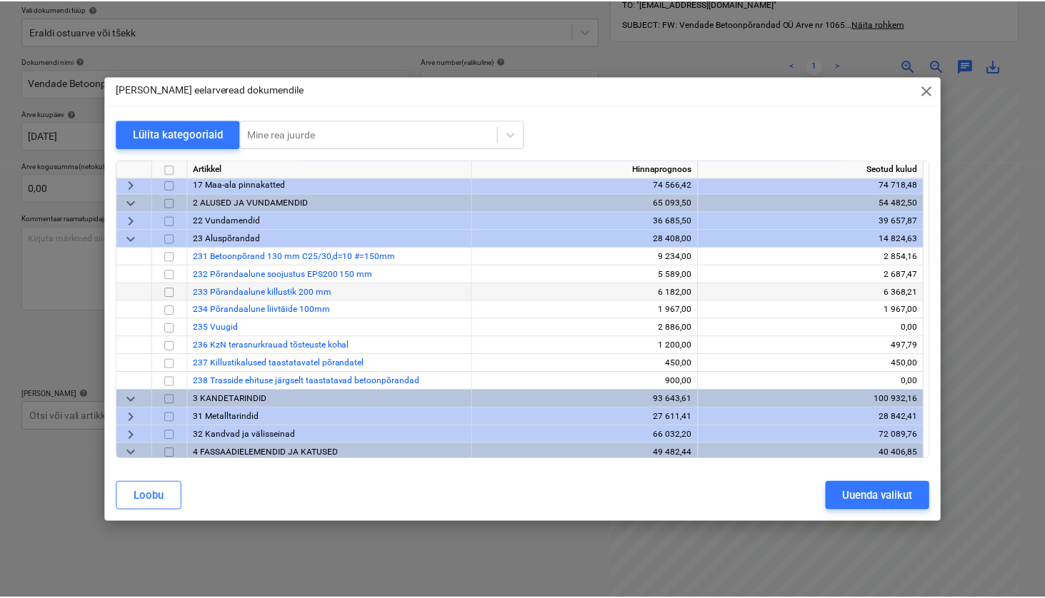
scroll to position [90, 0]
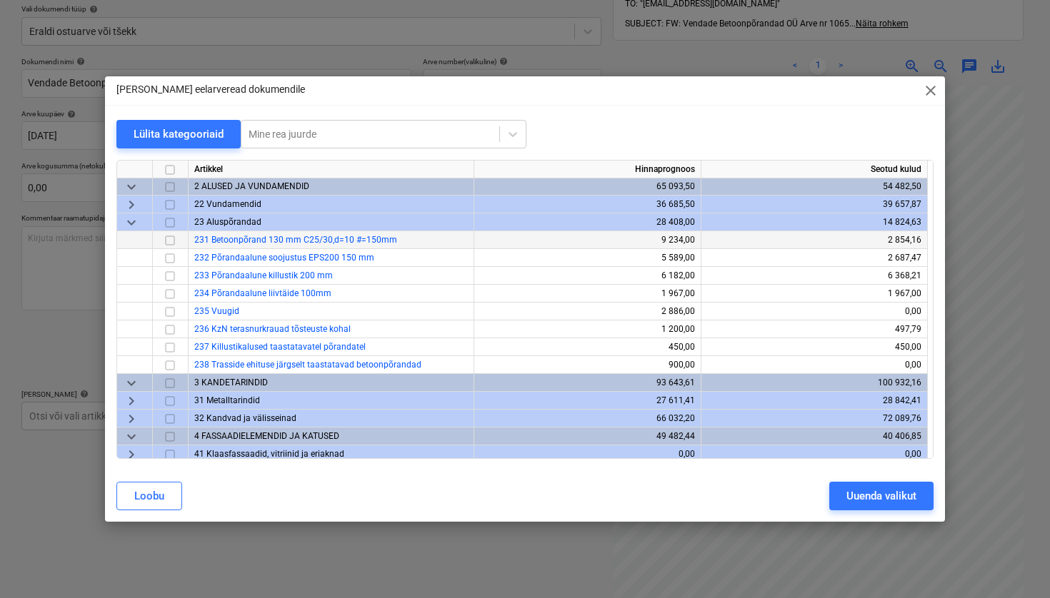
click at [172, 239] on input "checkbox" at bounding box center [169, 240] width 17 height 17
click at [901, 501] on div "Uuenda valikut" at bounding box center [881, 496] width 70 height 19
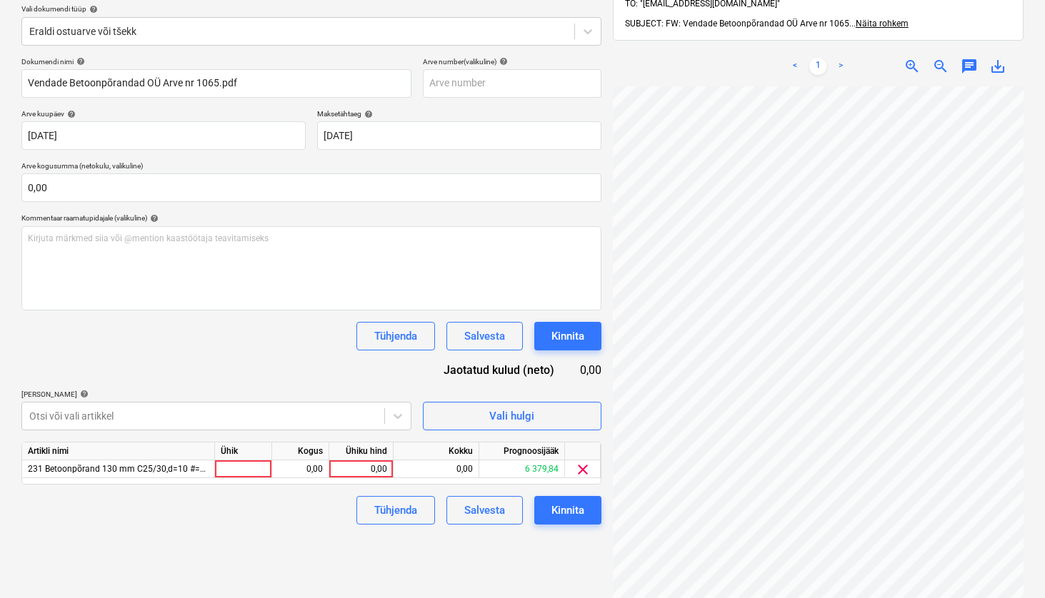
scroll to position [61, 0]
click at [256, 471] on div at bounding box center [243, 470] width 57 height 18
type input "kmpl"
click at [378, 463] on div "0,00" at bounding box center [361, 470] width 52 height 18
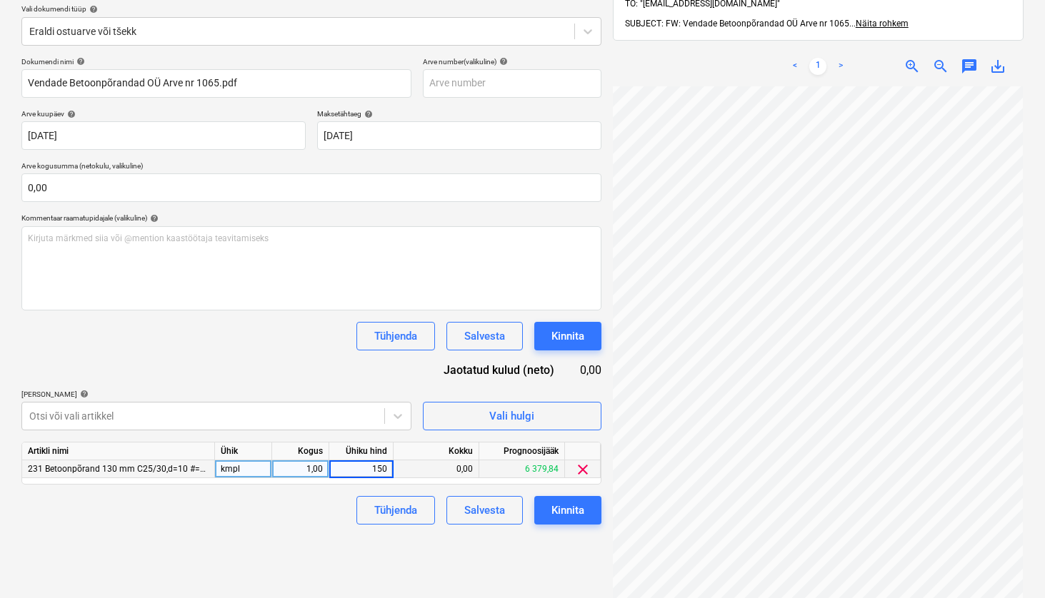
type input "1505"
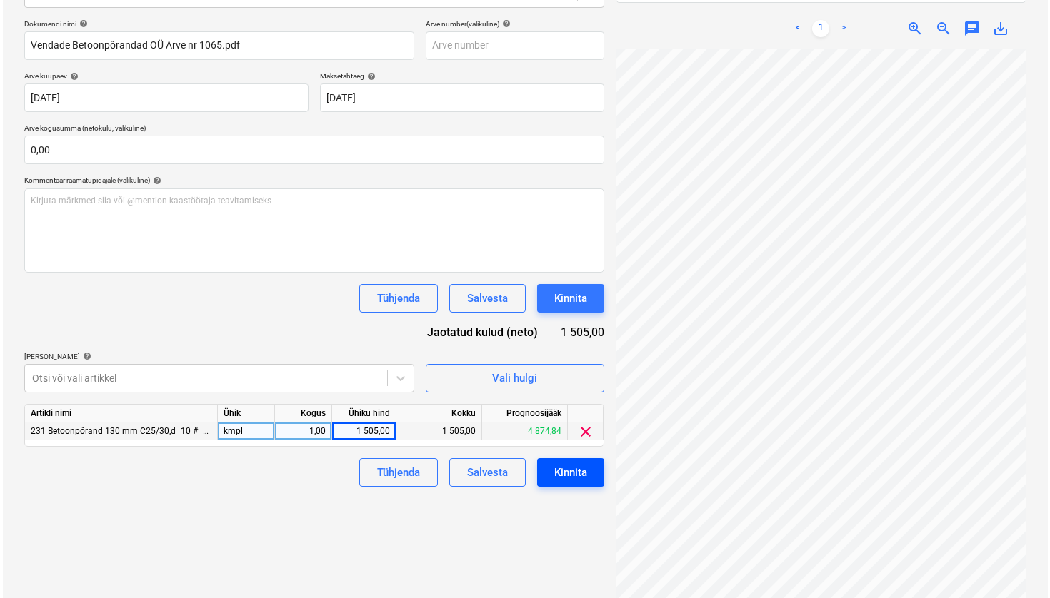
scroll to position [0, 129]
click at [589, 473] on button "Kinnita" at bounding box center [567, 472] width 67 height 29
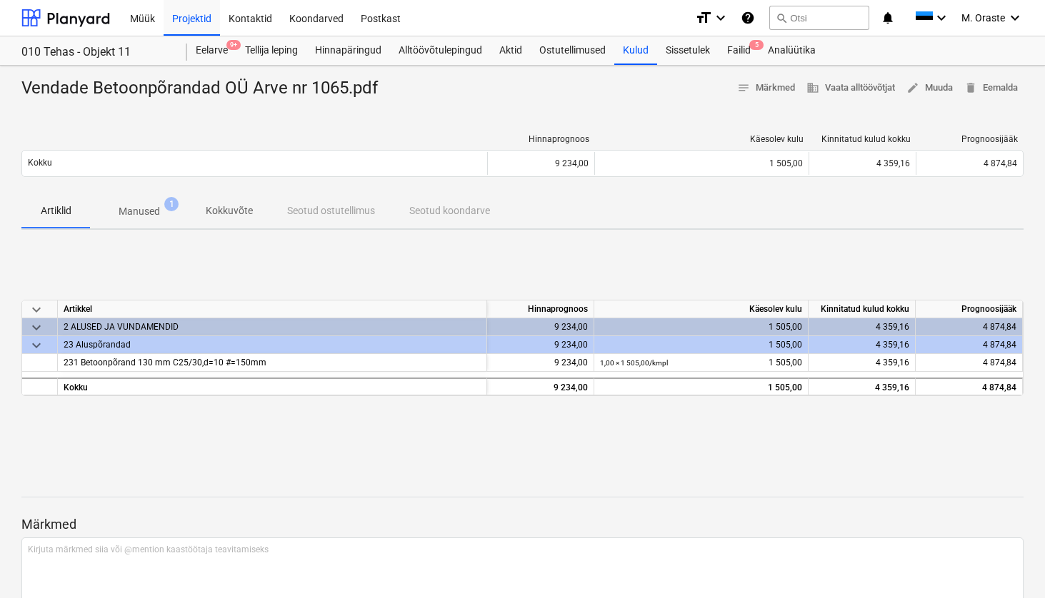
click at [36, 341] on span "keyboard_arrow_down" at bounding box center [36, 345] width 17 height 17
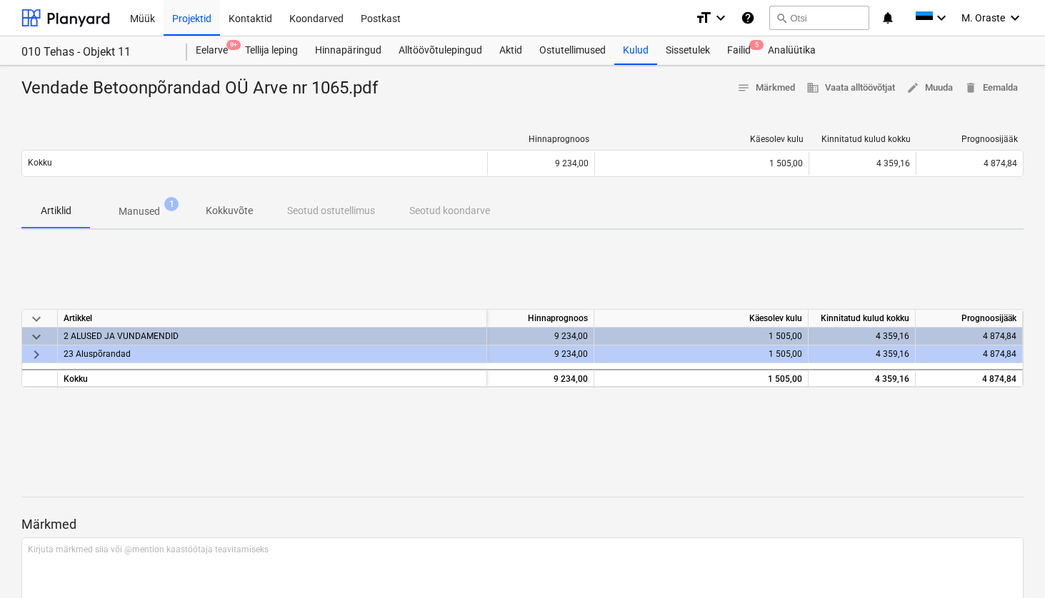
click at [36, 341] on span "keyboard_arrow_down" at bounding box center [36, 336] width 17 height 17
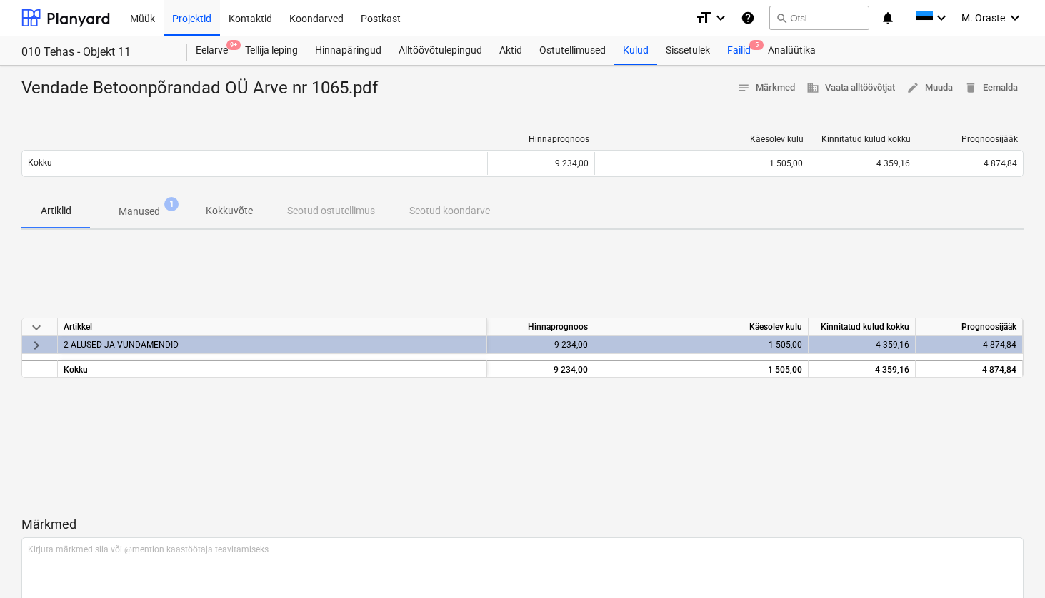
click at [743, 58] on div "Failid 5" at bounding box center [738, 50] width 41 height 29
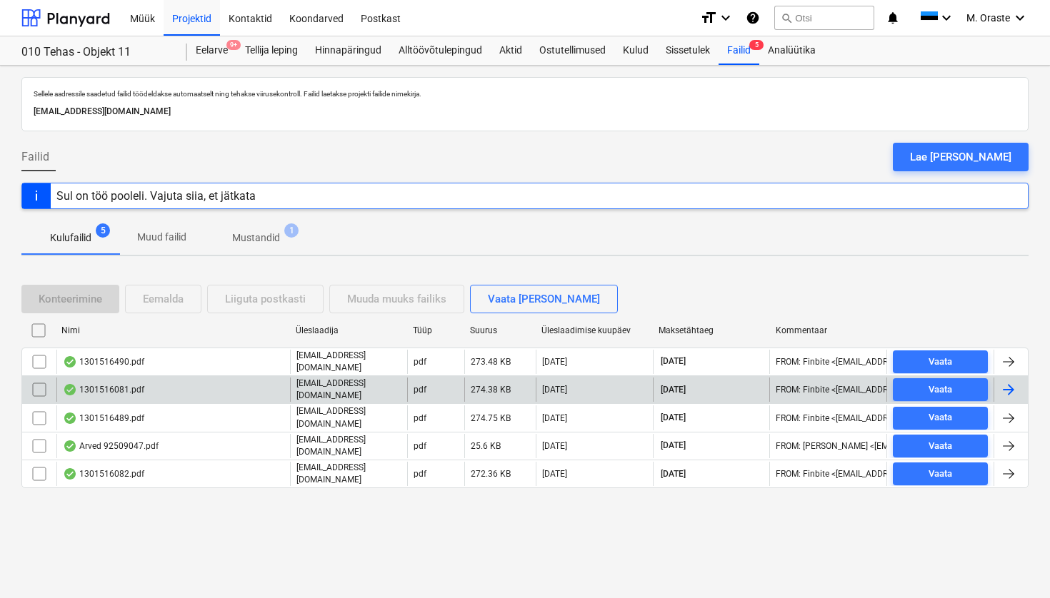
click at [116, 390] on div "1301516081.pdf" at bounding box center [103, 389] width 81 height 11
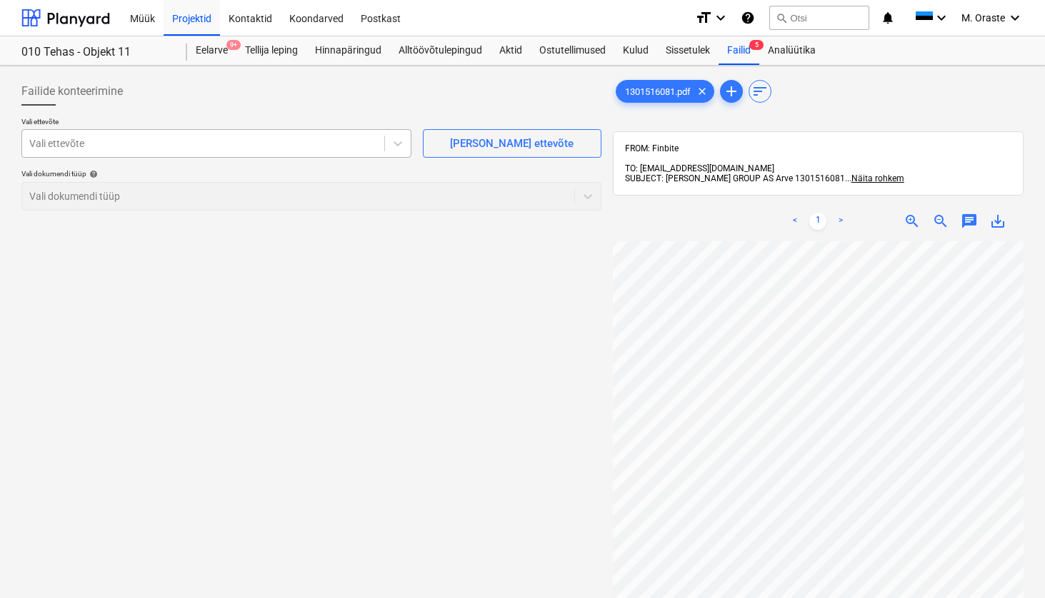
click at [286, 151] on div "Vali ettevõte" at bounding box center [203, 144] width 362 height 20
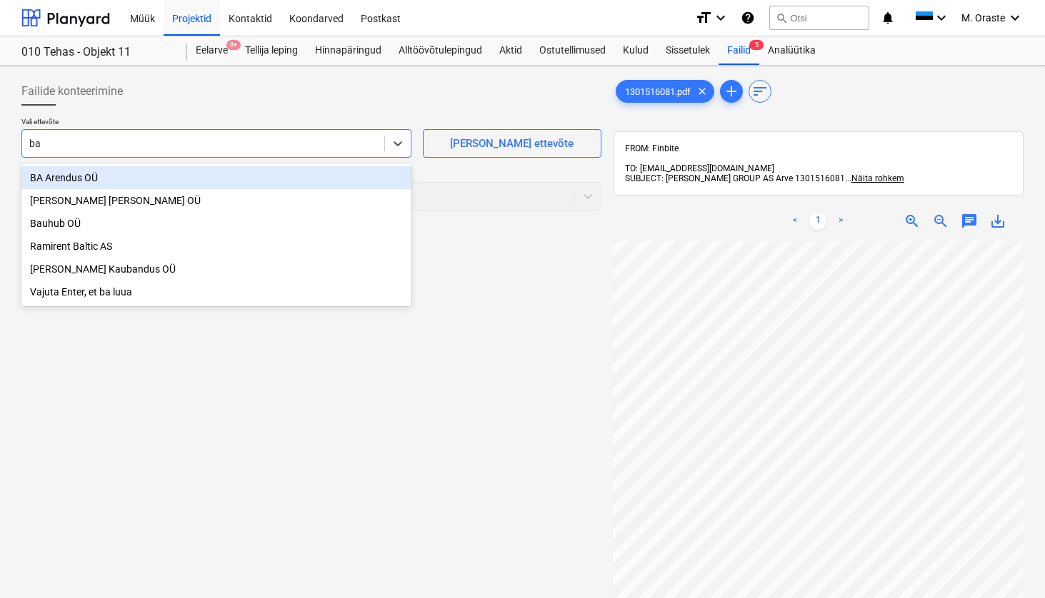
type input "bau"
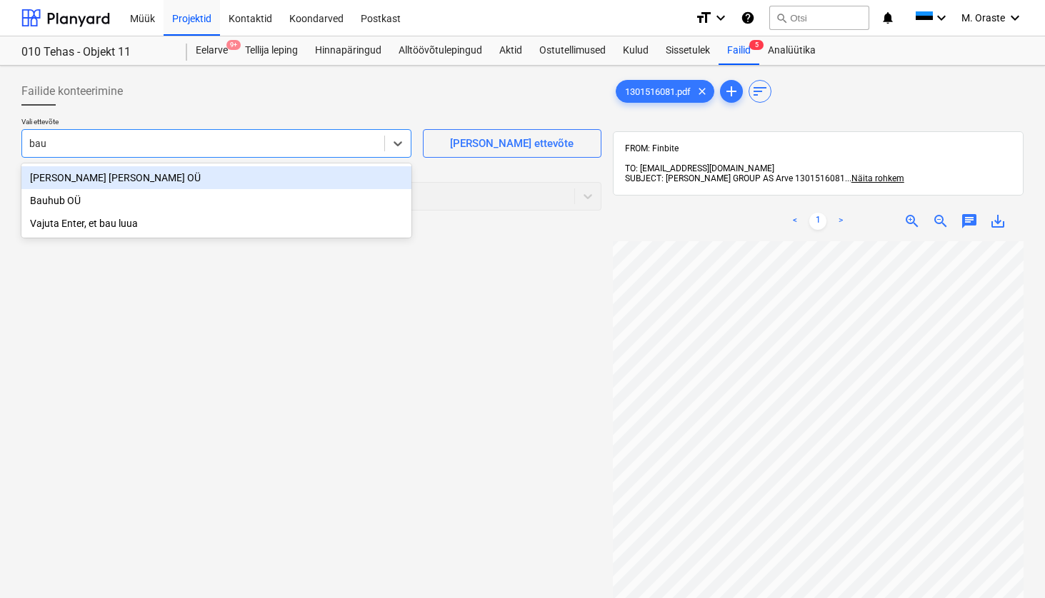
click at [267, 172] on div "[PERSON_NAME] [PERSON_NAME] OÜ" at bounding box center [216, 177] width 390 height 23
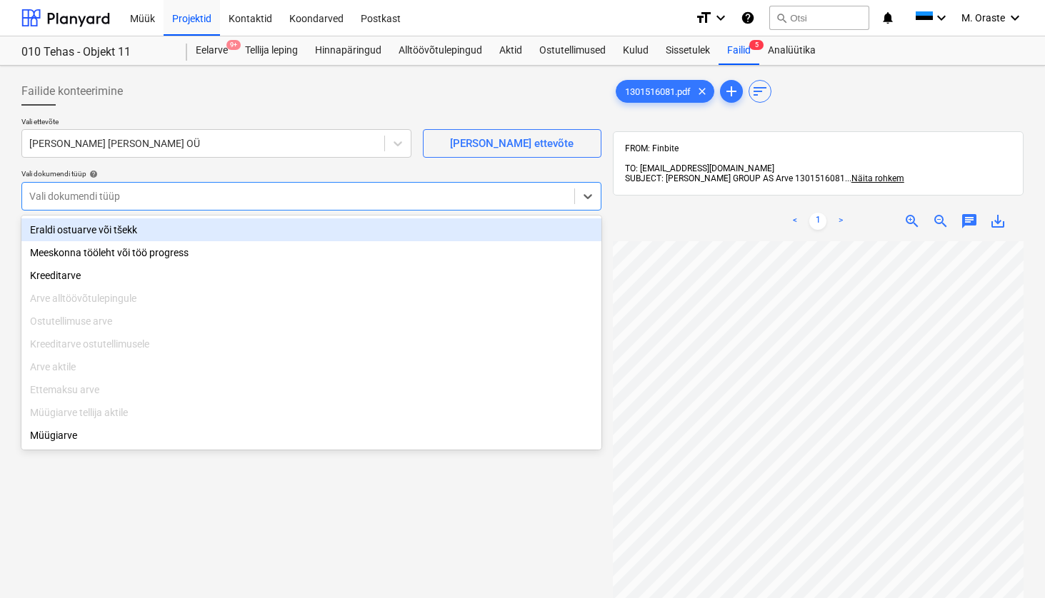
click at [408, 200] on div at bounding box center [298, 196] width 538 height 14
click at [378, 231] on div "Eraldi ostuarve või tšekk" at bounding box center [311, 229] width 580 height 23
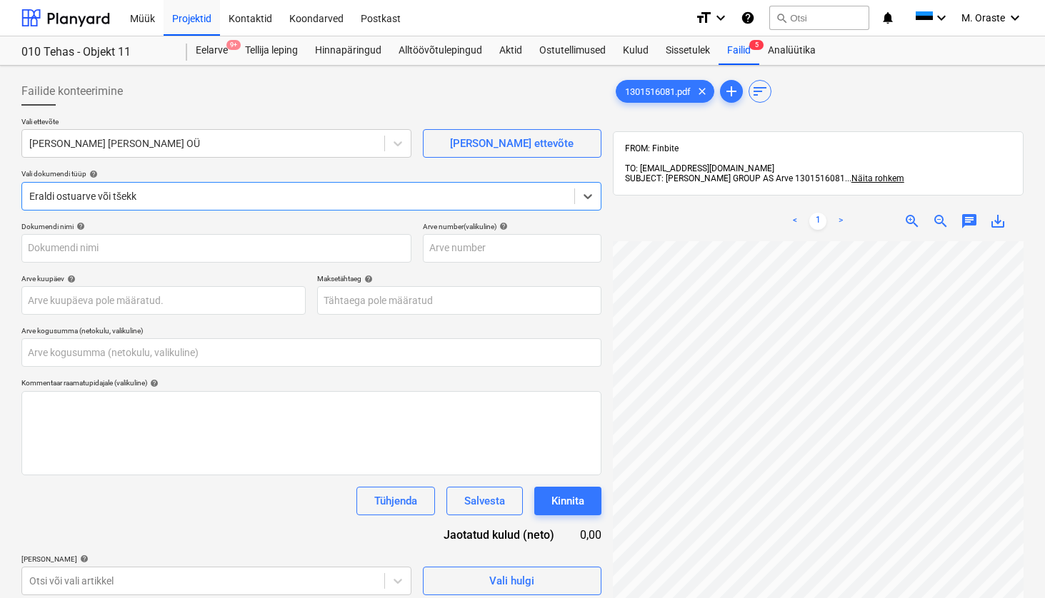
type input "1301516081"
type input "[DATE]"
type input "0,00"
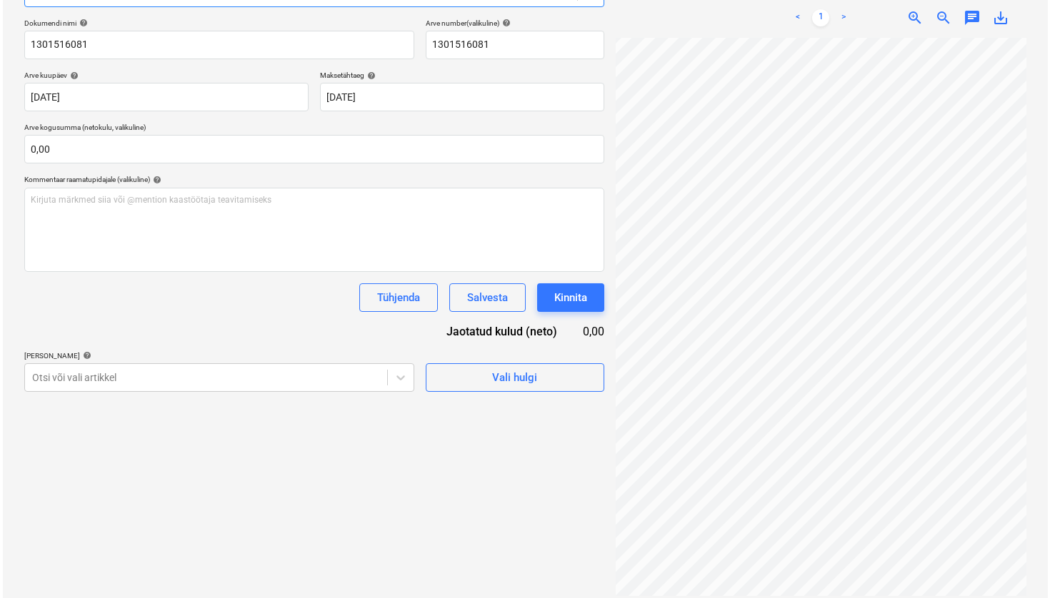
scroll to position [203, 0]
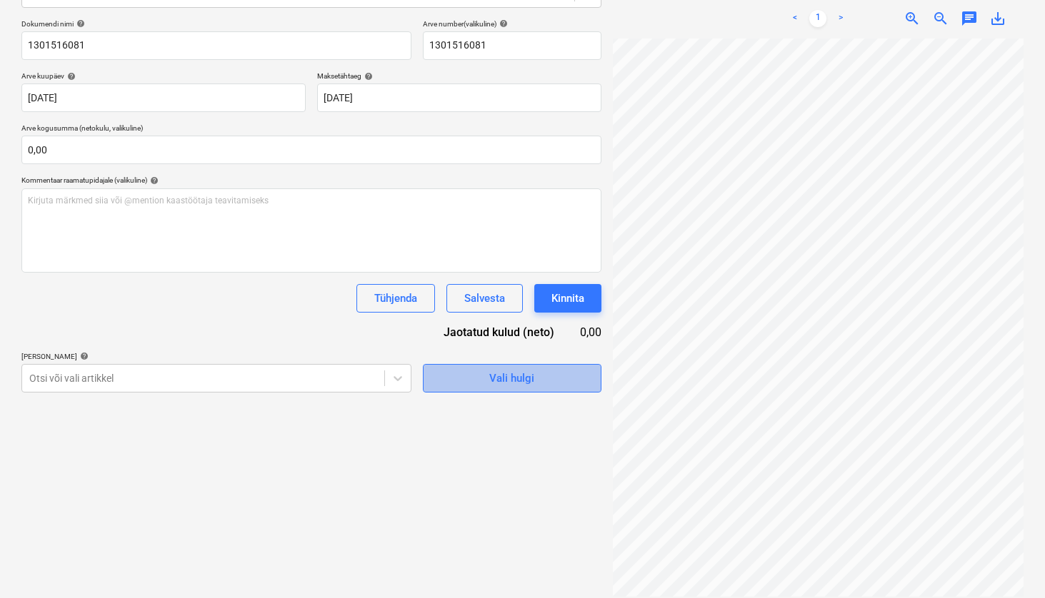
click at [541, 386] on span "Vali hulgi" at bounding box center [512, 378] width 143 height 19
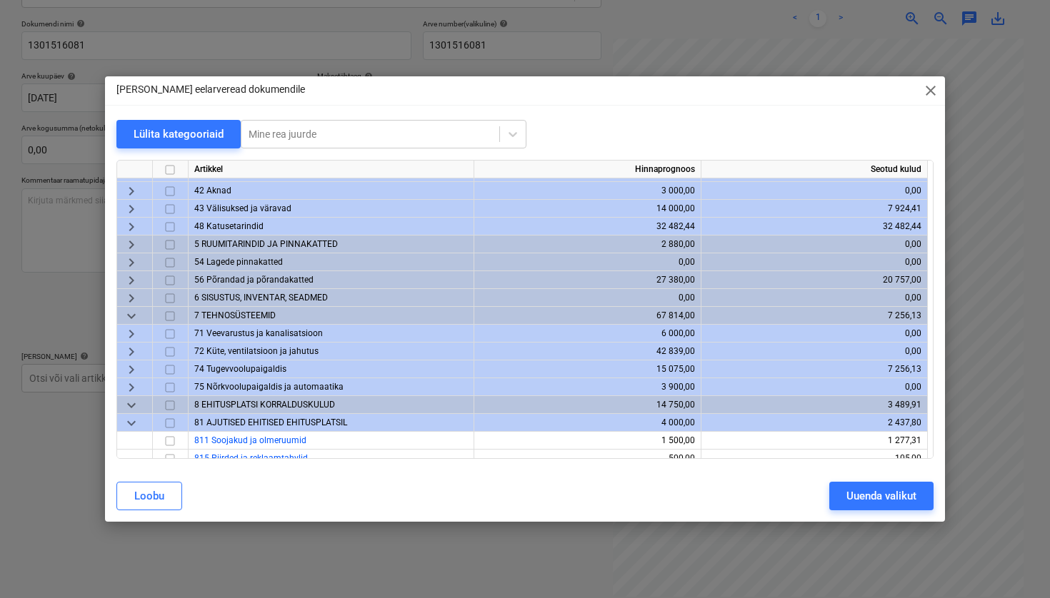
scroll to position [376, 0]
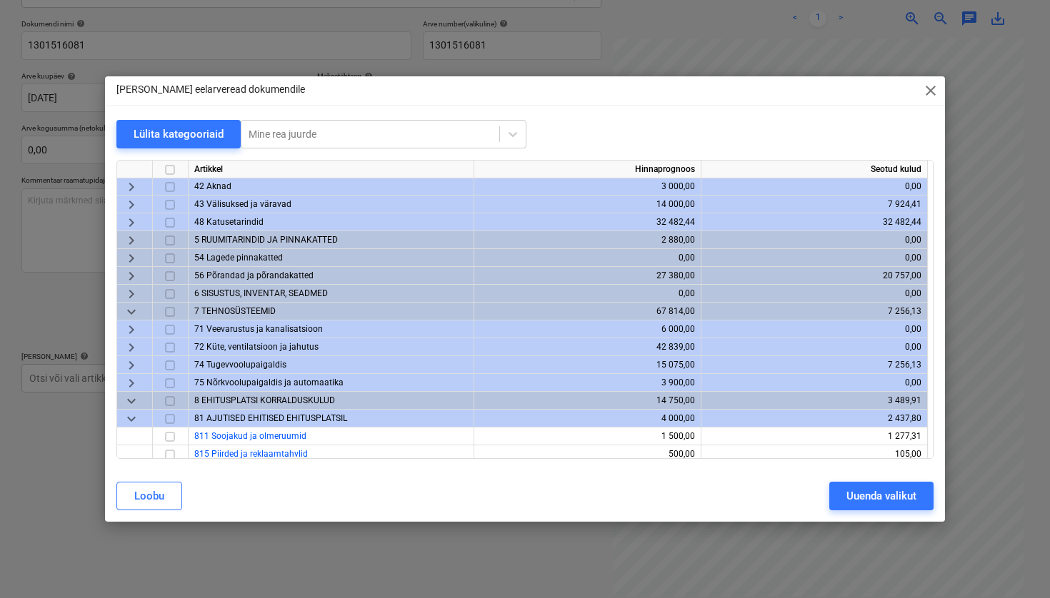
click at [131, 330] on span "keyboard_arrow_right" at bounding box center [131, 329] width 17 height 17
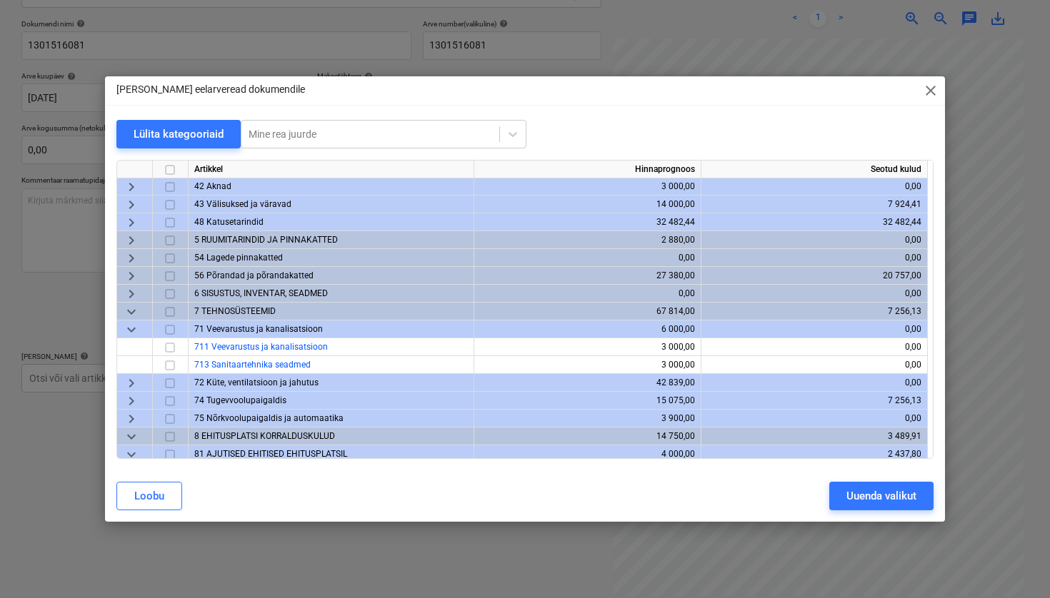
click at [131, 330] on span "keyboard_arrow_down" at bounding box center [131, 329] width 17 height 17
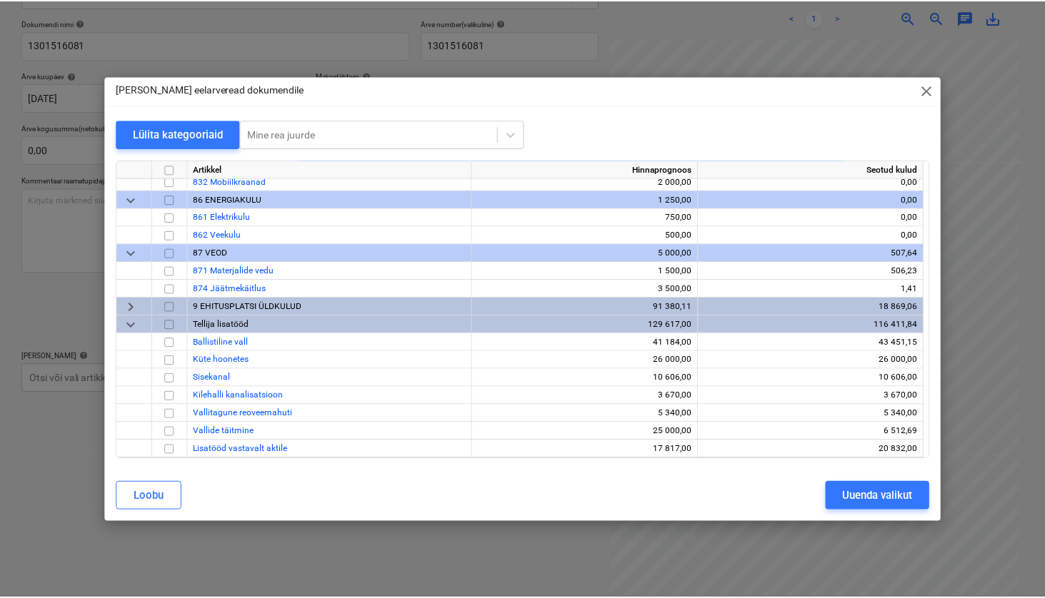
scroll to position [773, 0]
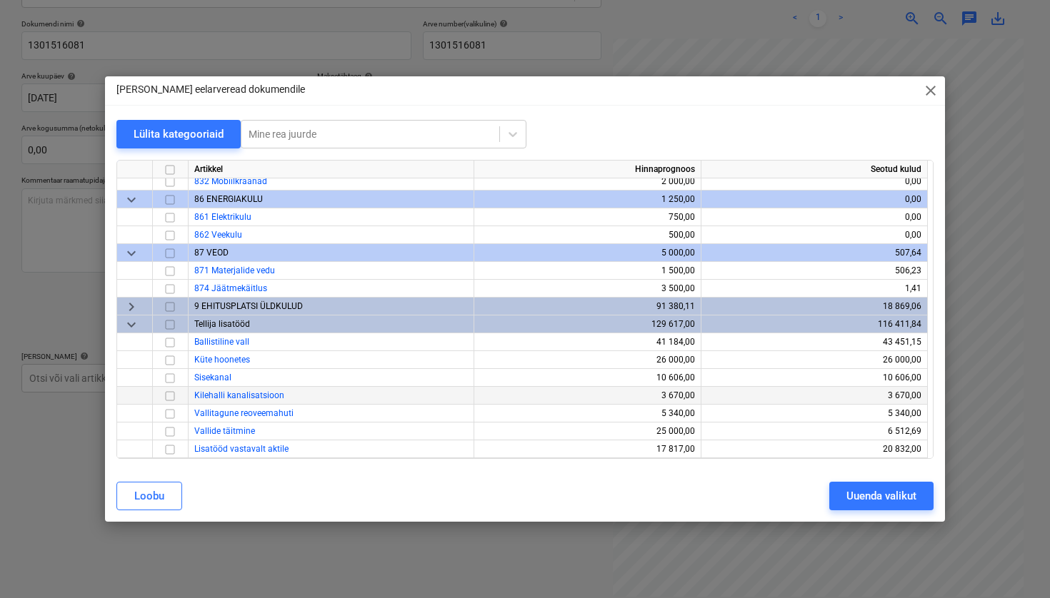
click at [171, 399] on input "checkbox" at bounding box center [169, 396] width 17 height 17
click at [877, 497] on div "Uuenda valikut" at bounding box center [881, 496] width 70 height 19
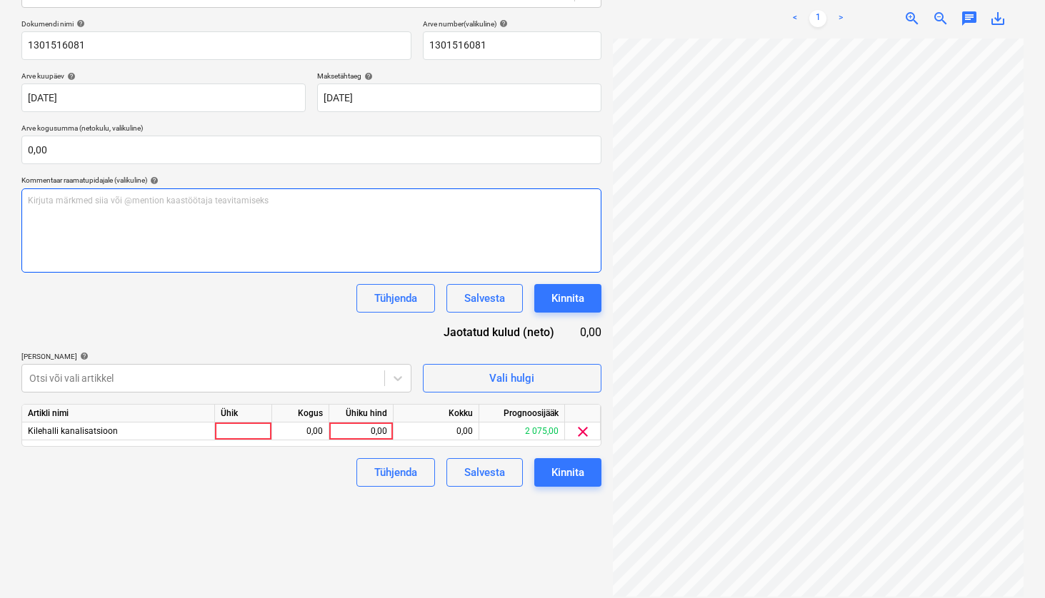
click at [283, 247] on div "Kirjuta märkmed siia või @mention kaastöötaja teavitamiseks ﻿" at bounding box center [311, 230] width 580 height 84
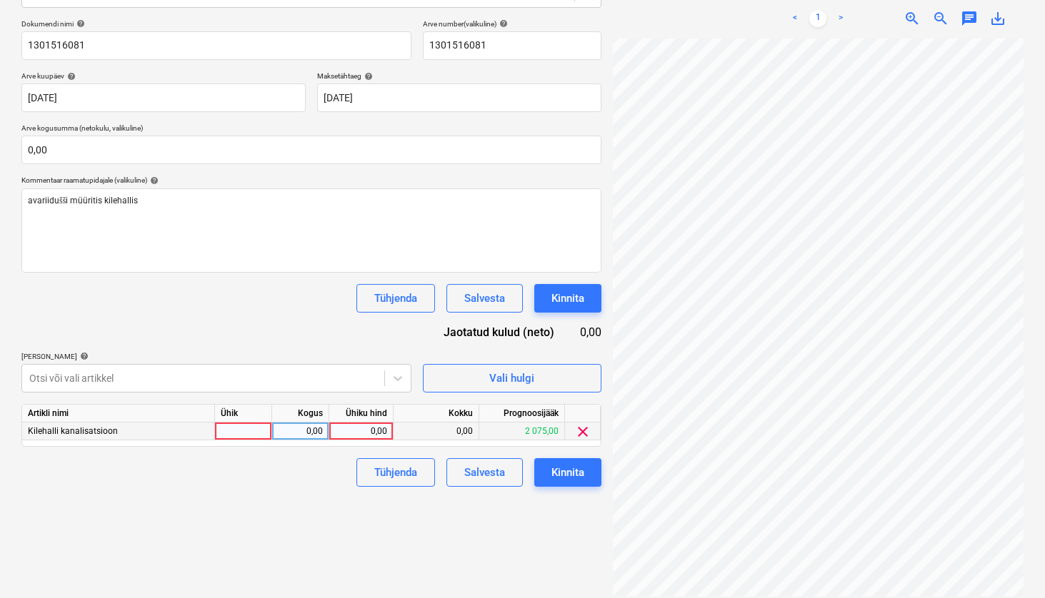
click at [257, 434] on div at bounding box center [243, 432] width 57 height 18
type input "kmpl"
click at [373, 423] on div "0,00" at bounding box center [361, 432] width 52 height 18
type input "152,19"
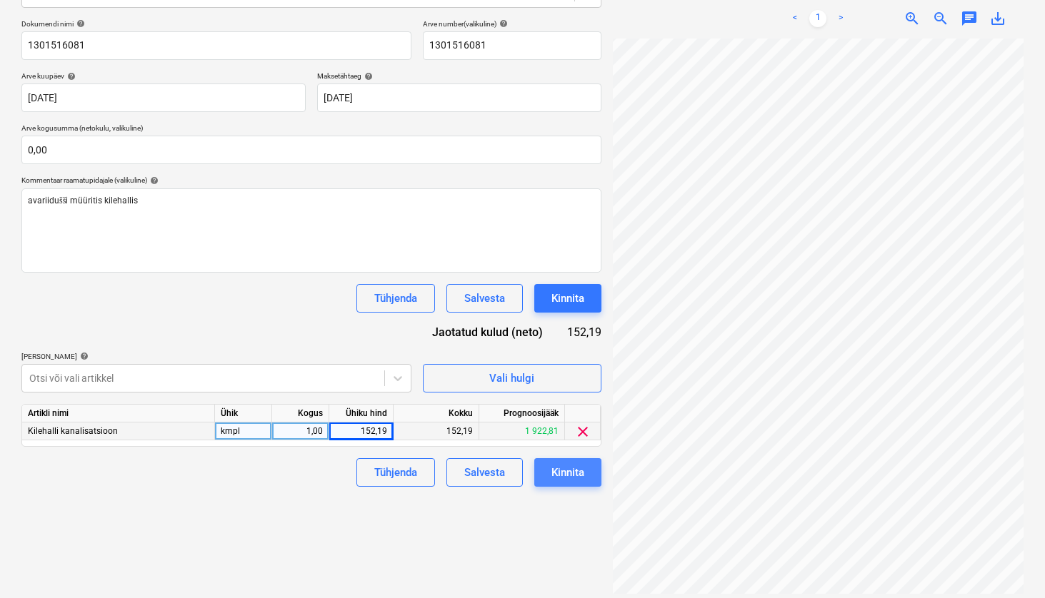
click at [575, 476] on div "Kinnita" at bounding box center [567, 472] width 33 height 19
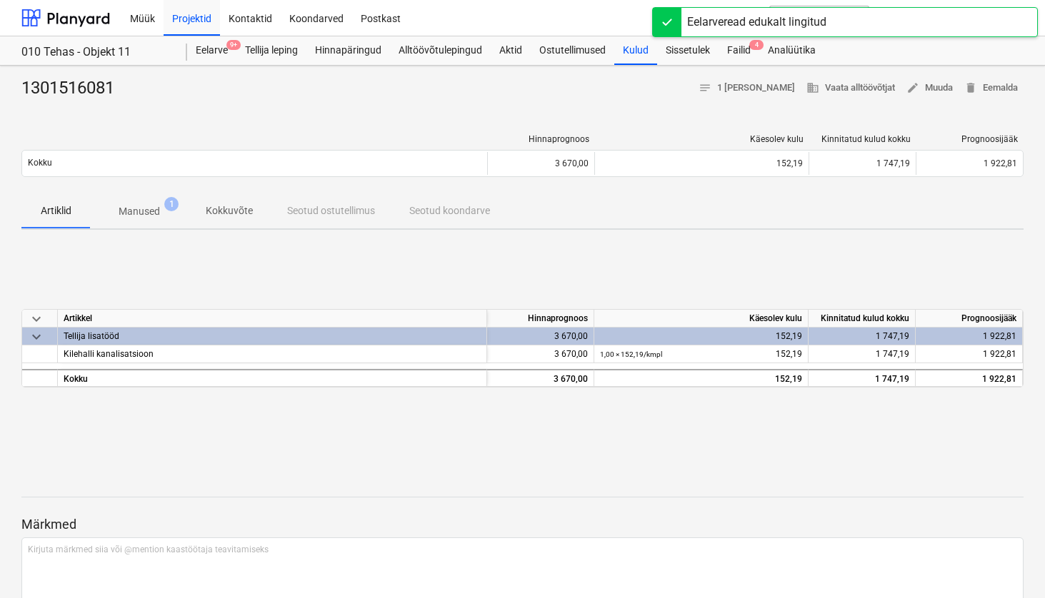
click at [556, 453] on div "keyboard_arrow_down [PERSON_NAME] Käesolev kulu Kinnitatud kulud kokku Prognoos…" at bounding box center [522, 348] width 1002 height 214
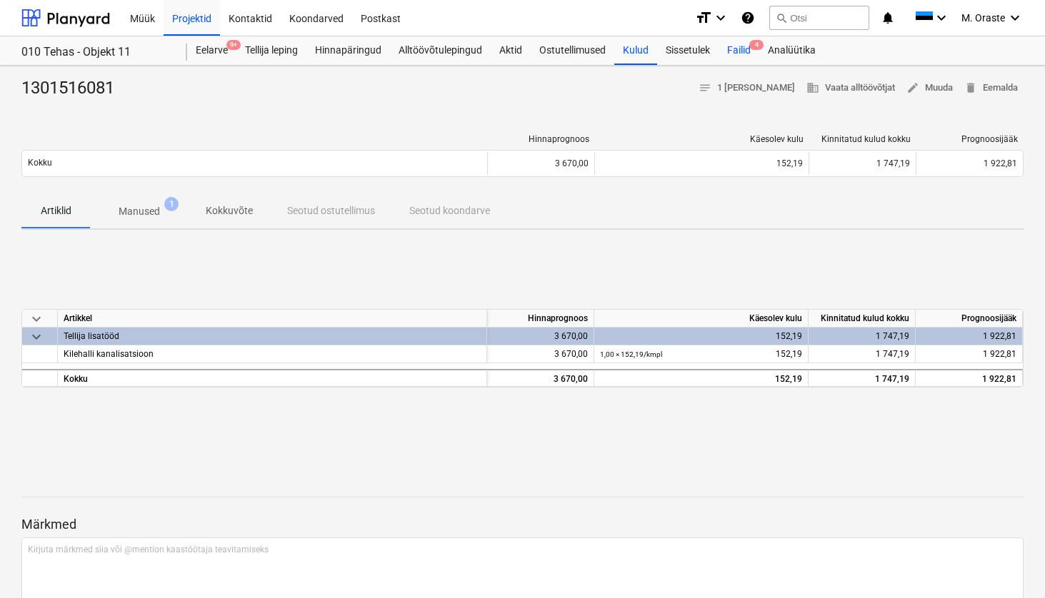
click at [739, 51] on div "Failid 4" at bounding box center [738, 50] width 41 height 29
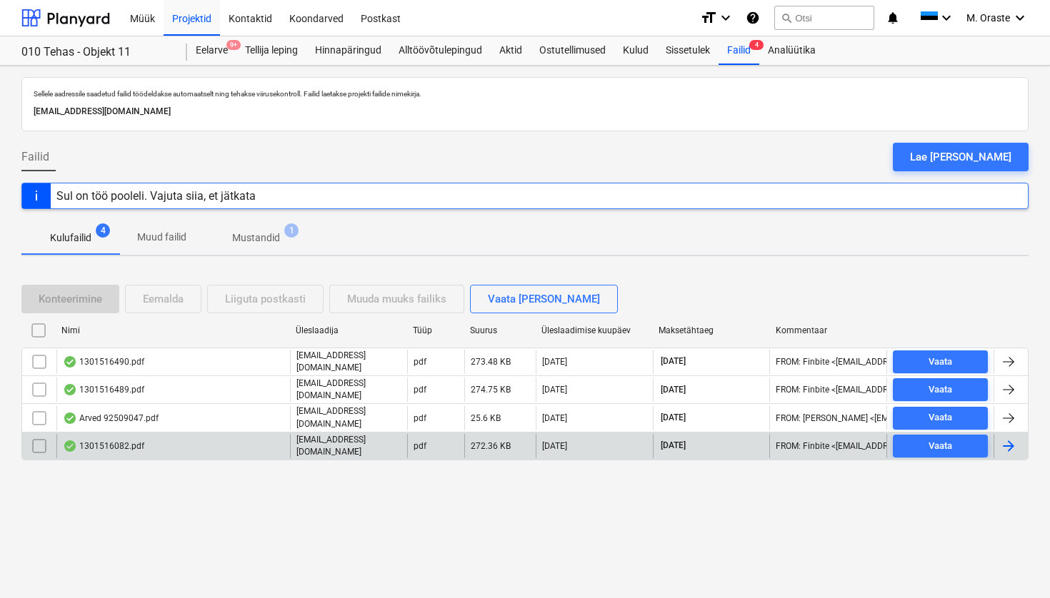
click at [179, 451] on div "**********" at bounding box center [524, 446] width 1007 height 29
click at [156, 443] on div "1301516082.pdf" at bounding box center [172, 446] width 233 height 24
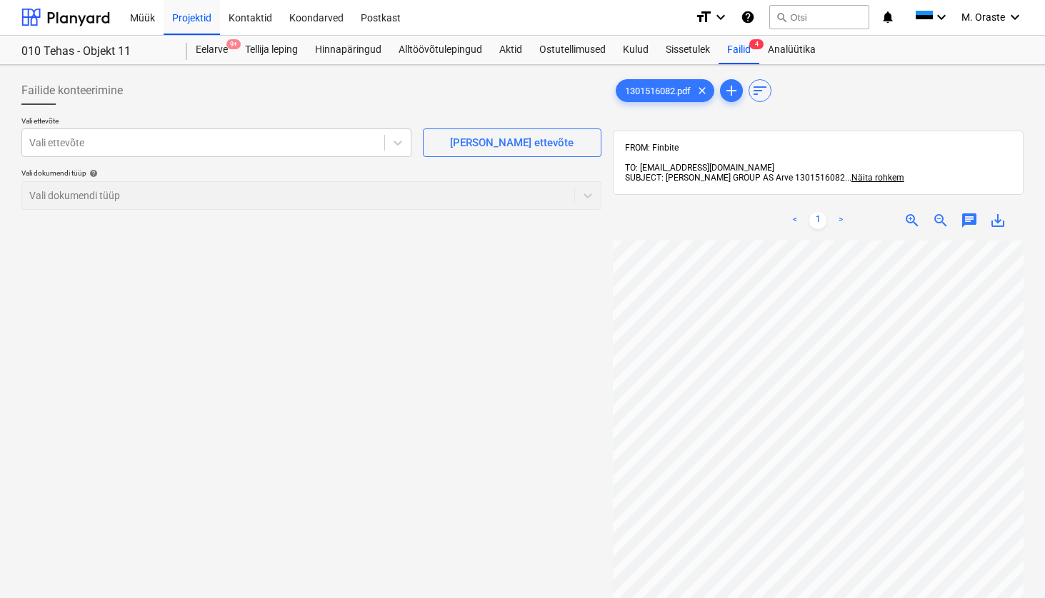
scroll to position [108, 0]
click at [288, 144] on div at bounding box center [203, 143] width 348 height 14
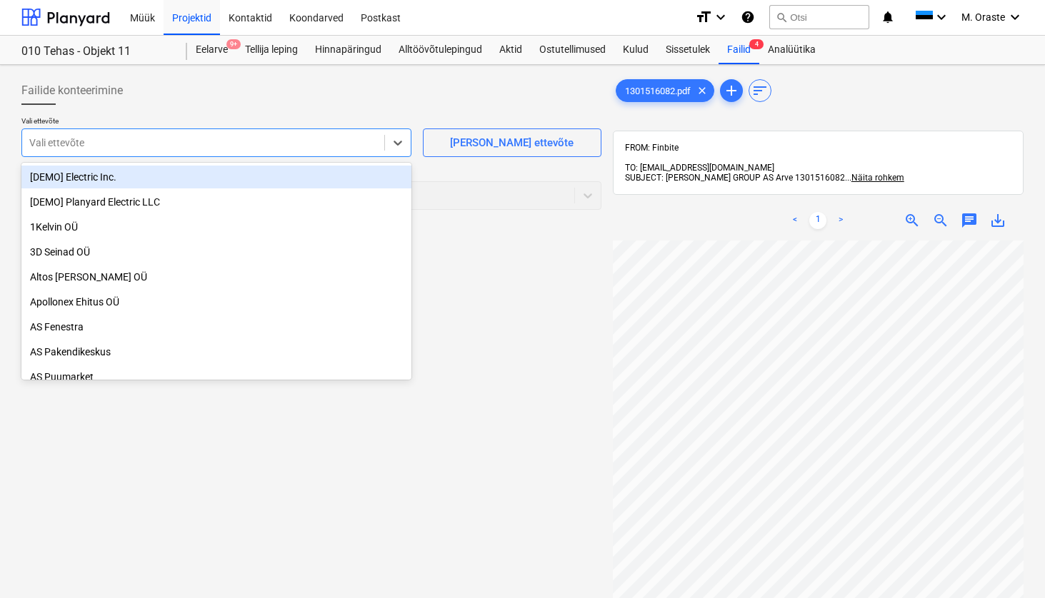
type input "b"
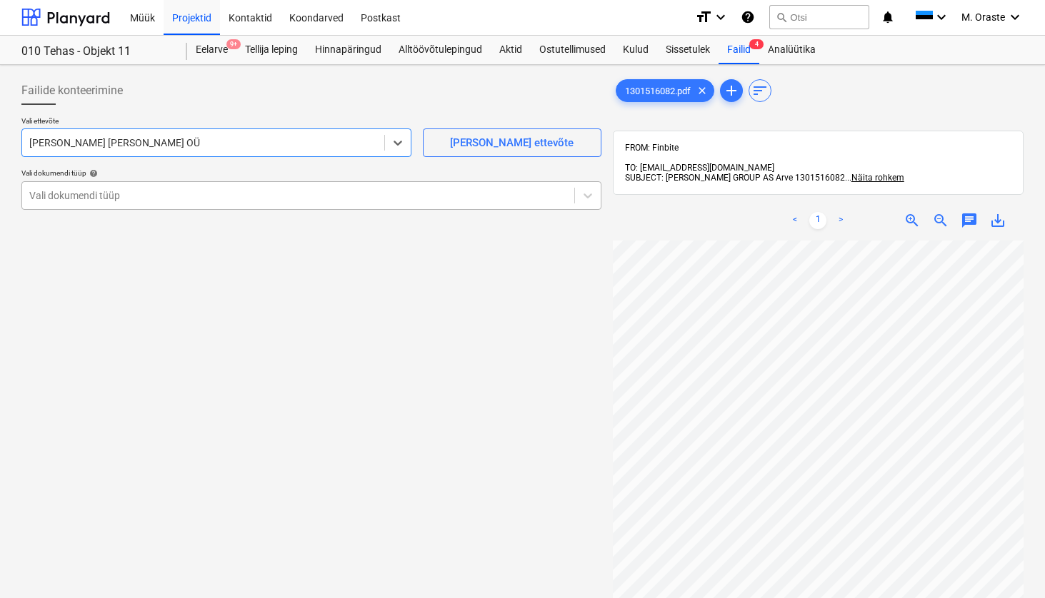
click at [451, 199] on div at bounding box center [298, 195] width 538 height 14
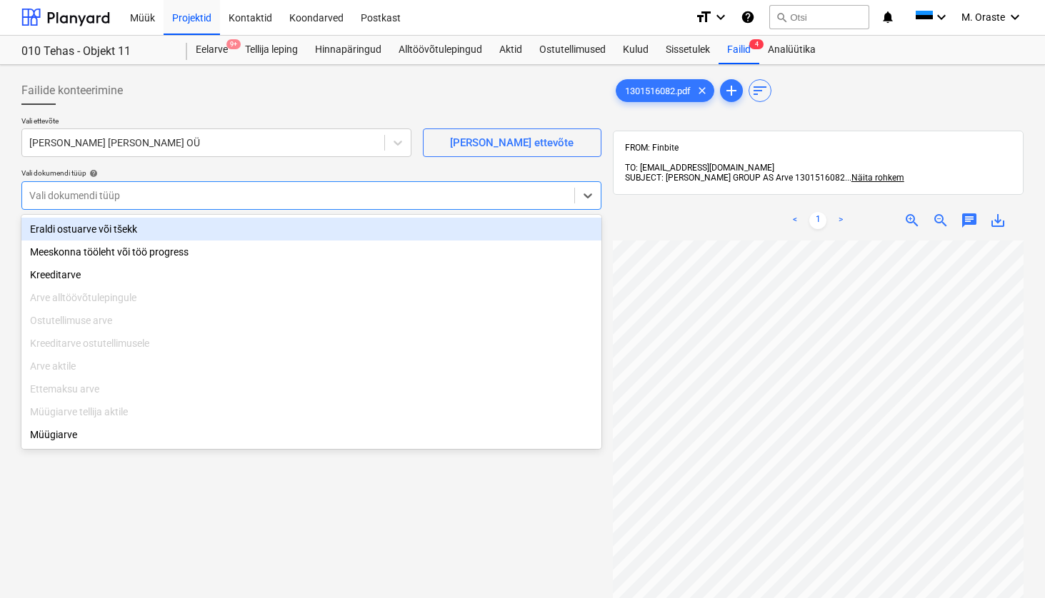
click at [420, 227] on div "Eraldi ostuarve või tšekk" at bounding box center [311, 229] width 580 height 23
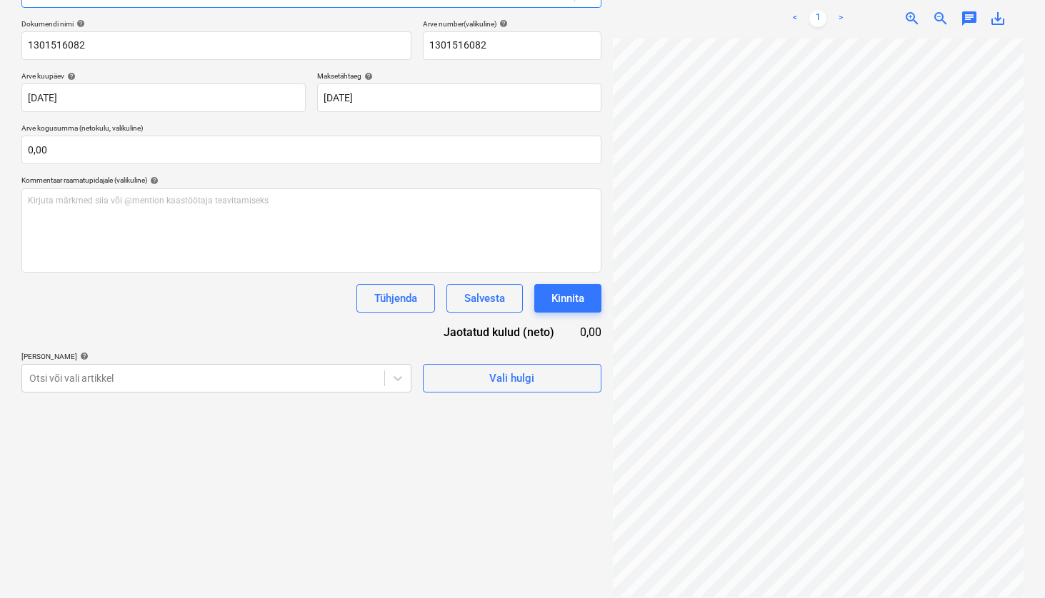
scroll to position [218, 0]
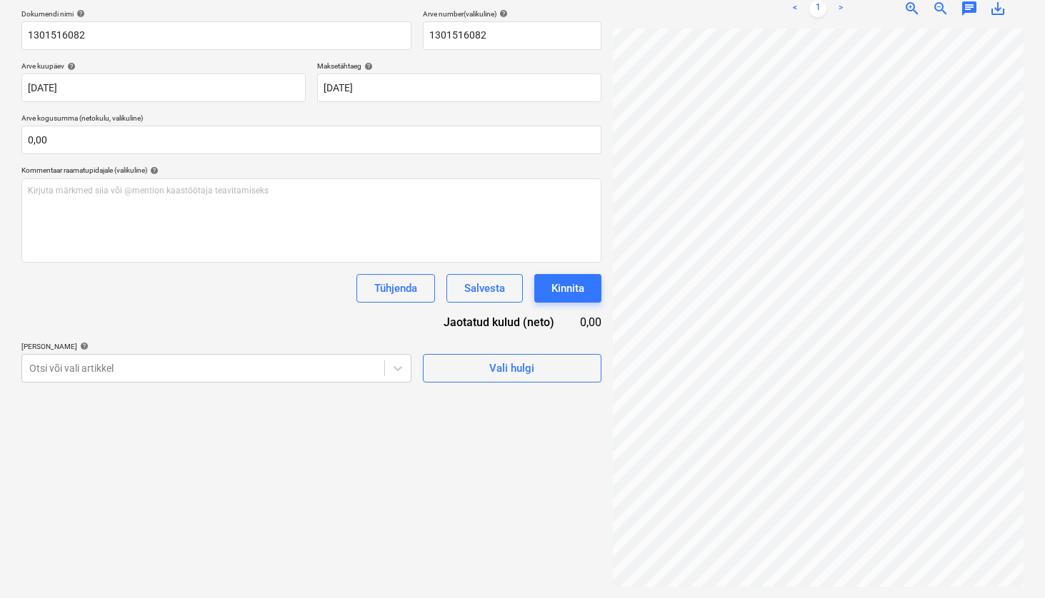
click at [393, 378] on div "Failide konteerimine Vali ettevõte [PERSON_NAME] [PERSON_NAME] OÜ [PERSON_NAME]…" at bounding box center [311, 226] width 591 height 734
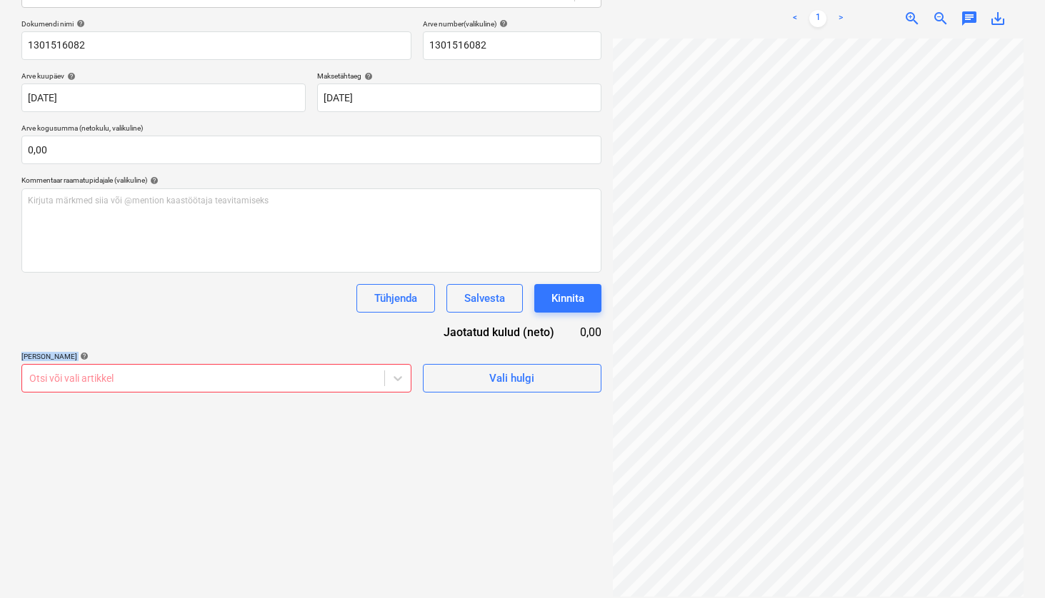
click at [399, 336] on div "Dokumendi nimi help 1301516082 Arve number (valikuline) help 1301516082 Arve ku…" at bounding box center [311, 205] width 580 height 373
click at [542, 378] on span "Vali hulgi" at bounding box center [512, 378] width 143 height 19
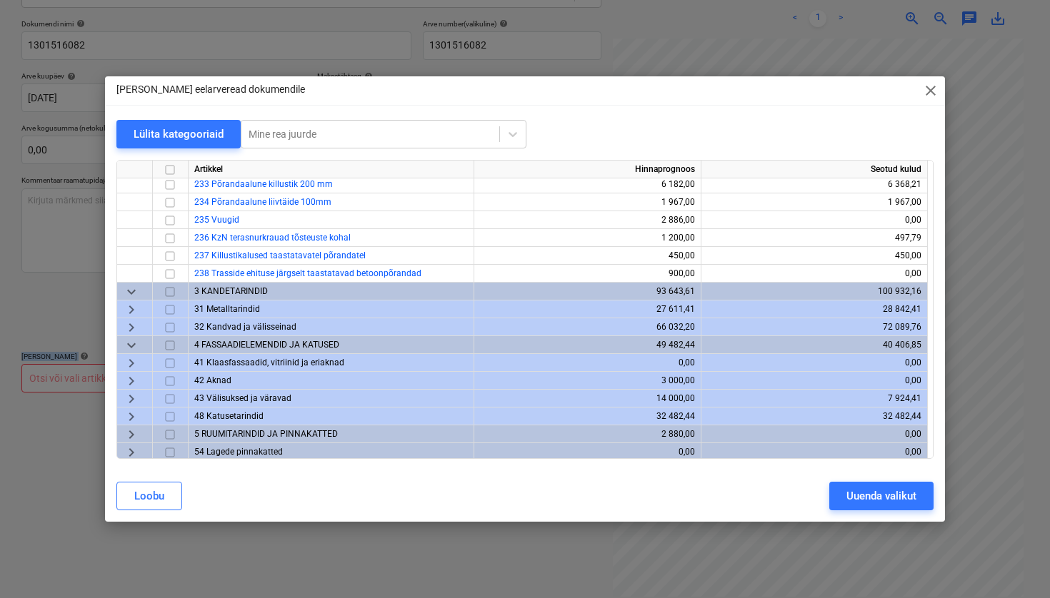
scroll to position [171, 0]
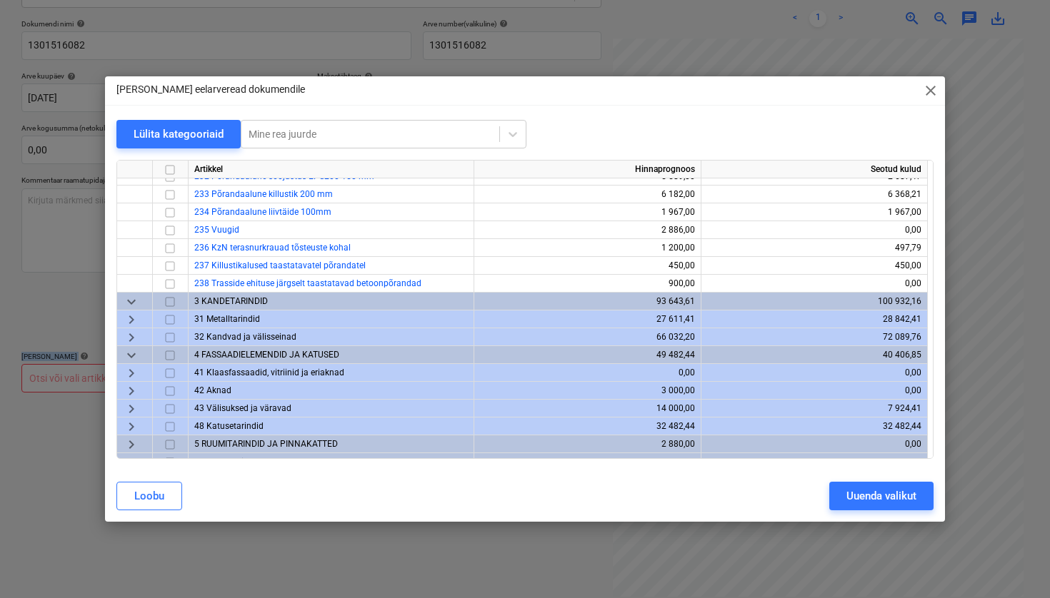
click at [134, 339] on span "keyboard_arrow_right" at bounding box center [131, 337] width 17 height 17
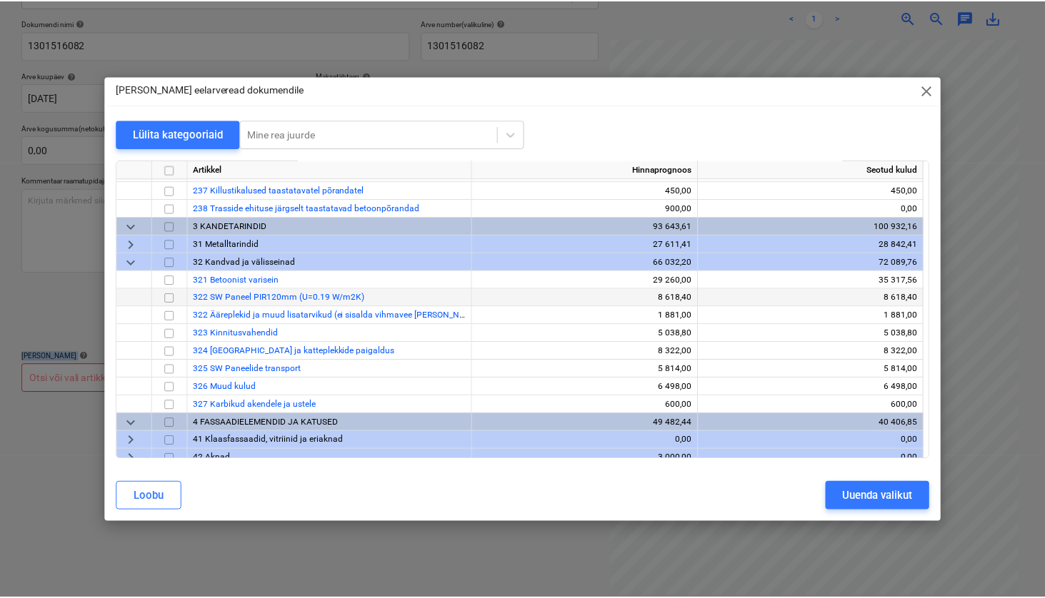
scroll to position [248, 0]
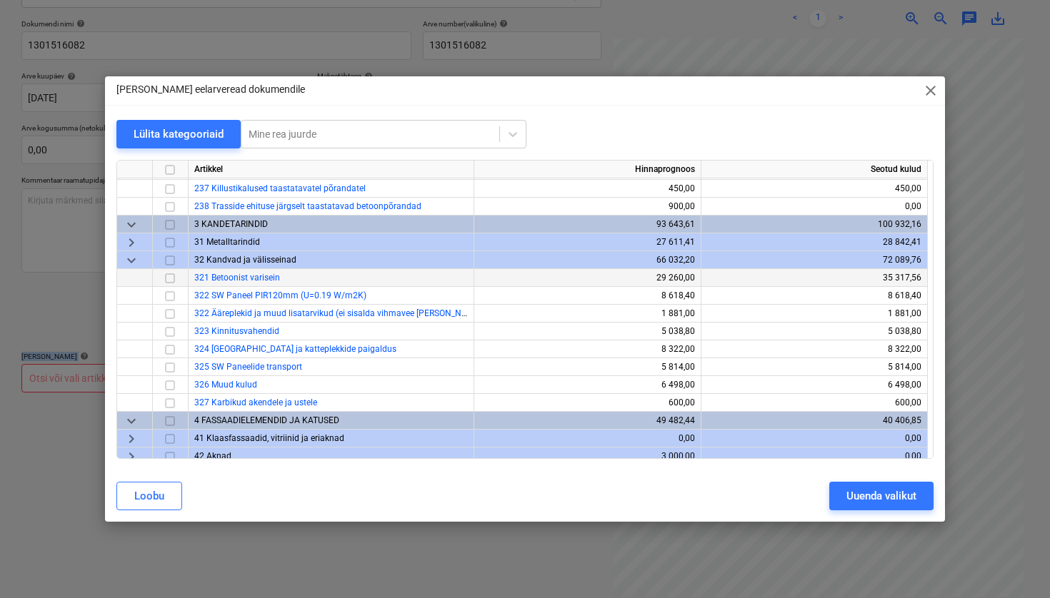
click at [168, 278] on input "checkbox" at bounding box center [169, 278] width 17 height 17
click at [900, 496] on div "Uuenda valikut" at bounding box center [881, 496] width 70 height 19
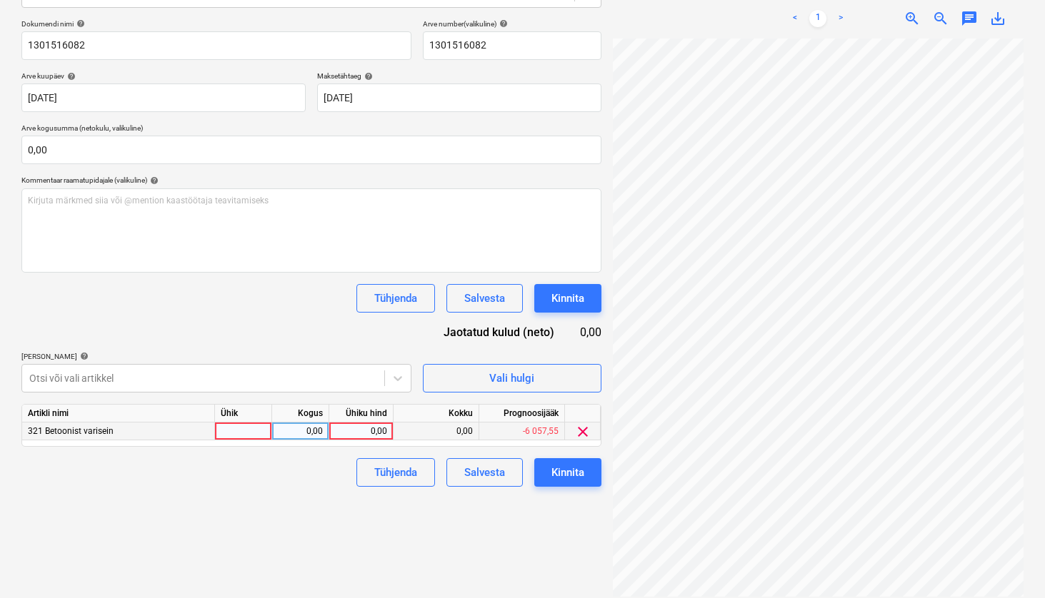
click at [251, 429] on div at bounding box center [243, 432] width 57 height 18
type input "kmpl"
click at [371, 427] on div "0,00" at bounding box center [361, 432] width 52 height 18
type input "7,42"
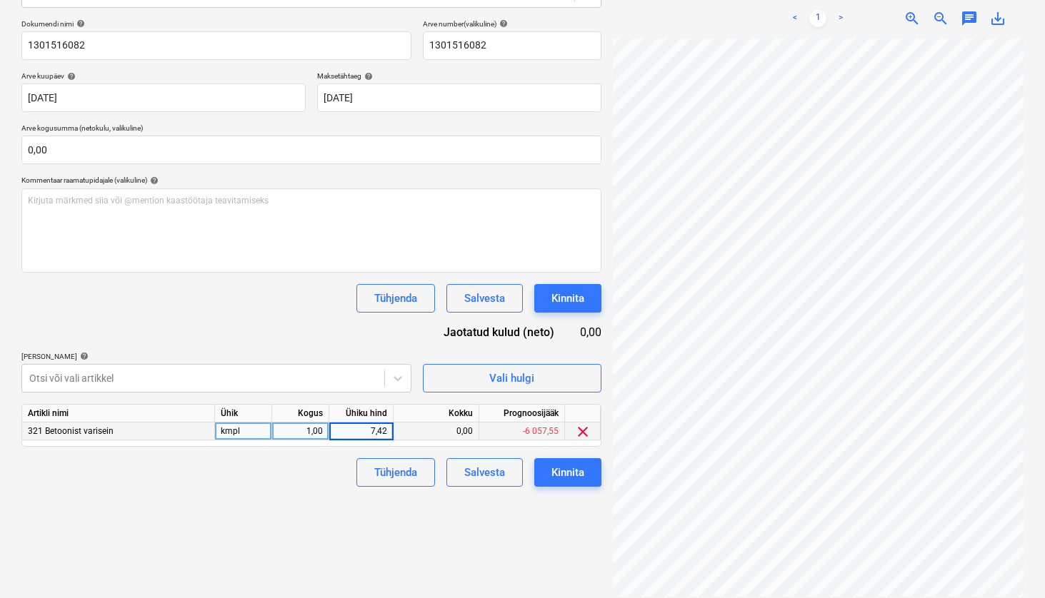
click at [222, 525] on div "Failide konteerimine Vali ettevõte [PERSON_NAME] [PERSON_NAME] OÜ [PERSON_NAME]…" at bounding box center [311, 236] width 591 height 734
click at [573, 475] on div "Kinnita" at bounding box center [567, 472] width 33 height 19
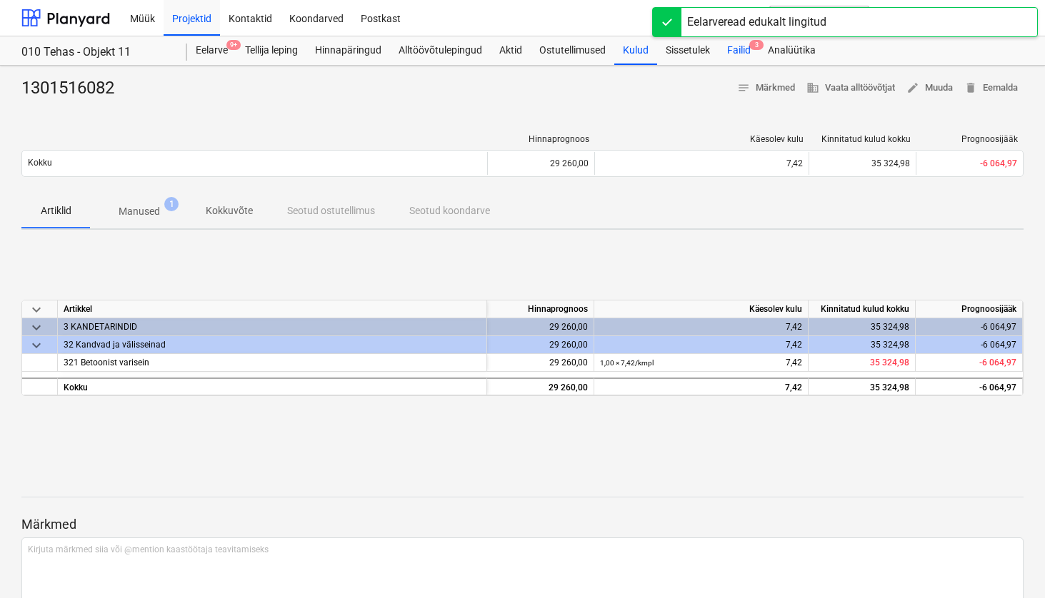
click at [733, 47] on div "Failid 3" at bounding box center [738, 50] width 41 height 29
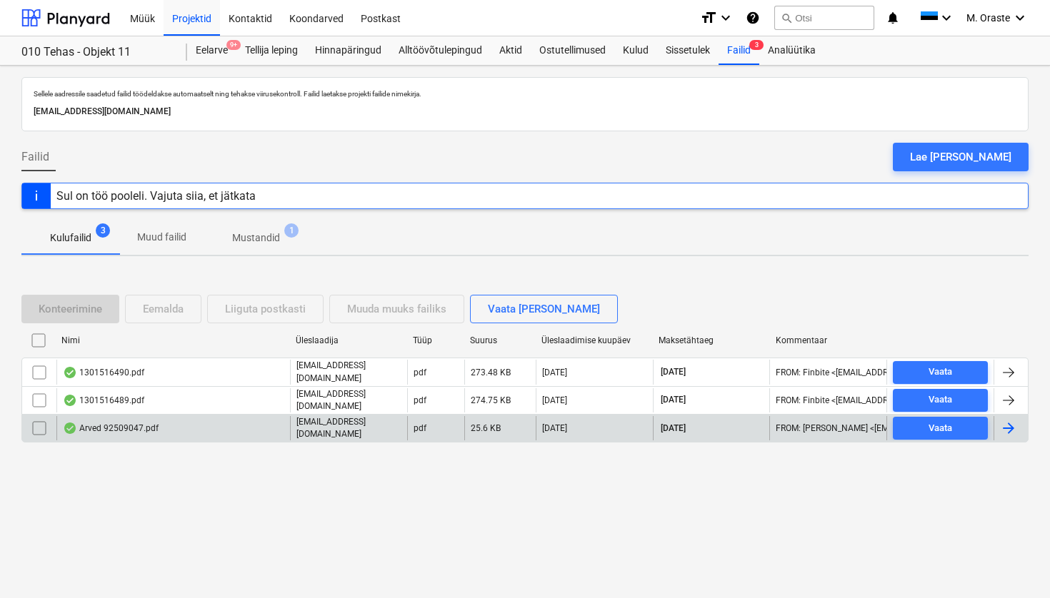
click at [109, 424] on div "Arved 92509047.pdf" at bounding box center [111, 428] width 96 height 11
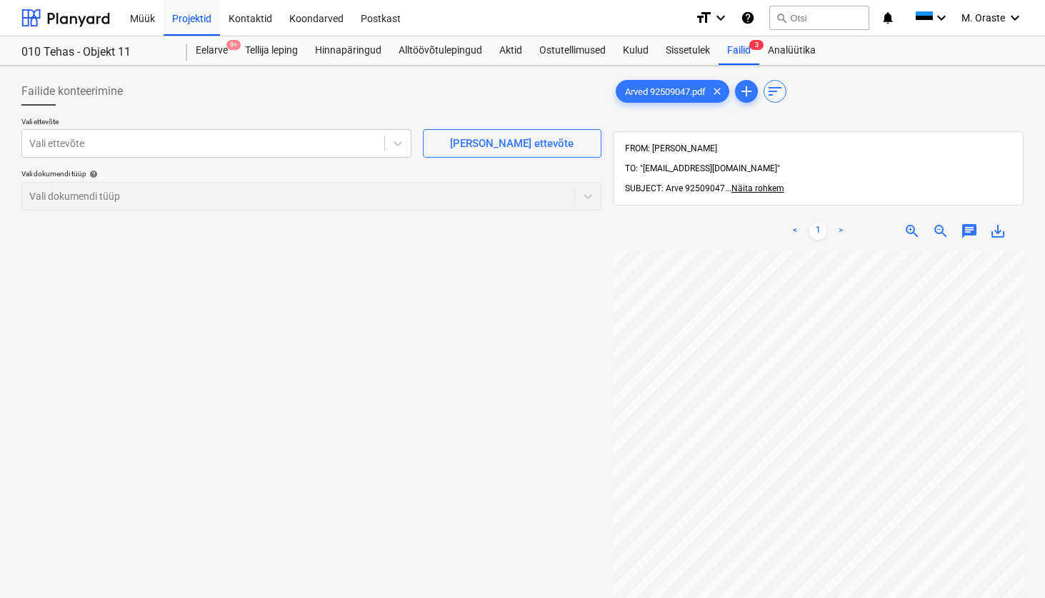
click at [841, 223] on link ">" at bounding box center [840, 231] width 17 height 17
click at [765, 183] on span "Näita rohkem" at bounding box center [757, 188] width 53 height 10
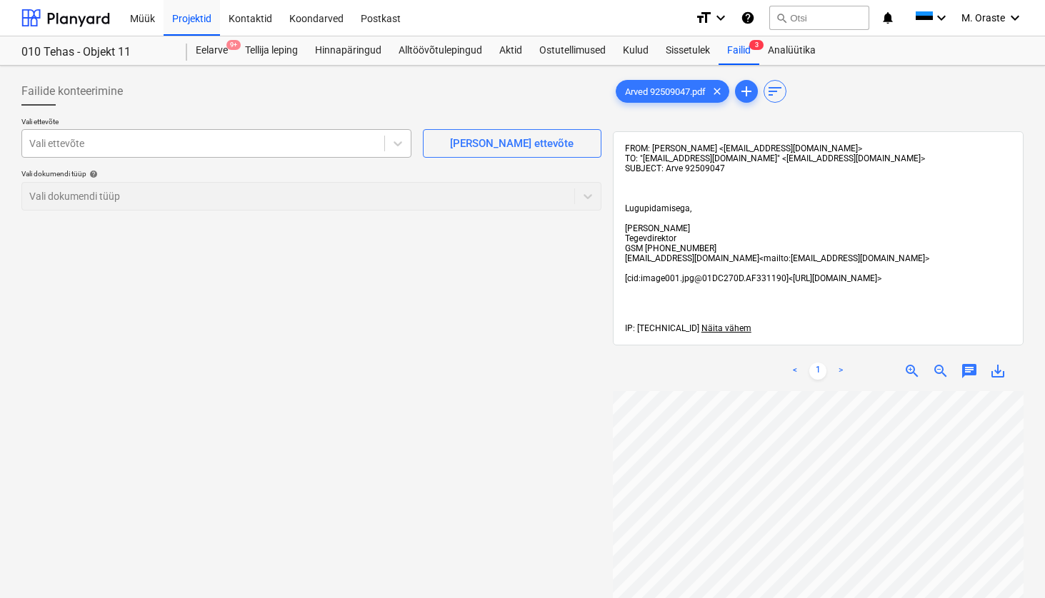
click at [288, 147] on div at bounding box center [203, 143] width 348 height 14
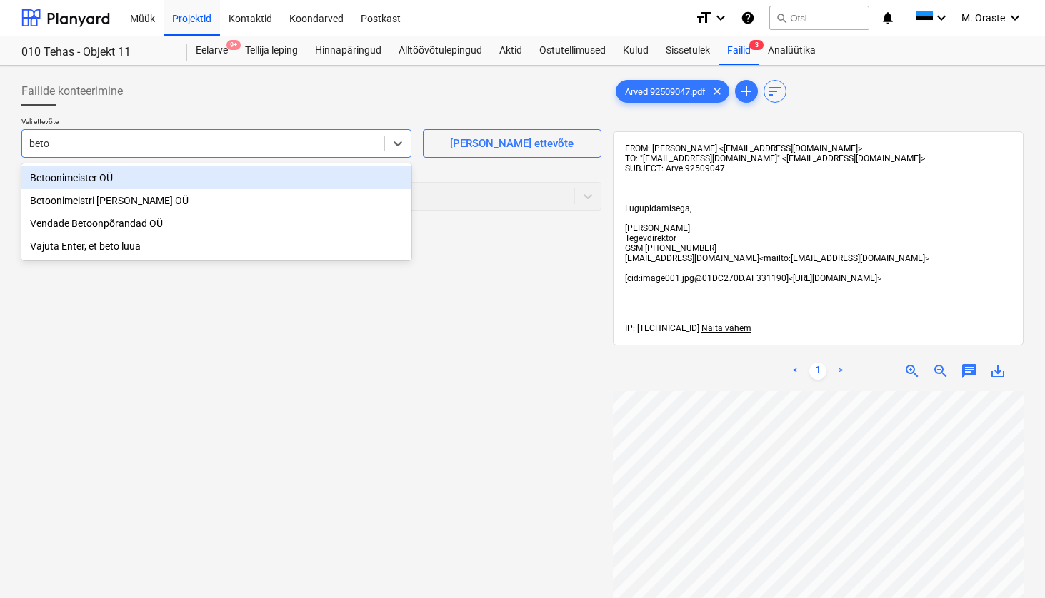
type input "betoo"
click at [235, 179] on div "Betoonimeister OÜ" at bounding box center [216, 177] width 390 height 23
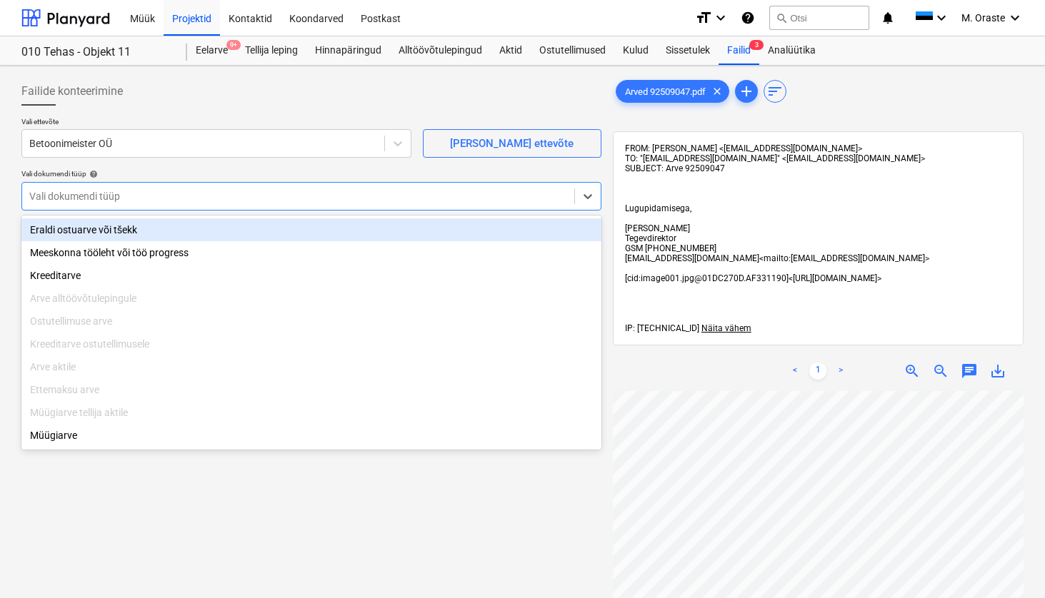
click at [460, 191] on div at bounding box center [298, 196] width 538 height 14
click at [414, 234] on div "Eraldi ostuarve või tšekk" at bounding box center [311, 229] width 580 height 23
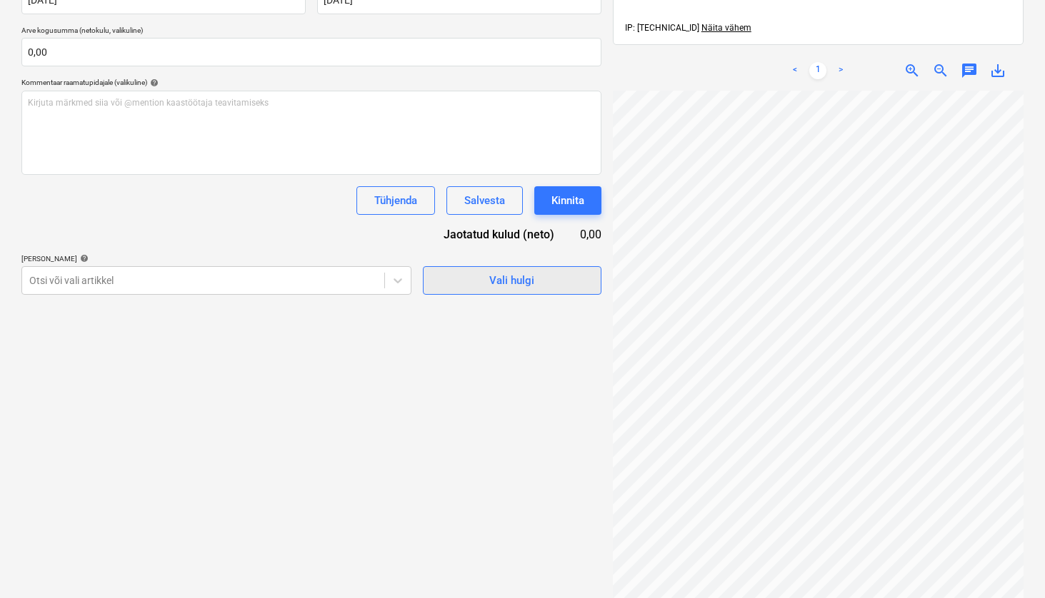
click at [488, 273] on span "Vali hulgi" at bounding box center [512, 280] width 143 height 19
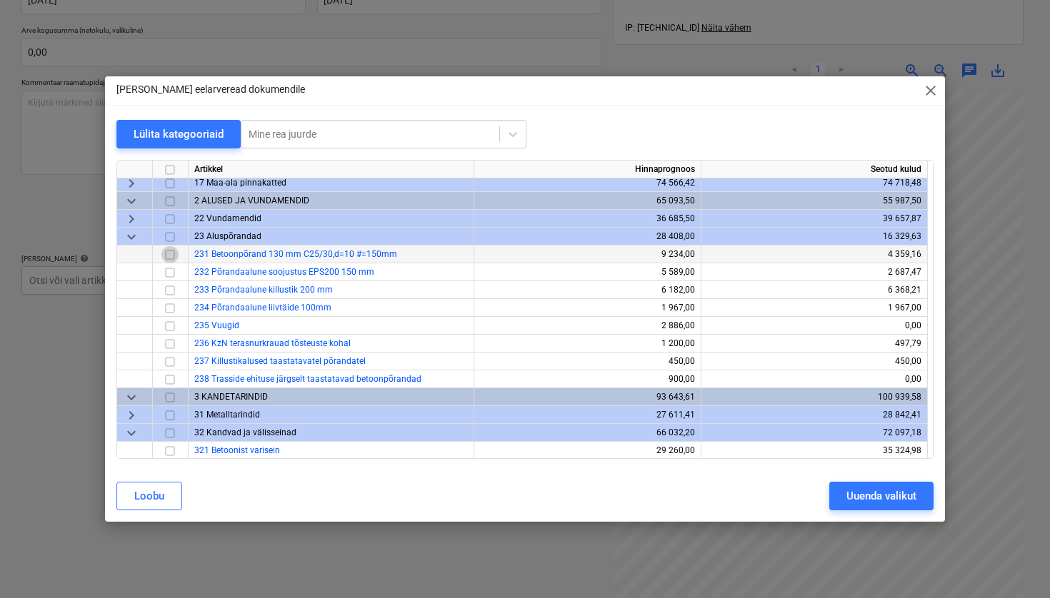
click at [171, 253] on input "checkbox" at bounding box center [169, 254] width 17 height 17
click at [907, 499] on div "Uuenda valikut" at bounding box center [881, 496] width 70 height 19
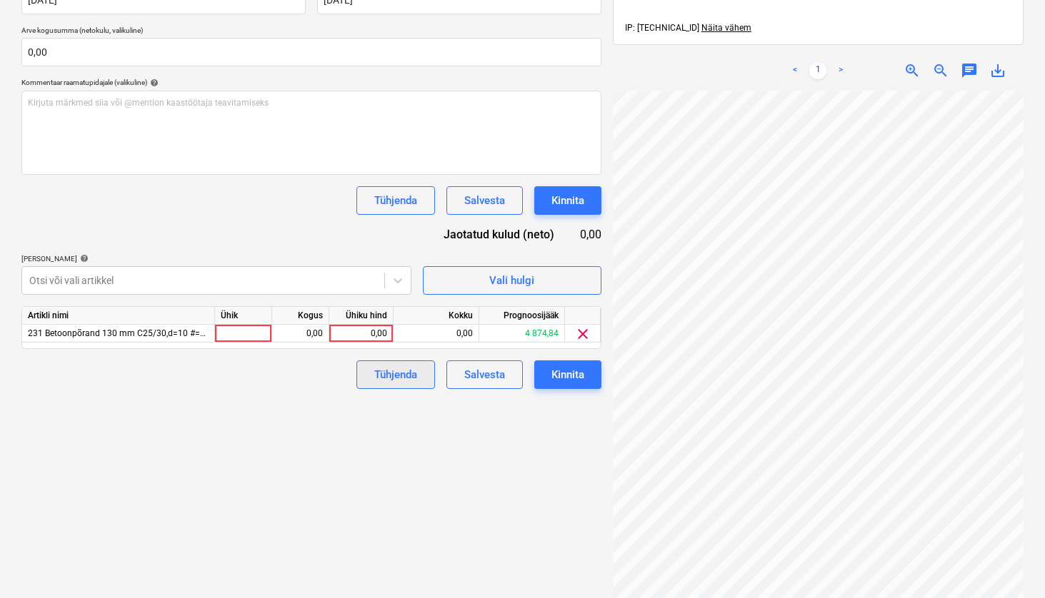
scroll to position [61, 0]
click at [253, 335] on div at bounding box center [243, 334] width 57 height 18
type input "kmpl"
click at [368, 332] on div "0,00" at bounding box center [361, 334] width 52 height 18
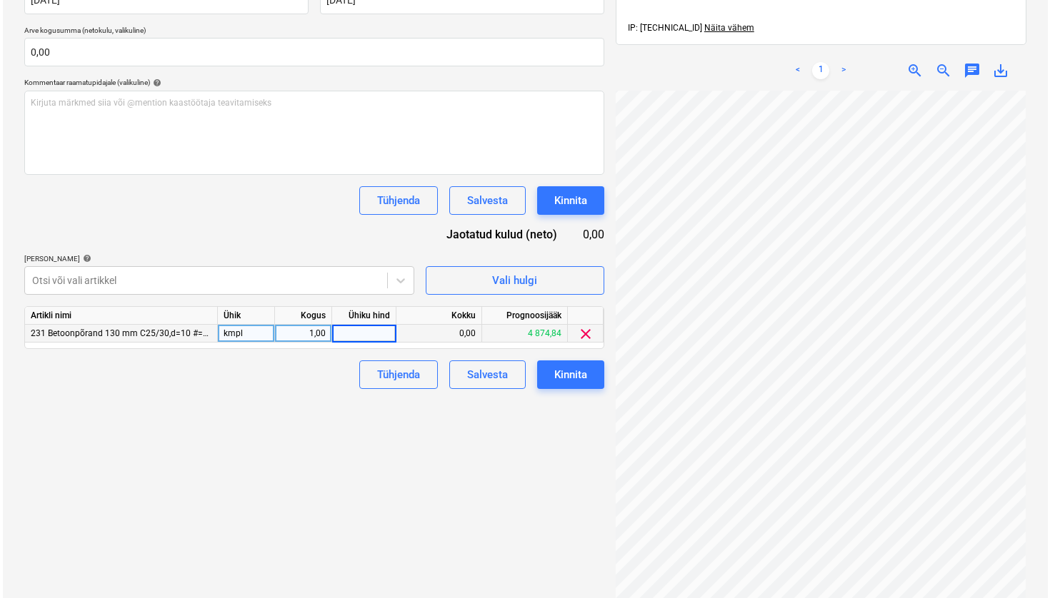
scroll to position [204, 126]
type input "5279,20"
click at [534, 483] on div "Failide konteerimine Vali ettevõte Betoonimeister OÜ [PERSON_NAME] uus ettevõte…" at bounding box center [311, 213] width 591 height 884
click at [575, 377] on div "Kinnita" at bounding box center [567, 375] width 33 height 19
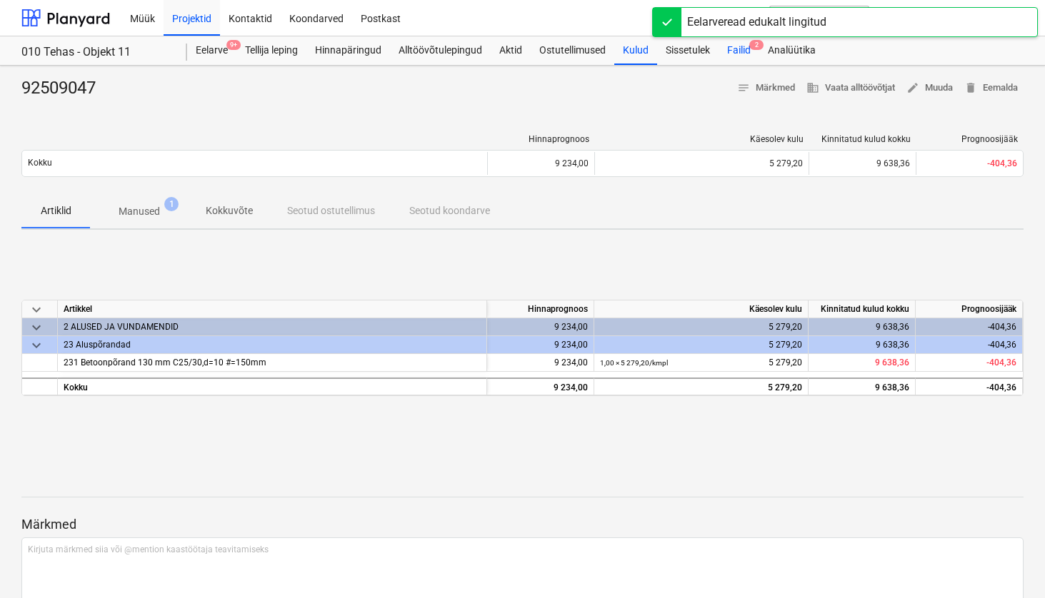
click at [743, 50] on div "Failid 2" at bounding box center [738, 50] width 41 height 29
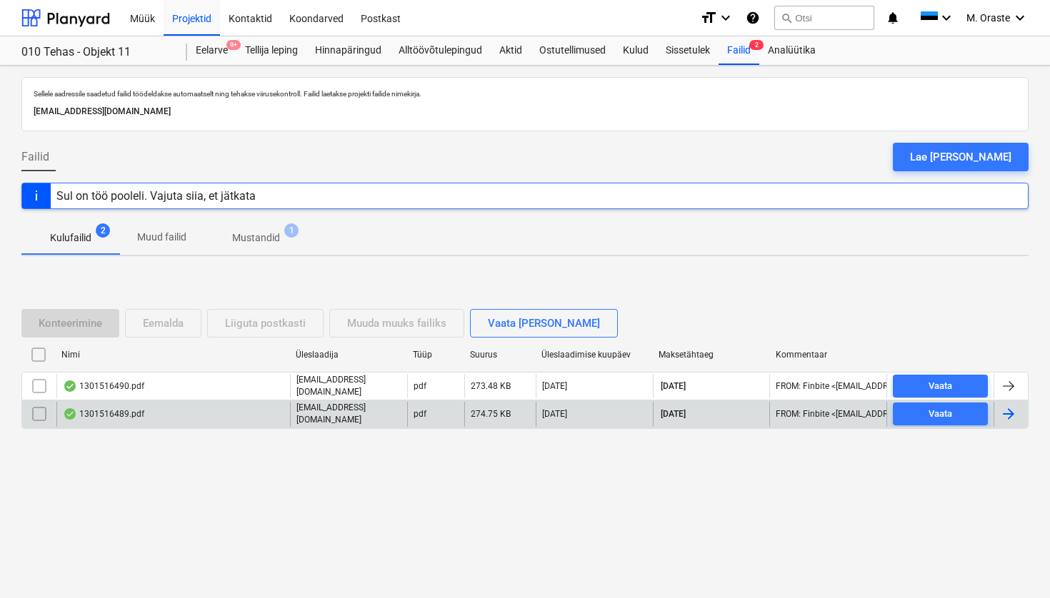
click at [121, 416] on div "1301516489.pdf" at bounding box center [103, 413] width 81 height 11
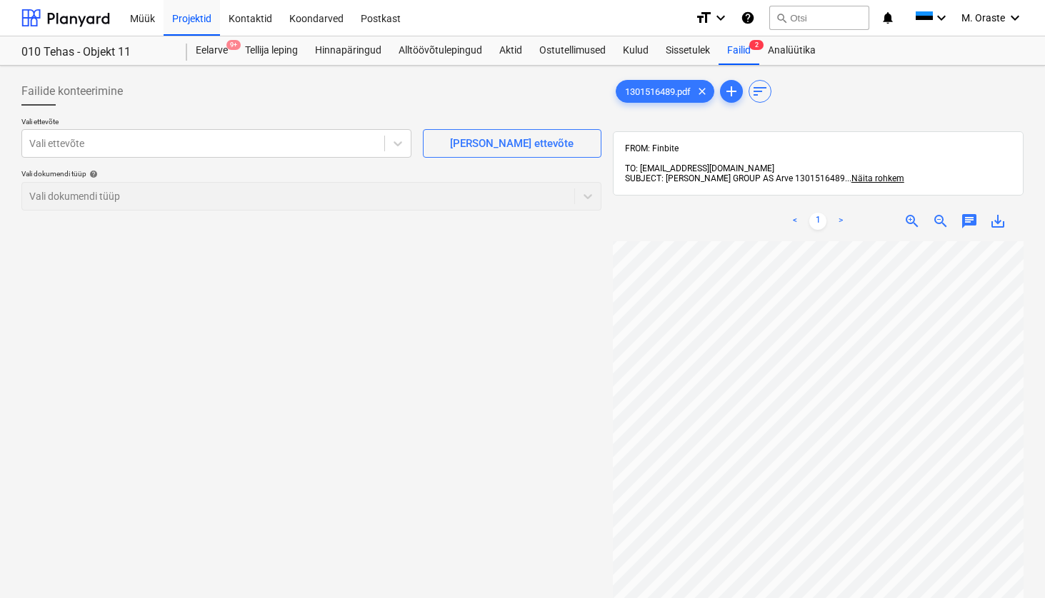
scroll to position [11, 0]
click at [749, 39] on div "Failid 2" at bounding box center [738, 50] width 41 height 29
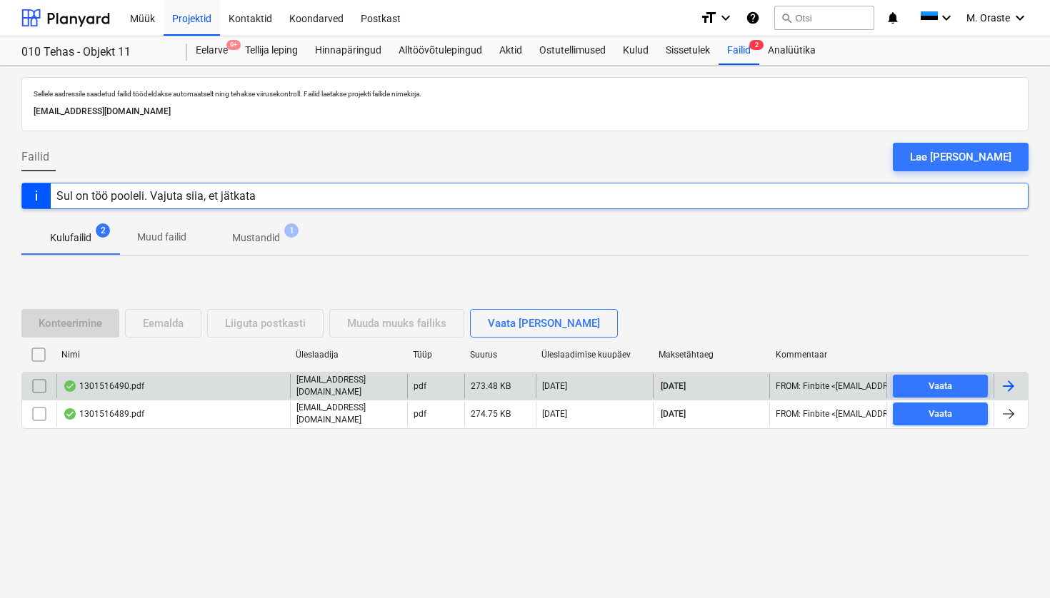
click at [123, 391] on div "1301516490.pdf" at bounding box center [103, 386] width 81 height 11
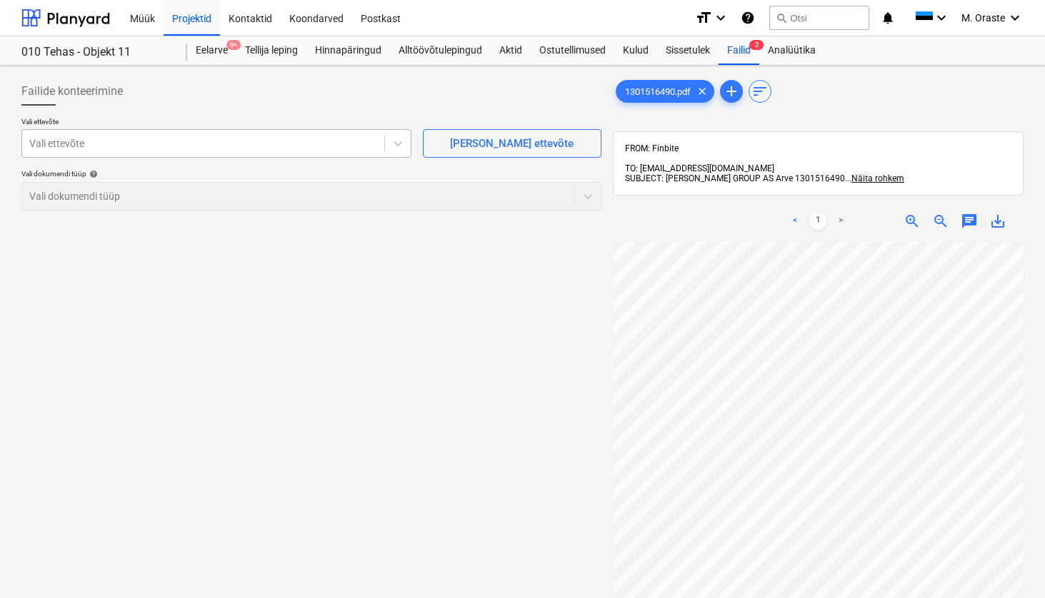
click at [236, 141] on div at bounding box center [203, 143] width 348 height 14
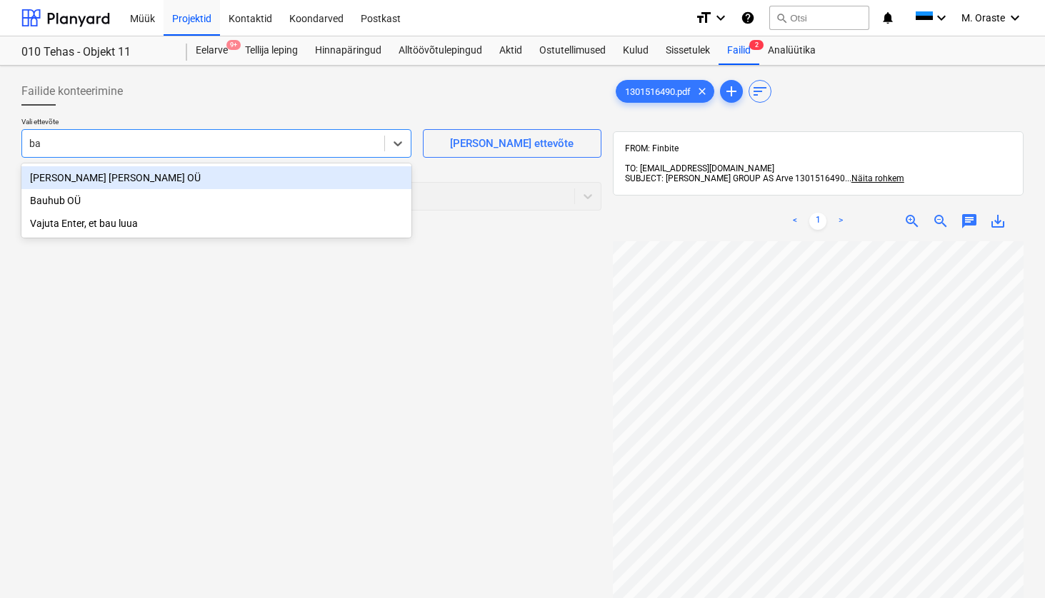
type input "bau"
click at [161, 183] on div "[PERSON_NAME] [PERSON_NAME] OÜ" at bounding box center [216, 177] width 390 height 23
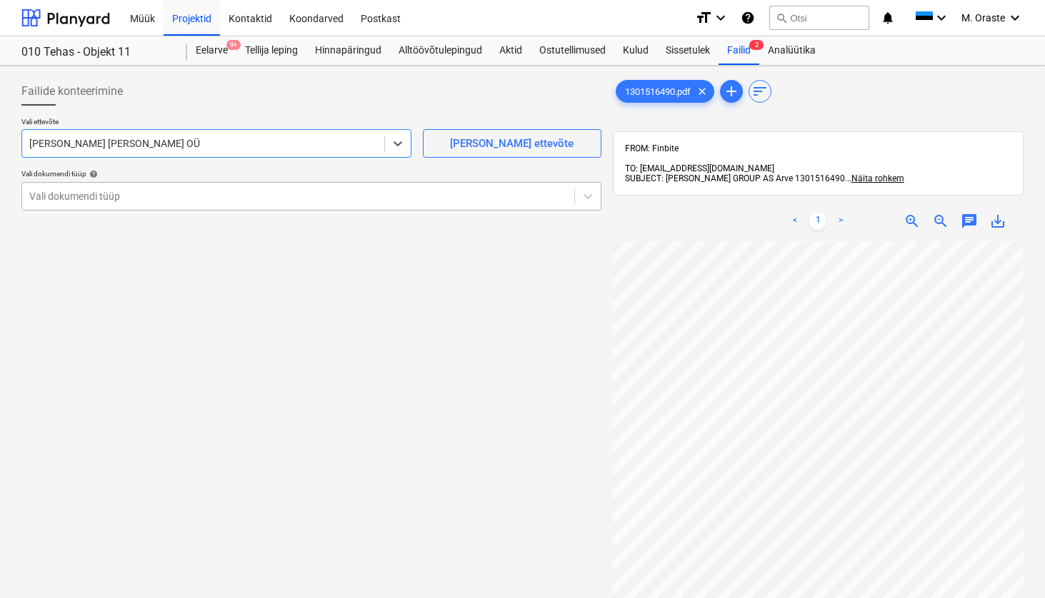
click at [401, 196] on div at bounding box center [298, 196] width 538 height 14
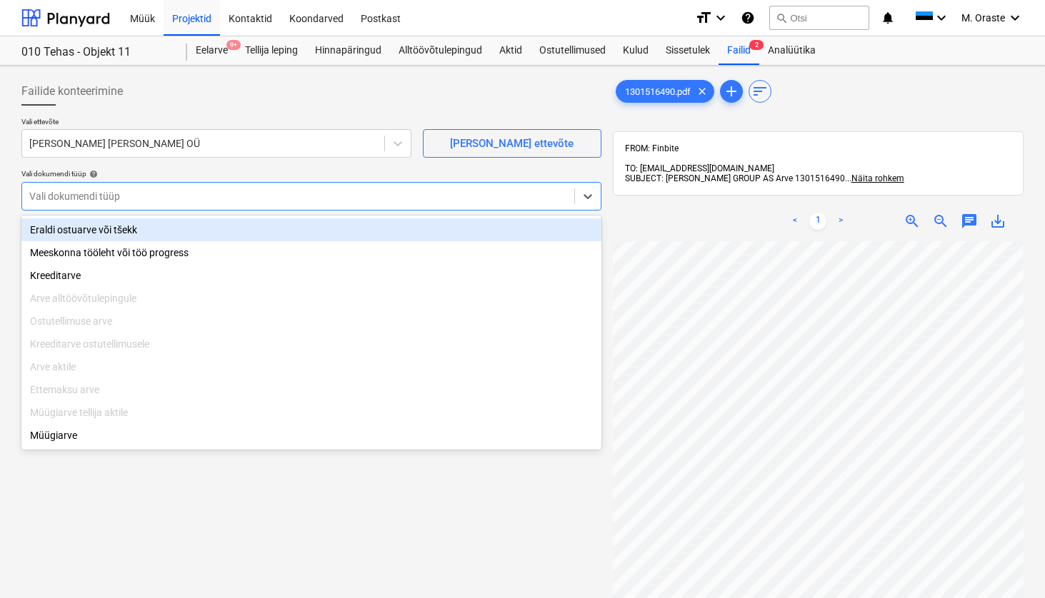
click at [390, 211] on div "Vali ettevõte [PERSON_NAME] [PERSON_NAME] OÜ [PERSON_NAME] uus ettevõte Vali do…" at bounding box center [311, 169] width 580 height 105
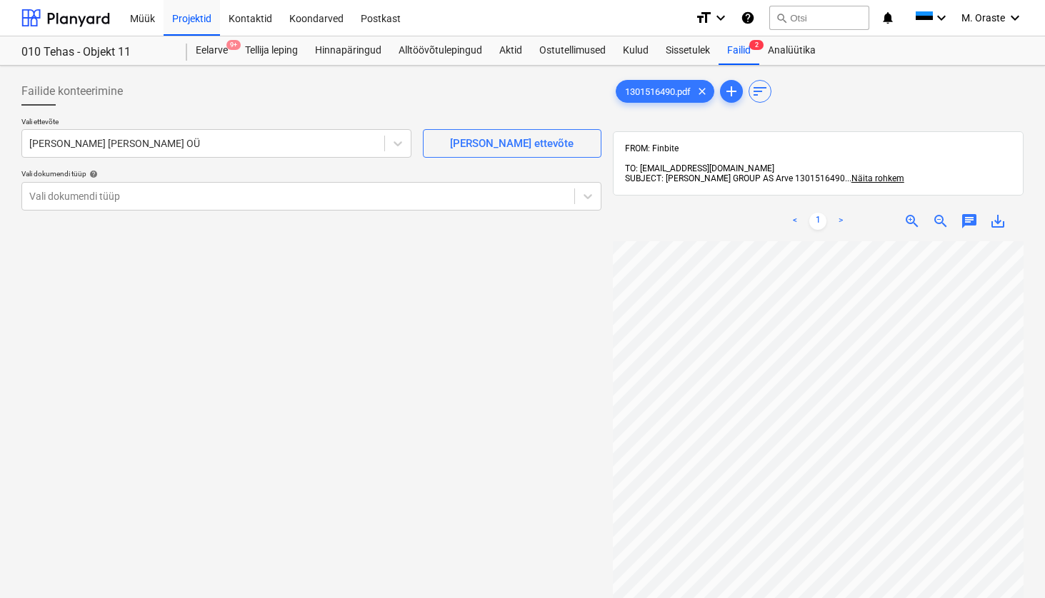
click at [325, 217] on div "Vali ettevõte [PERSON_NAME] [PERSON_NAME] OÜ [PERSON_NAME] uus ettevõte Vali do…" at bounding box center [311, 169] width 580 height 105
click at [274, 206] on div "Vali dokumendi tüüp" at bounding box center [311, 196] width 580 height 29
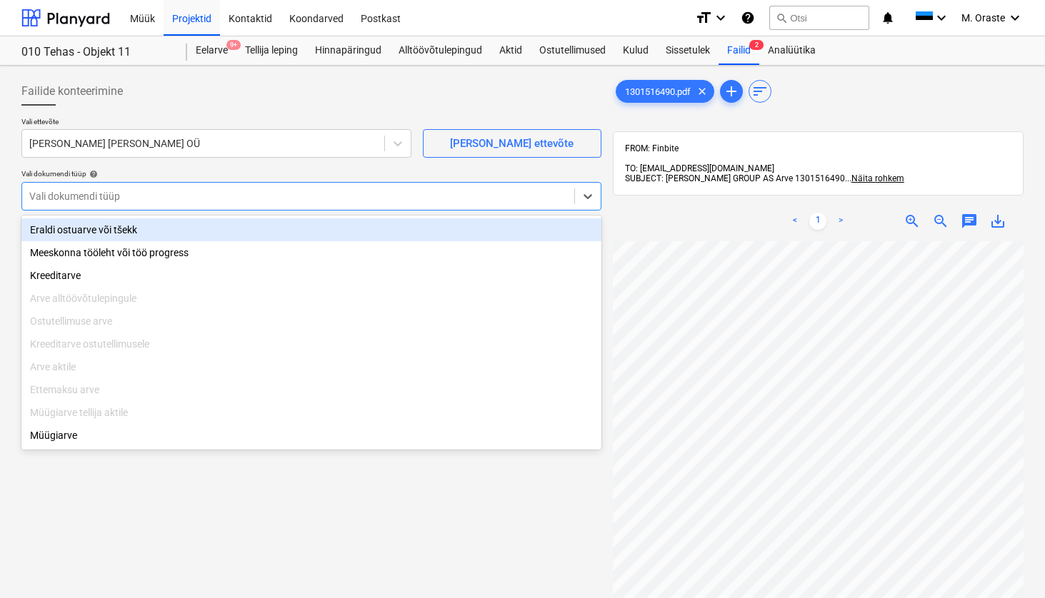
click at [182, 227] on div "Eraldi ostuarve või tšekk" at bounding box center [311, 229] width 580 height 23
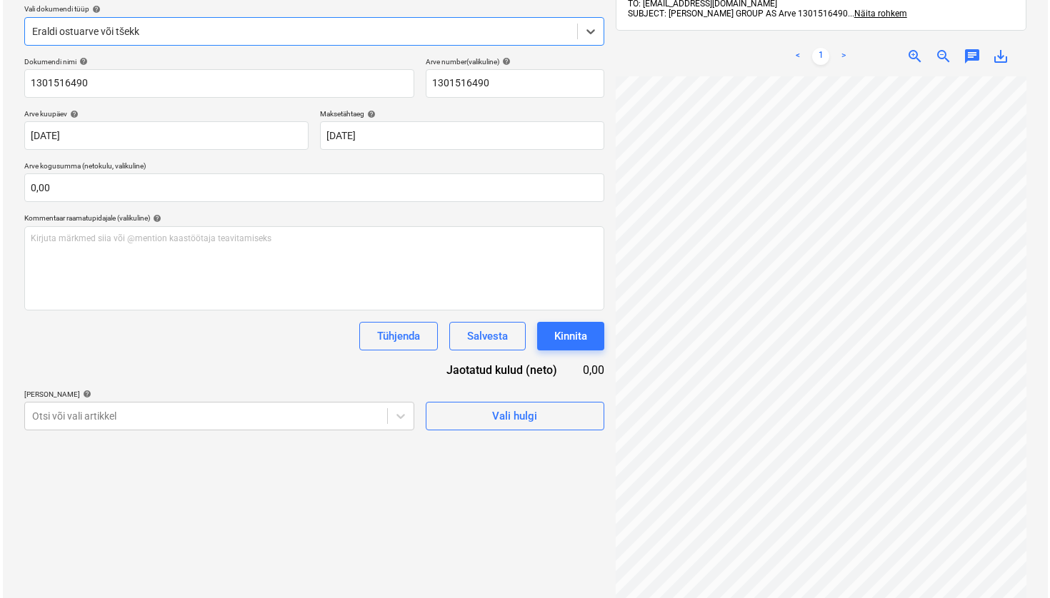
scroll to position [164, 0]
click at [489, 414] on div "Vali hulgi" at bounding box center [511, 417] width 45 height 19
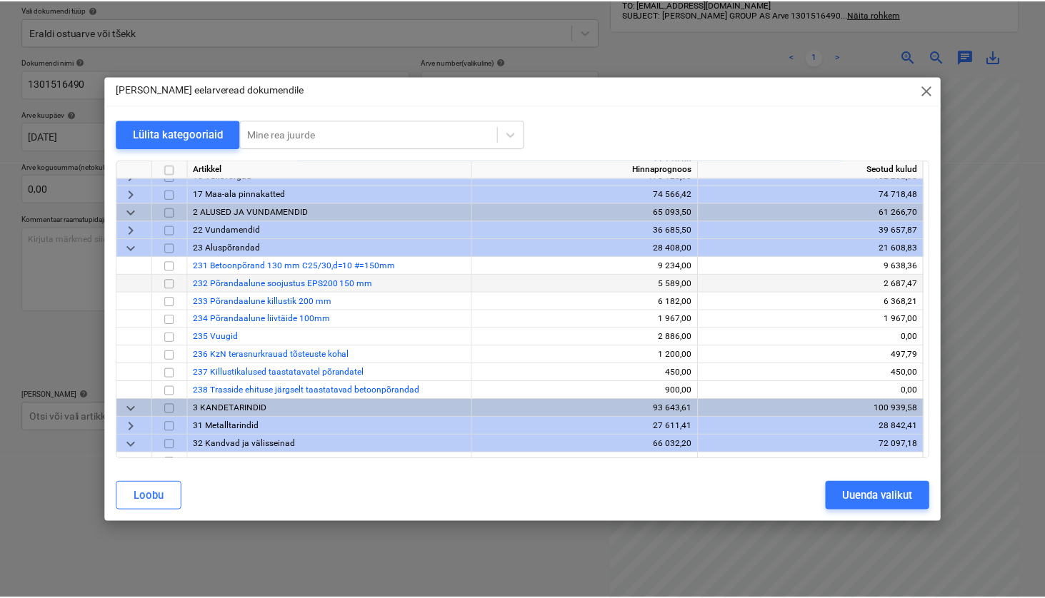
scroll to position [66, 0]
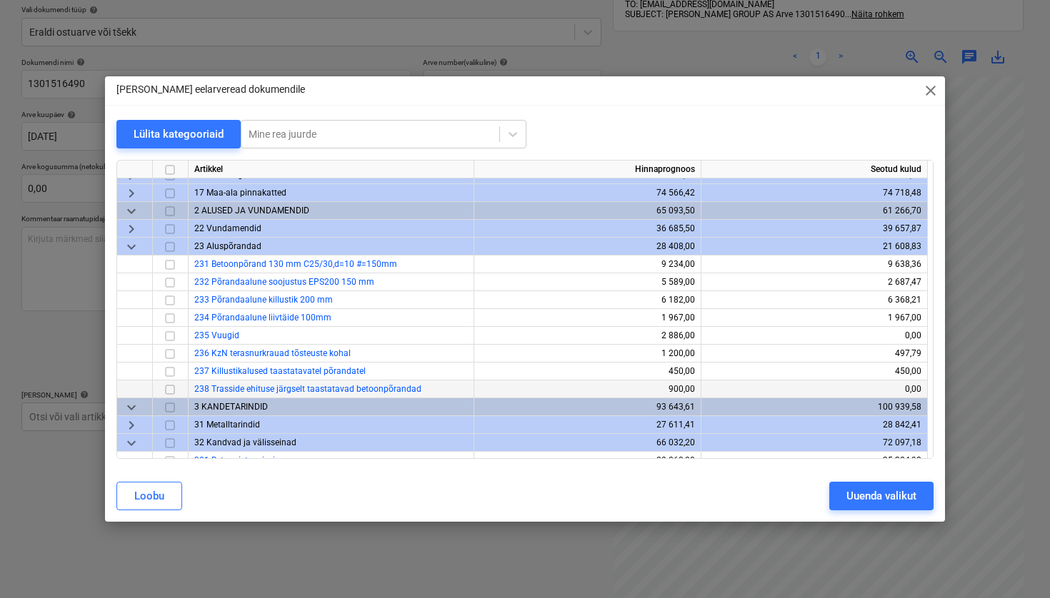
click at [170, 389] on input "checkbox" at bounding box center [169, 389] width 17 height 17
click at [169, 266] on input "checkbox" at bounding box center [169, 264] width 17 height 17
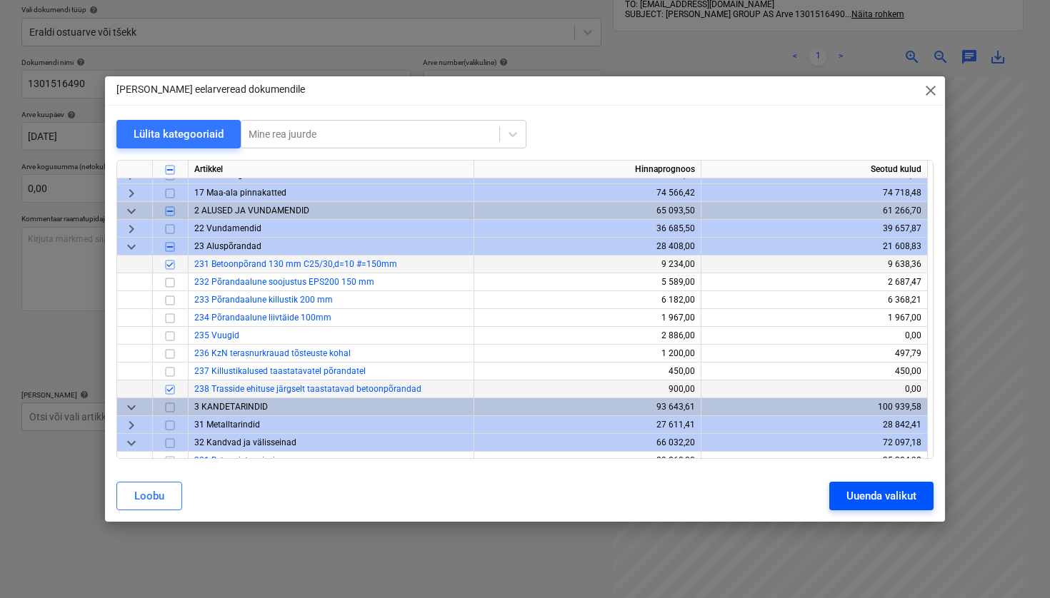
click at [876, 505] on div "Uuenda valikut" at bounding box center [881, 496] width 70 height 19
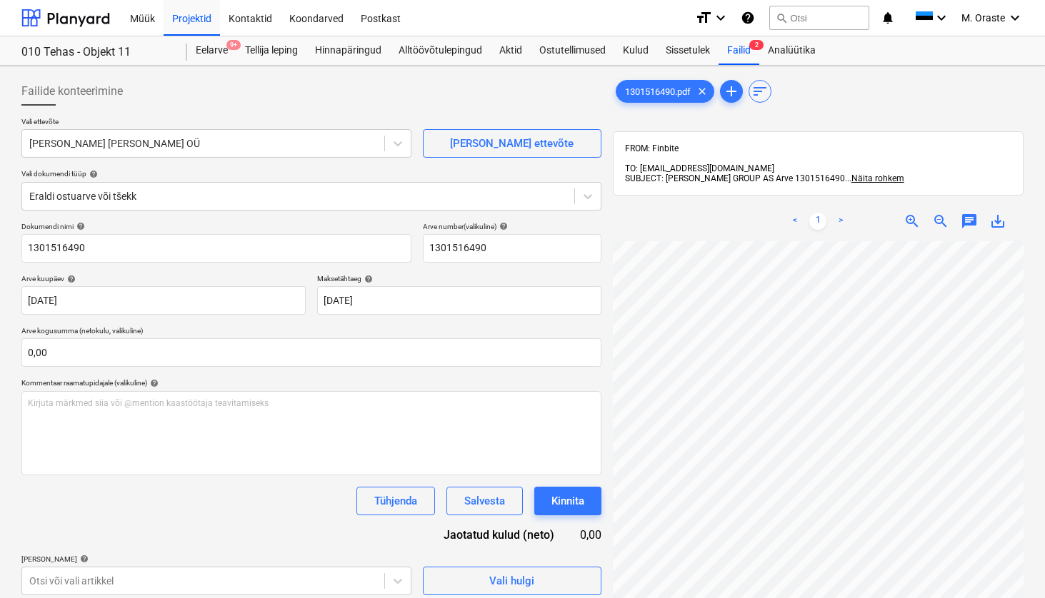
scroll to position [0, 0]
click at [633, 54] on div "Kulud" at bounding box center [635, 50] width 43 height 29
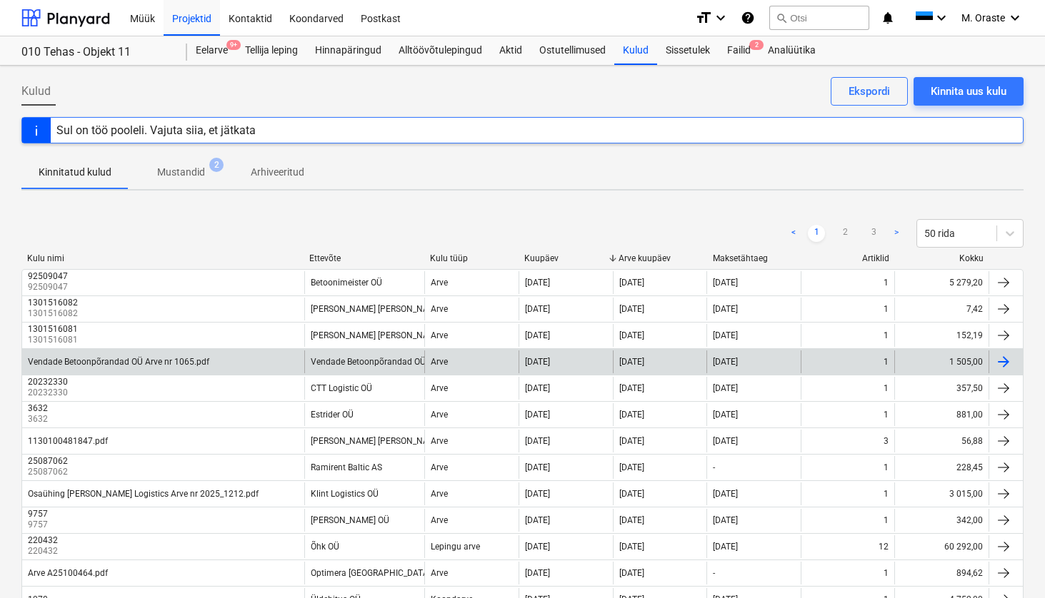
click at [1007, 356] on div at bounding box center [1003, 361] width 17 height 17
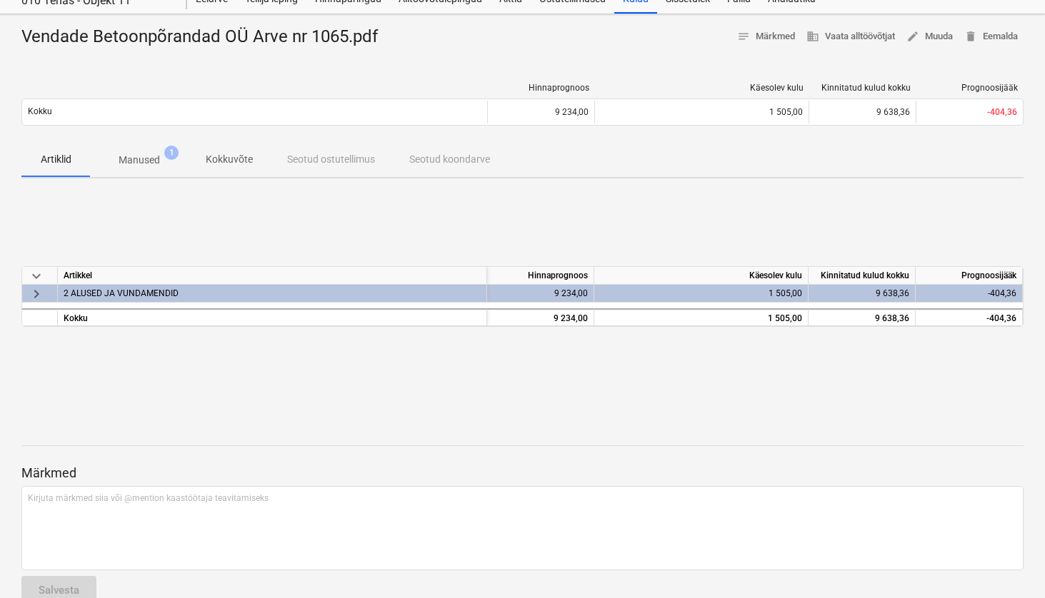
scroll to position [60, 0]
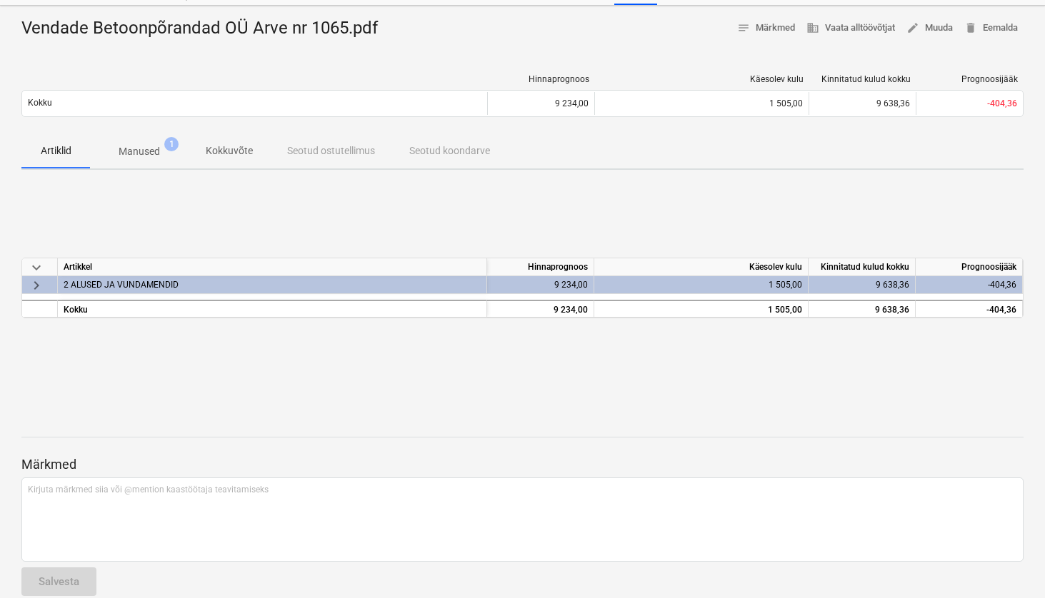
click at [31, 282] on span "keyboard_arrow_right" at bounding box center [36, 285] width 17 height 17
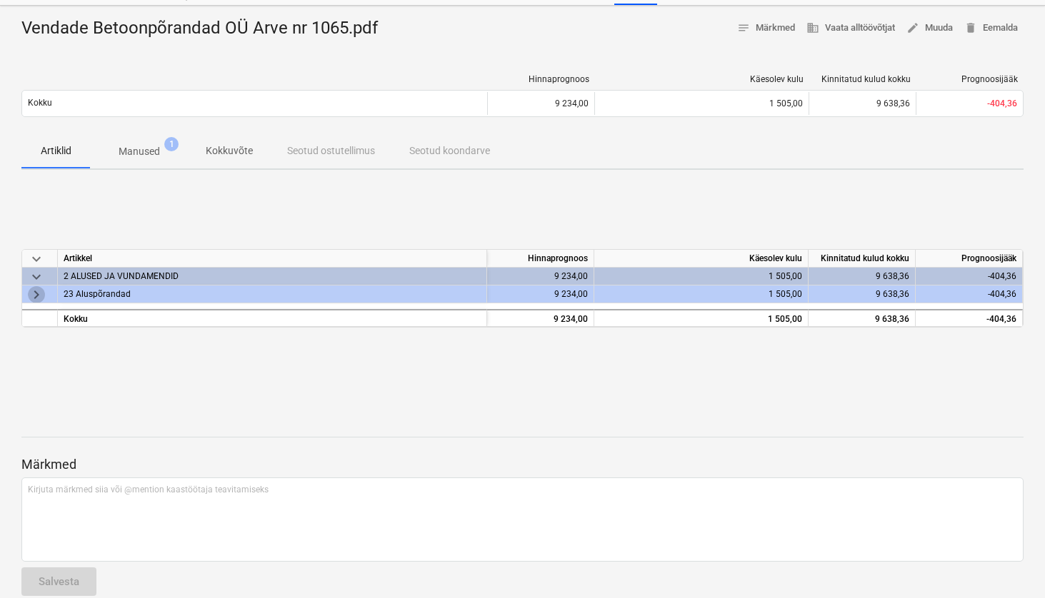
click at [38, 298] on span "keyboard_arrow_right" at bounding box center [36, 294] width 17 height 17
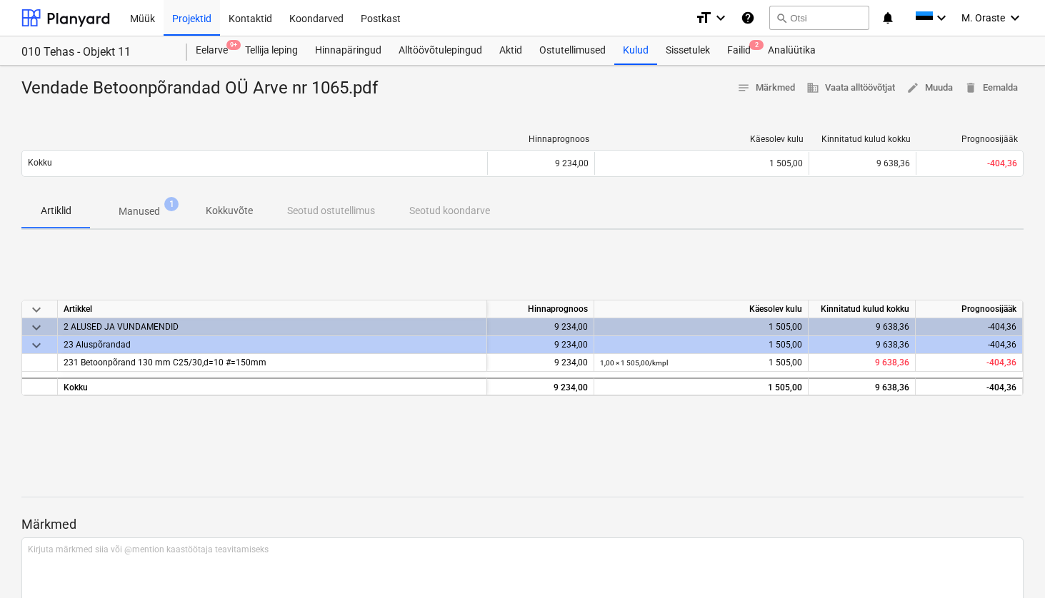
scroll to position [0, 0]
click at [161, 207] on span "Manused 1" at bounding box center [139, 211] width 64 height 15
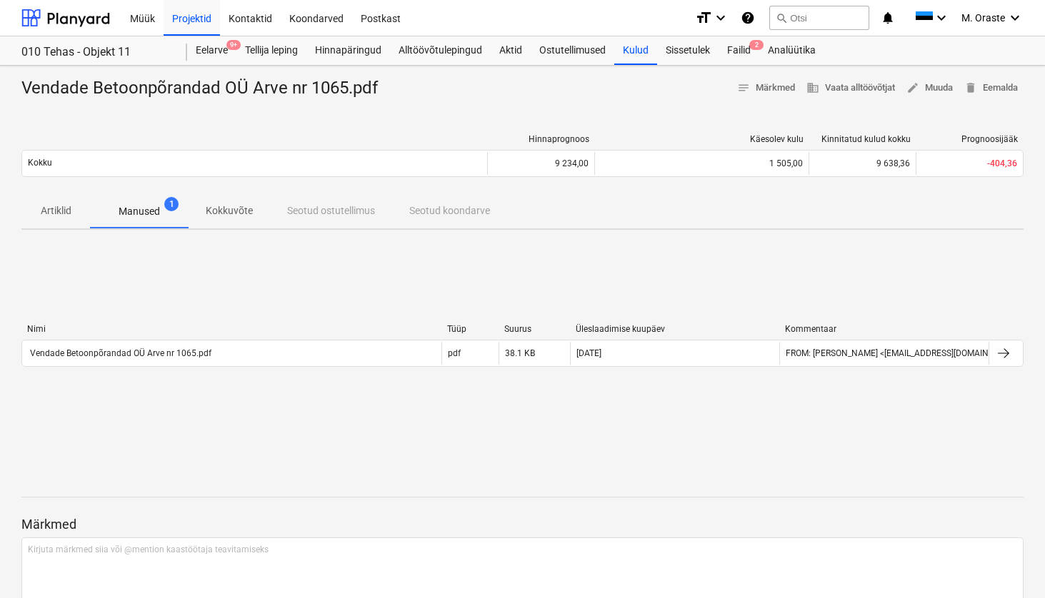
click at [51, 207] on p "Artiklid" at bounding box center [56, 210] width 34 height 15
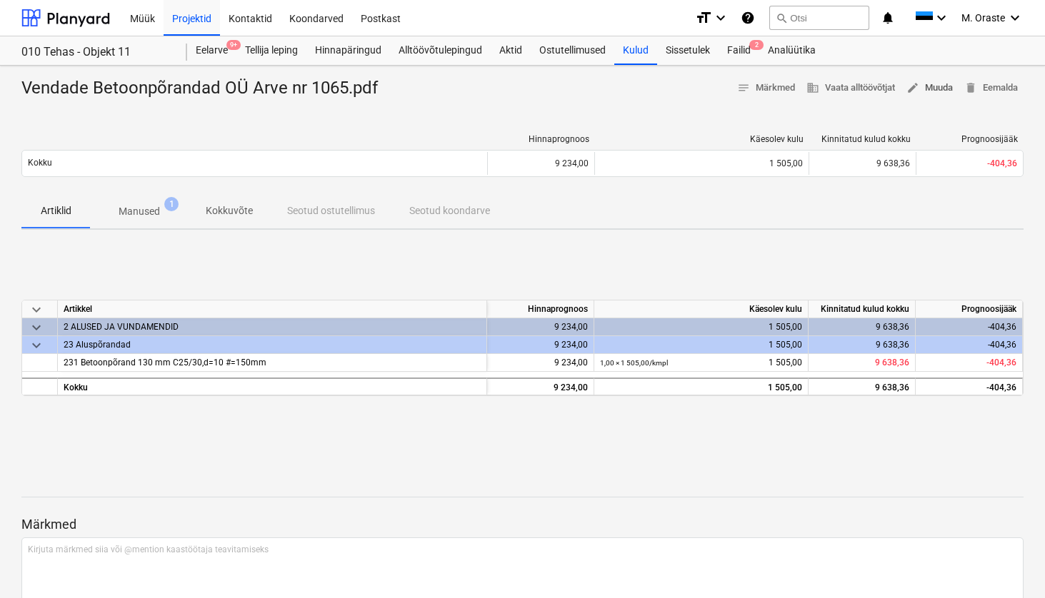
click at [937, 86] on span "edit Muuda" at bounding box center [929, 88] width 46 height 16
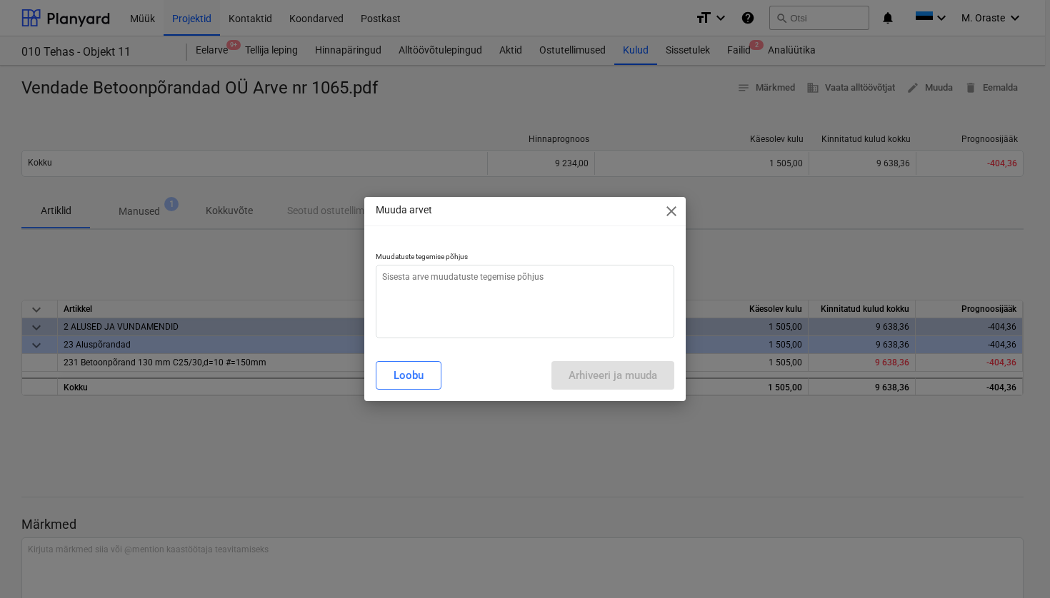
click at [673, 206] on span "close" at bounding box center [671, 211] width 17 height 17
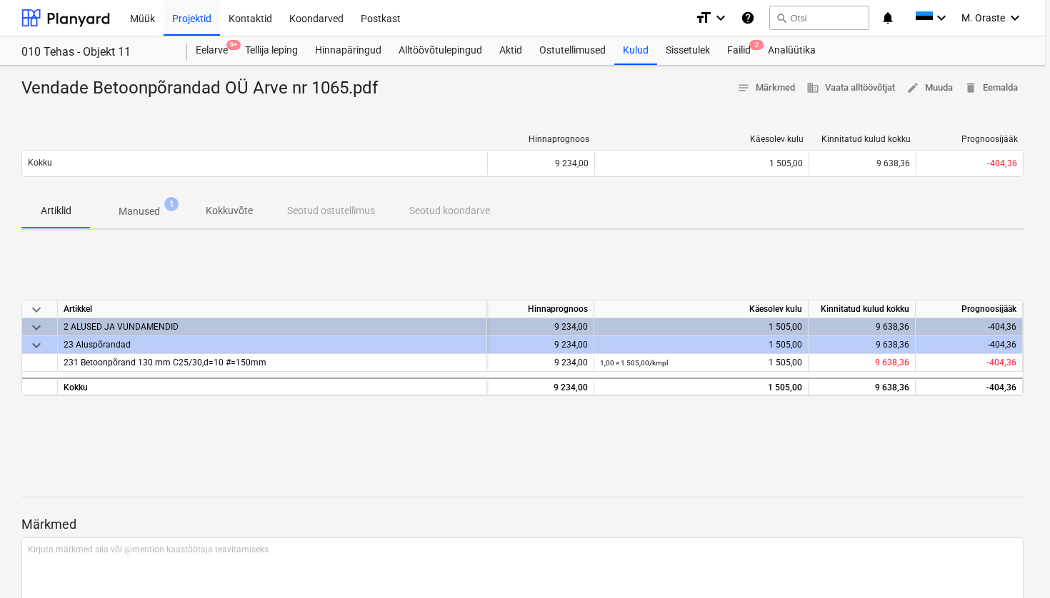
type textarea "x"
click at [346, 211] on div "Artiklid Manused 1 Kokkuvõte Seotud ostutellimus Seotud koondarve" at bounding box center [522, 211] width 1002 height 34
click at [442, 211] on div "Artiklid Manused 1 Kokkuvõte Seotud ostutellimus Seotud koondarve" at bounding box center [522, 211] width 1002 height 34
click at [209, 209] on p "Kokkuvõte" at bounding box center [229, 210] width 47 height 15
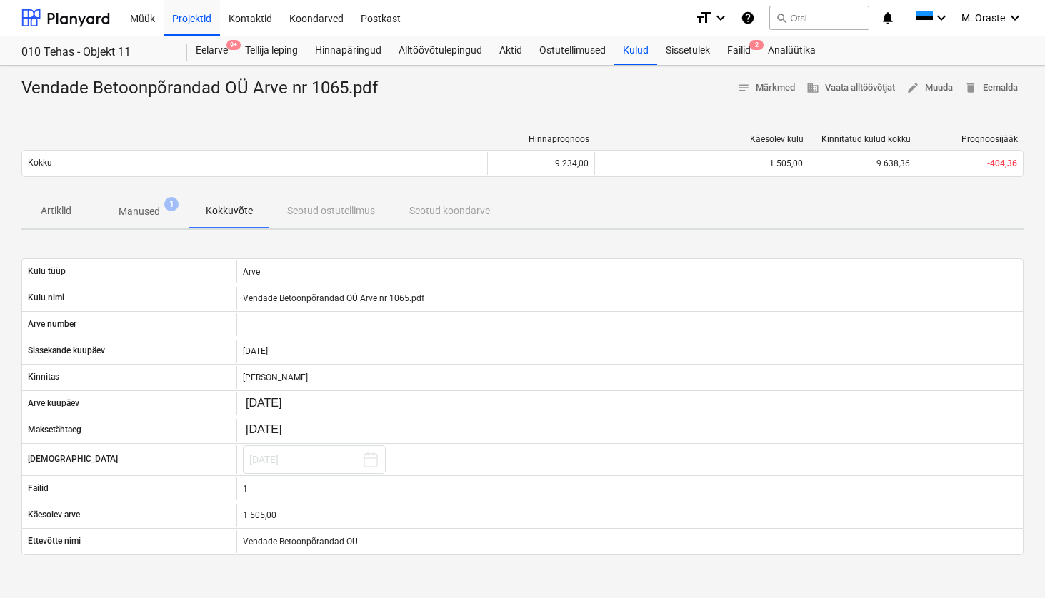
scroll to position [-1, 0]
click at [344, 213] on div "Artiklid Manused 1 Kokkuvõte Seotud ostutellimus Seotud koondarve" at bounding box center [522, 211] width 1002 height 34
click at [444, 201] on div "Artiklid Manused 1 Kokkuvõte Seotud ostutellimus Seotud koondarve" at bounding box center [522, 211] width 1002 height 34
click at [126, 209] on p "Manused" at bounding box center [139, 211] width 41 height 15
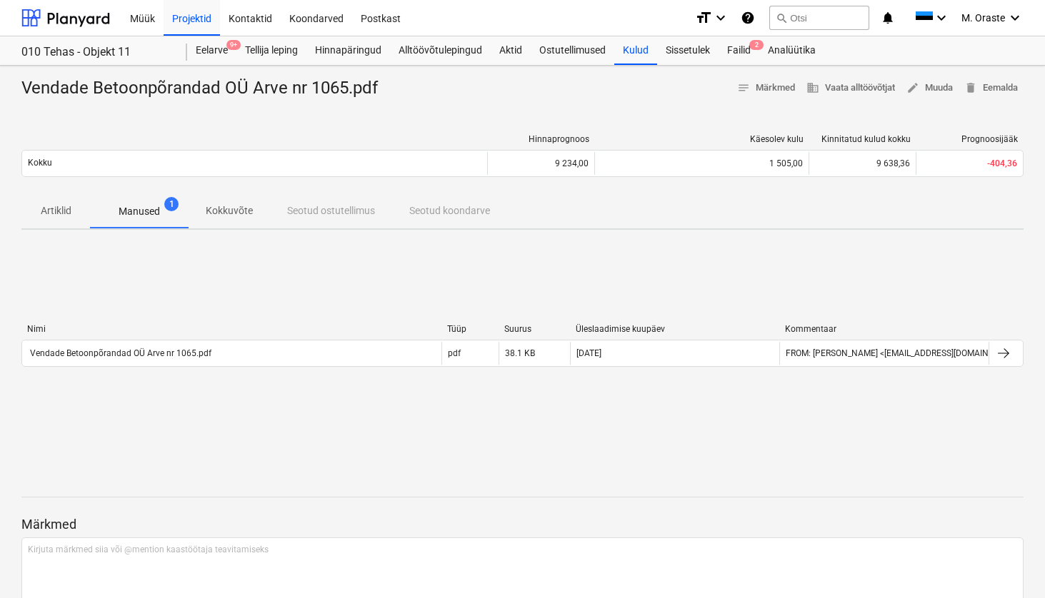
click at [47, 210] on p "Artiklid" at bounding box center [56, 210] width 34 height 15
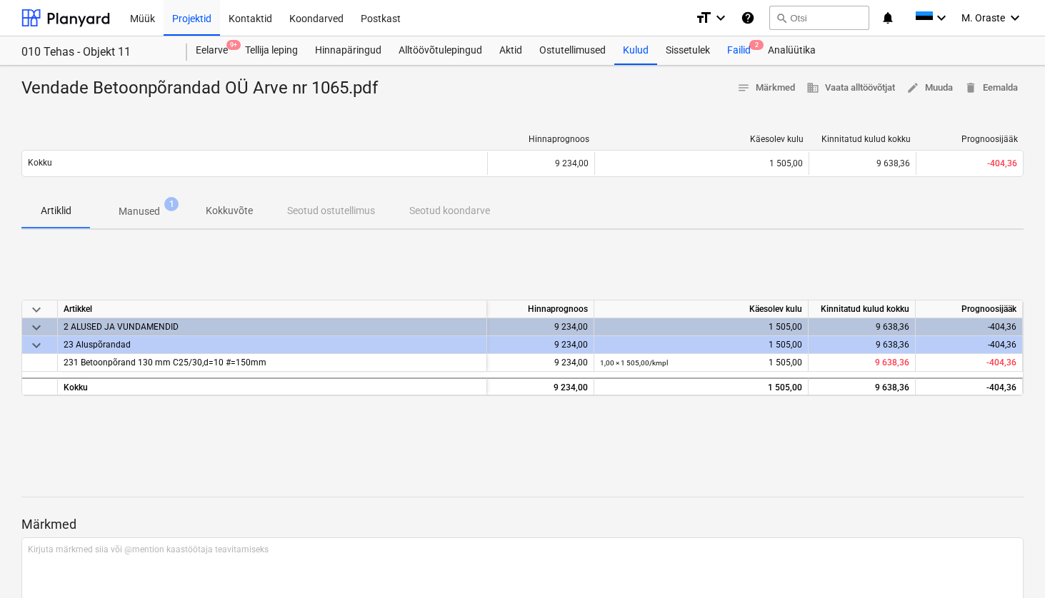
click at [744, 50] on div "Failid 2" at bounding box center [738, 50] width 41 height 29
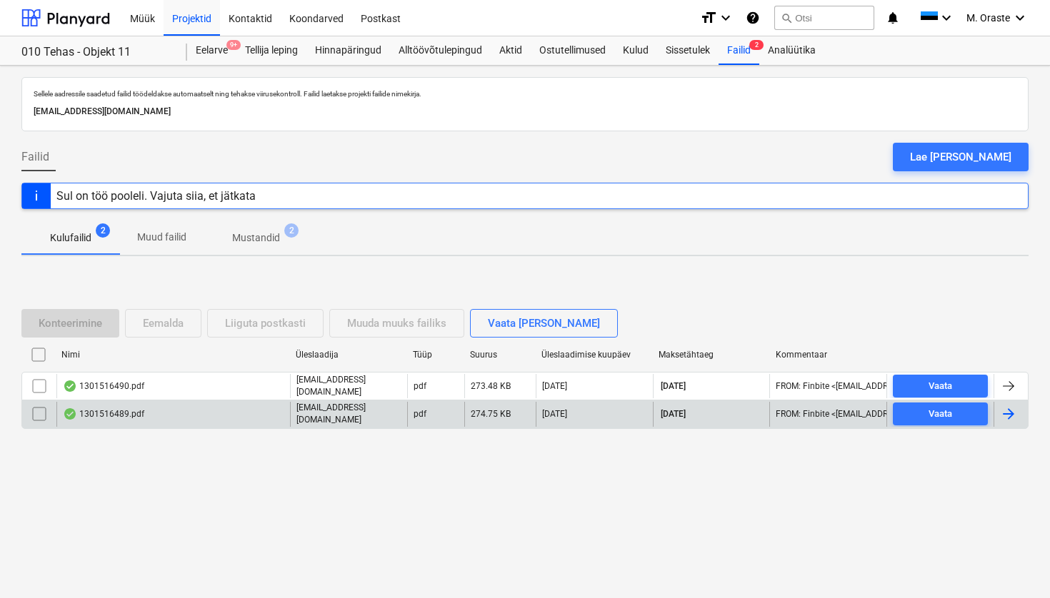
click at [134, 409] on div "1301516489.pdf" at bounding box center [103, 413] width 81 height 11
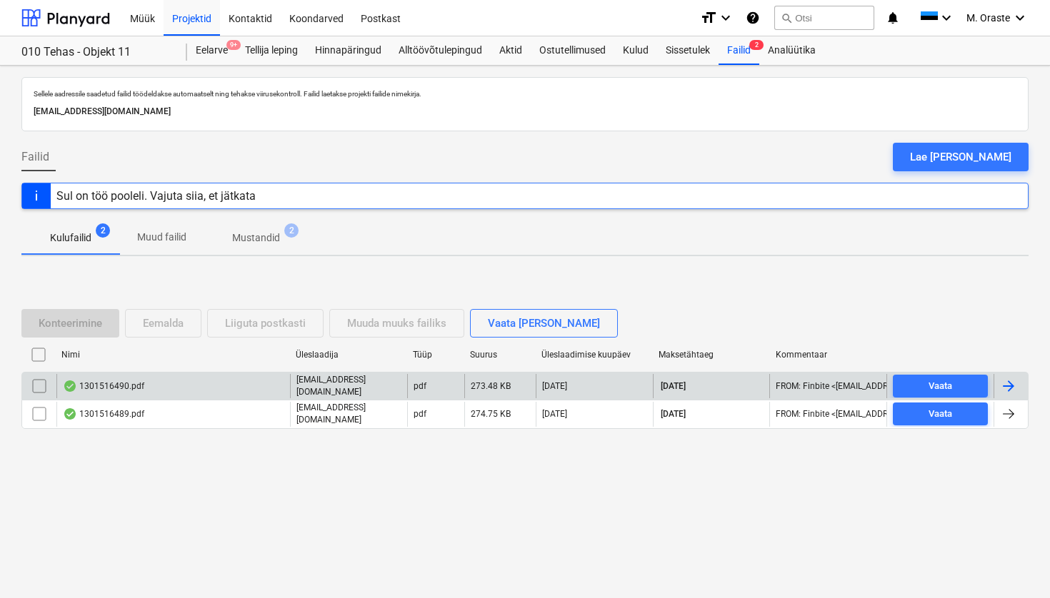
click at [126, 389] on div "1301516490.pdf" at bounding box center [103, 386] width 81 height 11
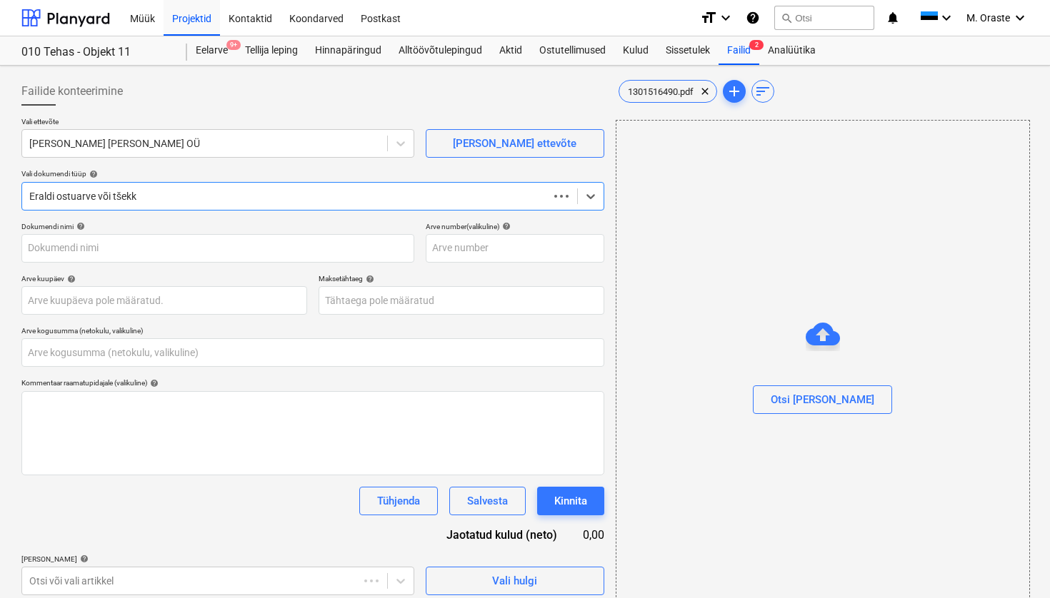
type input "1301516490"
type input "[DATE]"
type input "0,00"
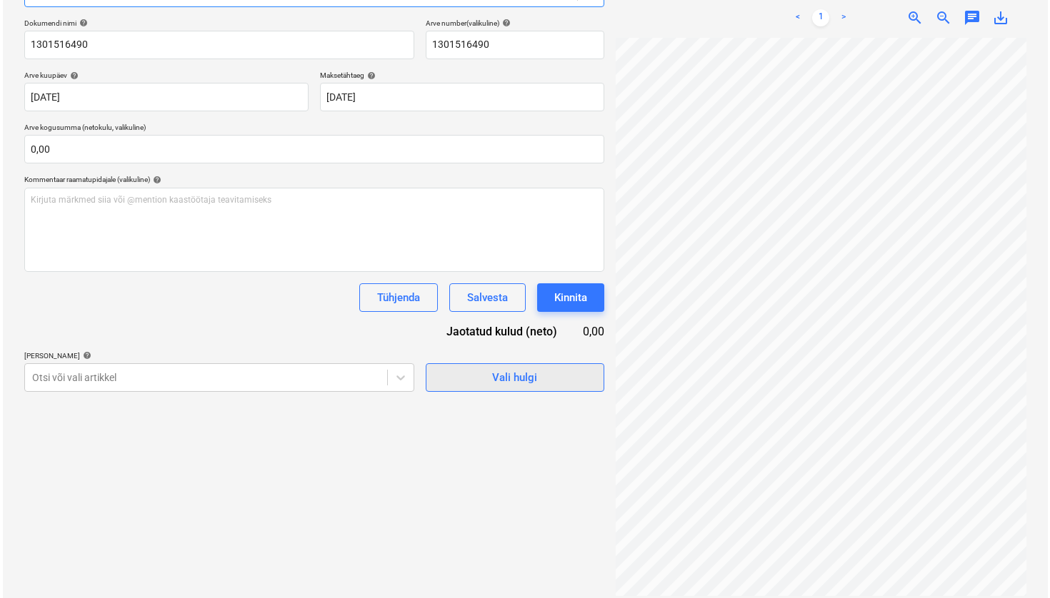
scroll to position [203, 0]
click at [491, 383] on div "Vali hulgi" at bounding box center [511, 378] width 45 height 19
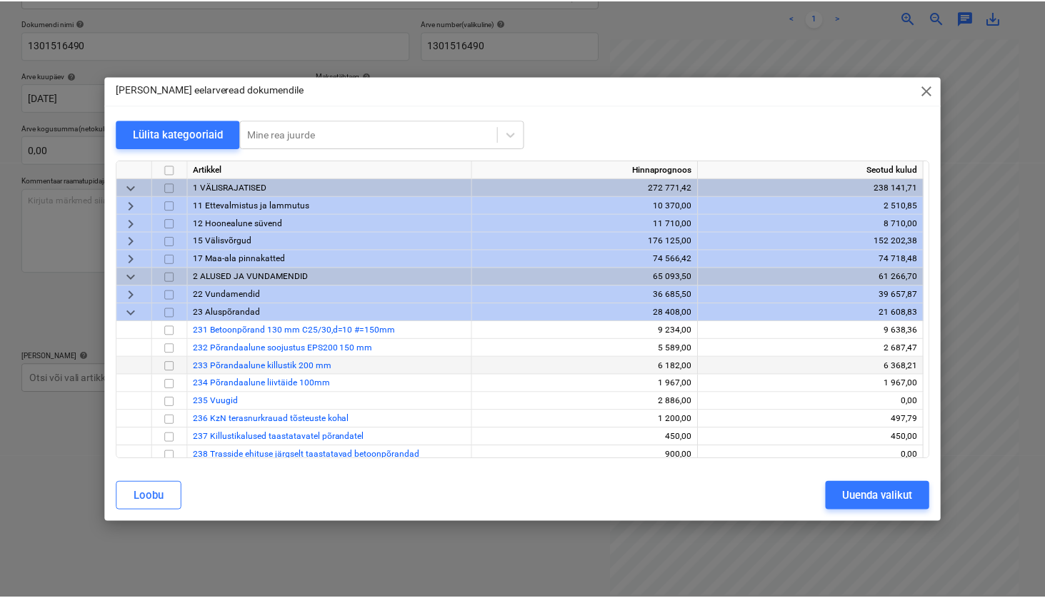
scroll to position [67, 0]
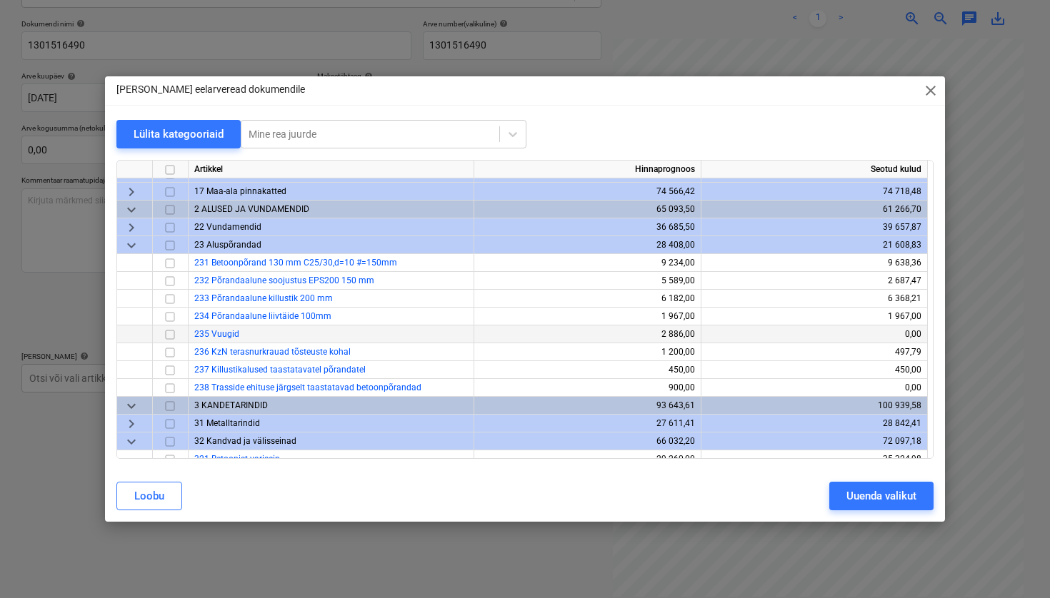
click at [168, 331] on input "checkbox" at bounding box center [169, 334] width 17 height 17
click at [983, 365] on div "[PERSON_NAME] eelarveread dokumendile close Lülita kategooriaid Mine rea juurde…" at bounding box center [525, 299] width 1050 height 598
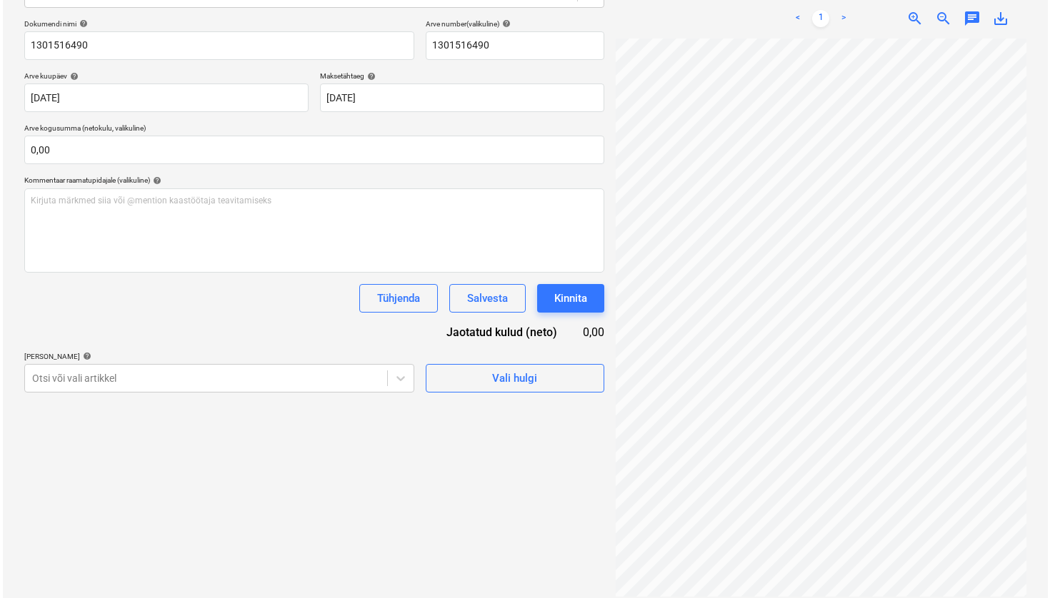
scroll to position [0, 0]
click at [542, 376] on span "Vali hulgi" at bounding box center [512, 378] width 143 height 19
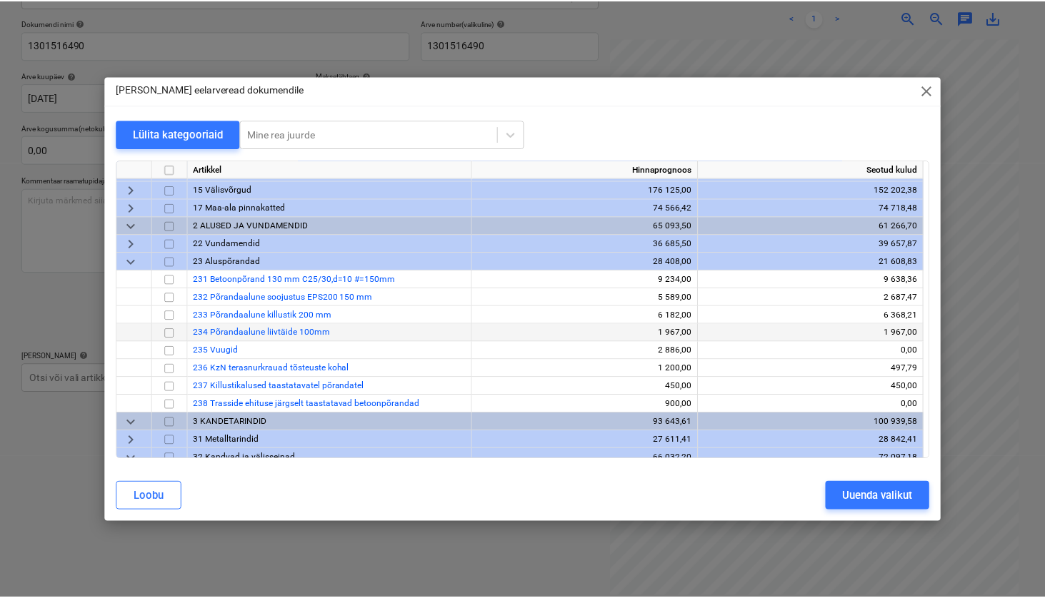
scroll to position [43, 0]
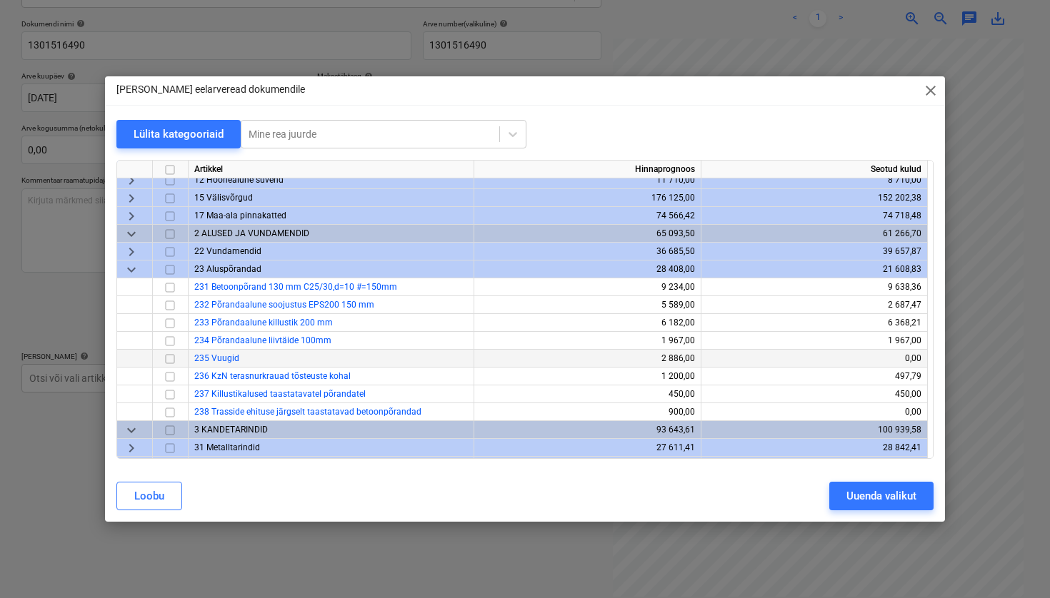
click at [169, 359] on input "checkbox" at bounding box center [169, 359] width 17 height 17
click at [883, 497] on div "Uuenda valikut" at bounding box center [881, 496] width 70 height 19
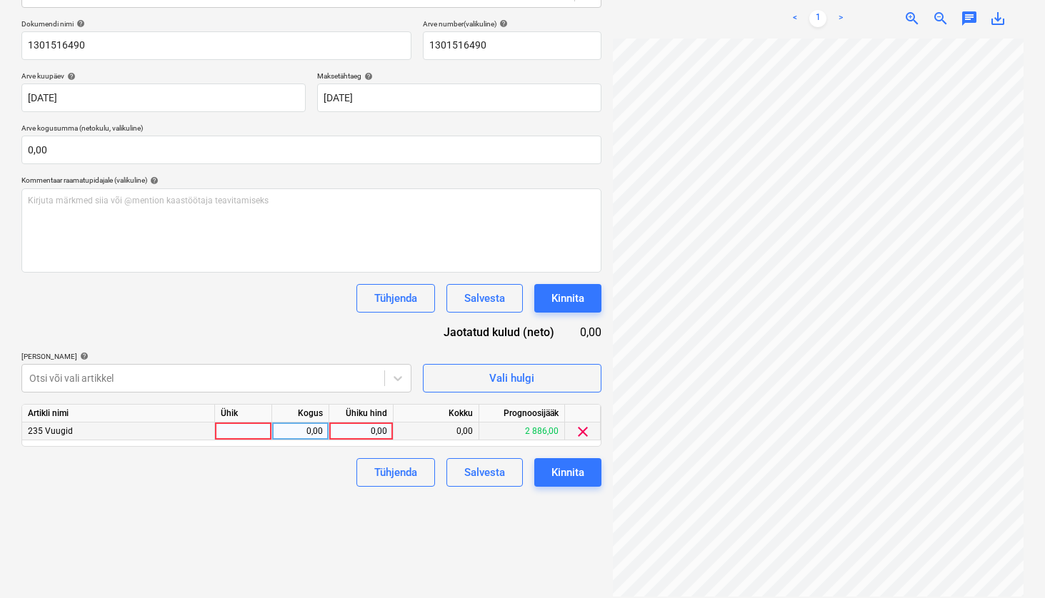
click at [241, 430] on div at bounding box center [243, 432] width 57 height 18
type input "kmpl"
click at [379, 423] on div "0,00" at bounding box center [361, 432] width 52 height 18
type input "380,10"
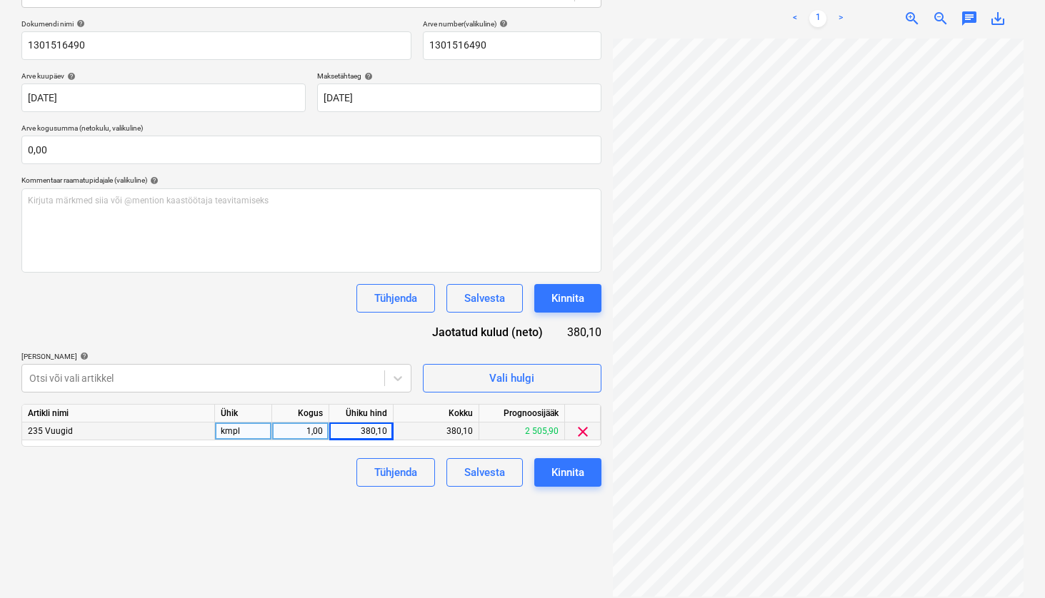
click at [505, 518] on div "Failide konteerimine Vali ettevõte [PERSON_NAME] [PERSON_NAME] OÜ [PERSON_NAME]…" at bounding box center [311, 236] width 591 height 734
click at [320, 517] on div "Failide konteerimine Vali ettevõte [PERSON_NAME] [PERSON_NAME] OÜ [PERSON_NAME]…" at bounding box center [311, 236] width 591 height 734
click at [570, 478] on div "Kinnita" at bounding box center [567, 472] width 33 height 19
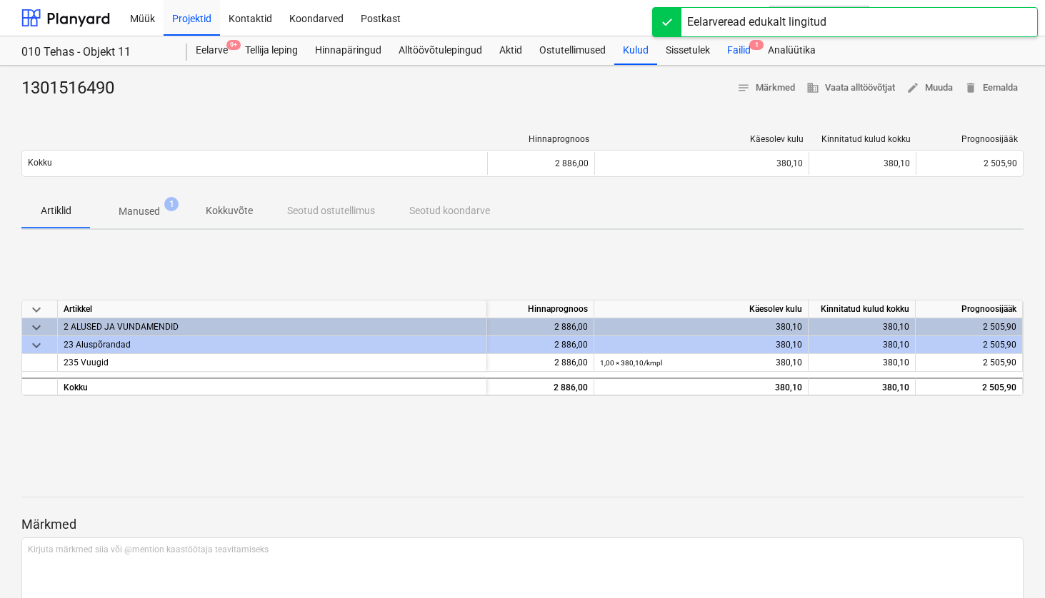
click at [740, 44] on div "Failid 1" at bounding box center [738, 50] width 41 height 29
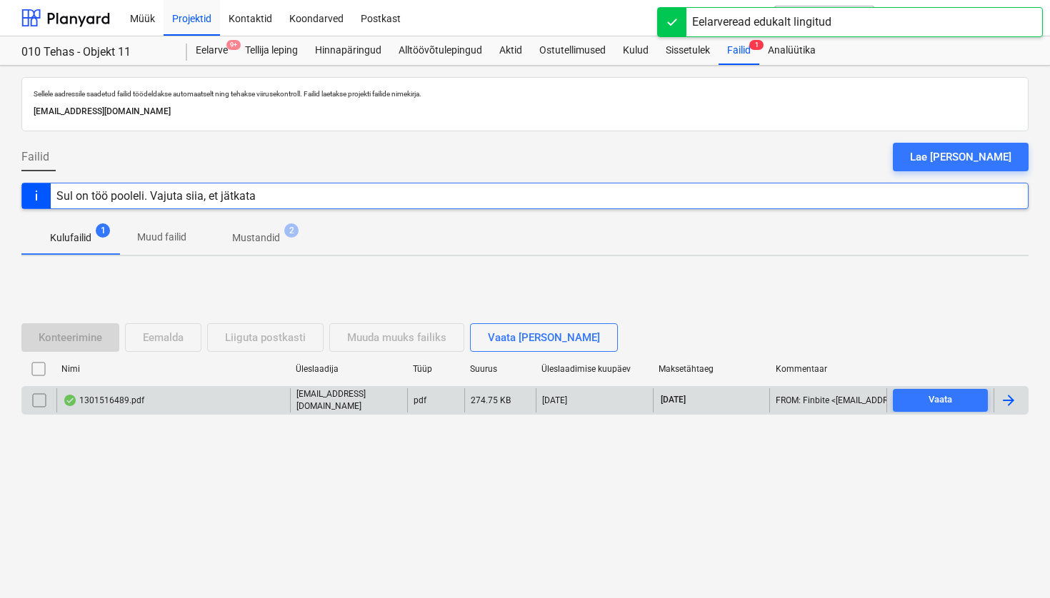
click at [124, 398] on div "1301516489.pdf" at bounding box center [103, 400] width 81 height 11
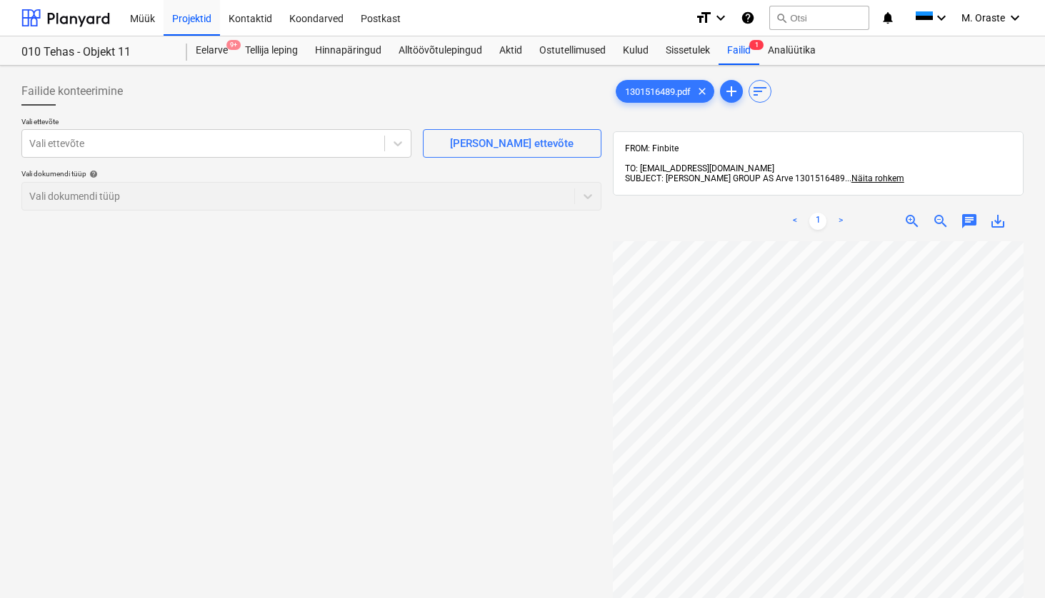
scroll to position [191, 0]
click at [367, 146] on div at bounding box center [203, 143] width 348 height 14
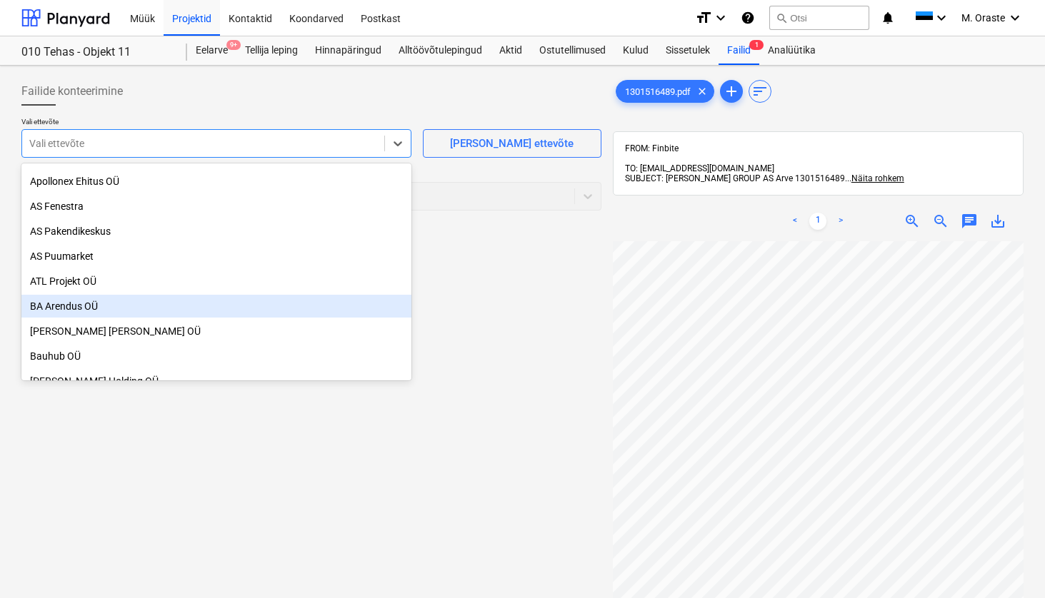
scroll to position [127, 0]
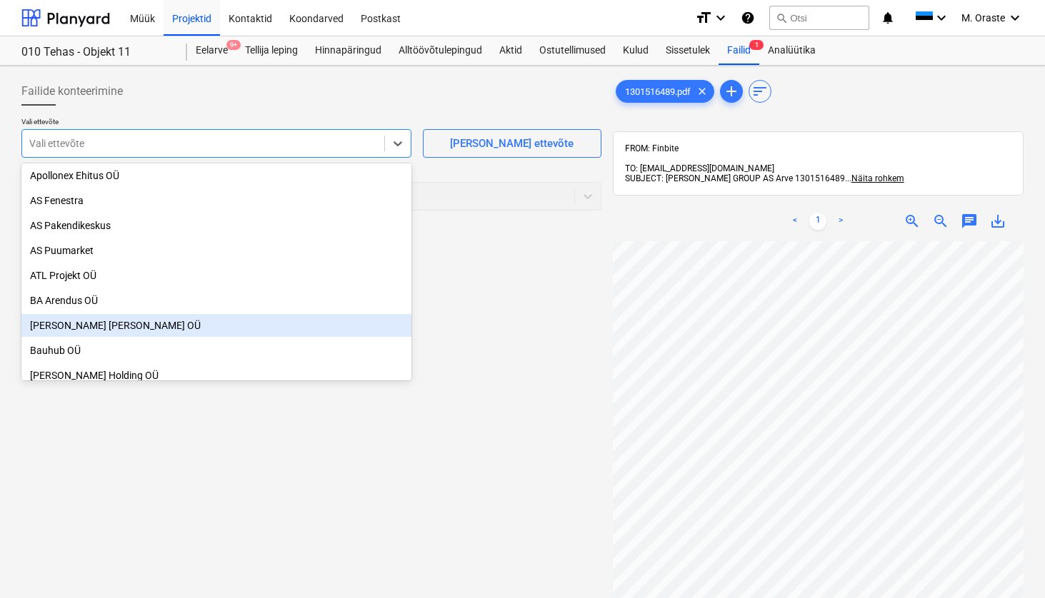
click at [193, 327] on div "[PERSON_NAME] [PERSON_NAME] OÜ" at bounding box center [216, 325] width 390 height 23
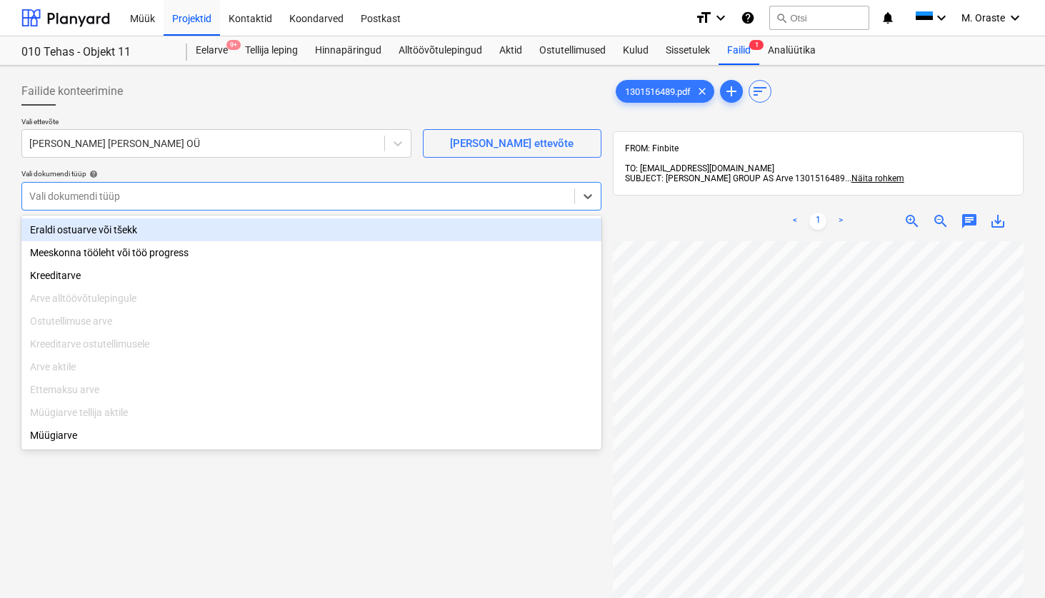
click at [308, 198] on div at bounding box center [298, 196] width 538 height 14
click at [280, 224] on div "Eraldi ostuarve või tšekk" at bounding box center [311, 229] width 580 height 23
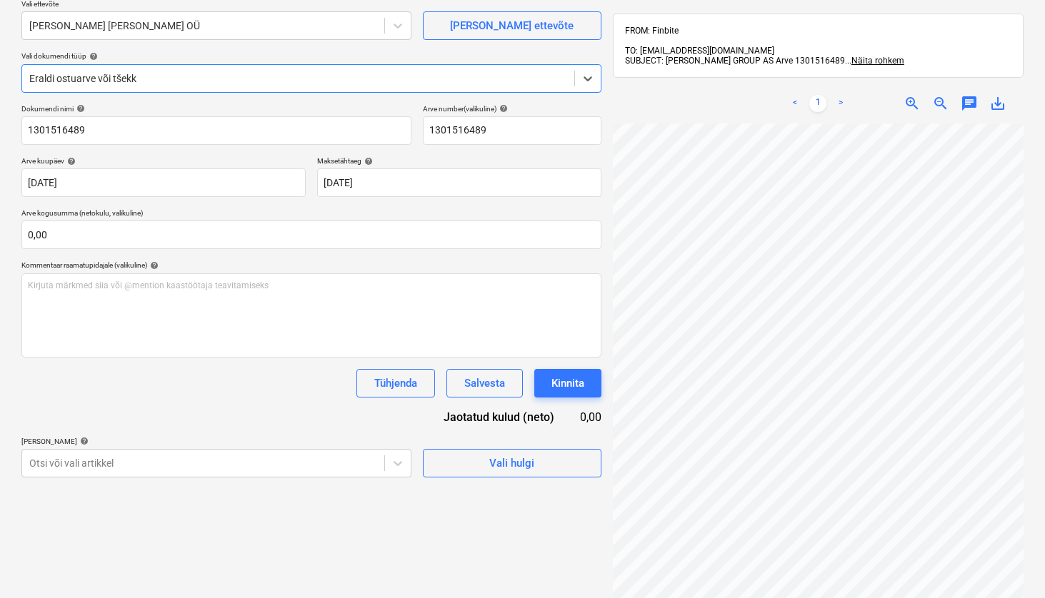
scroll to position [121, 0]
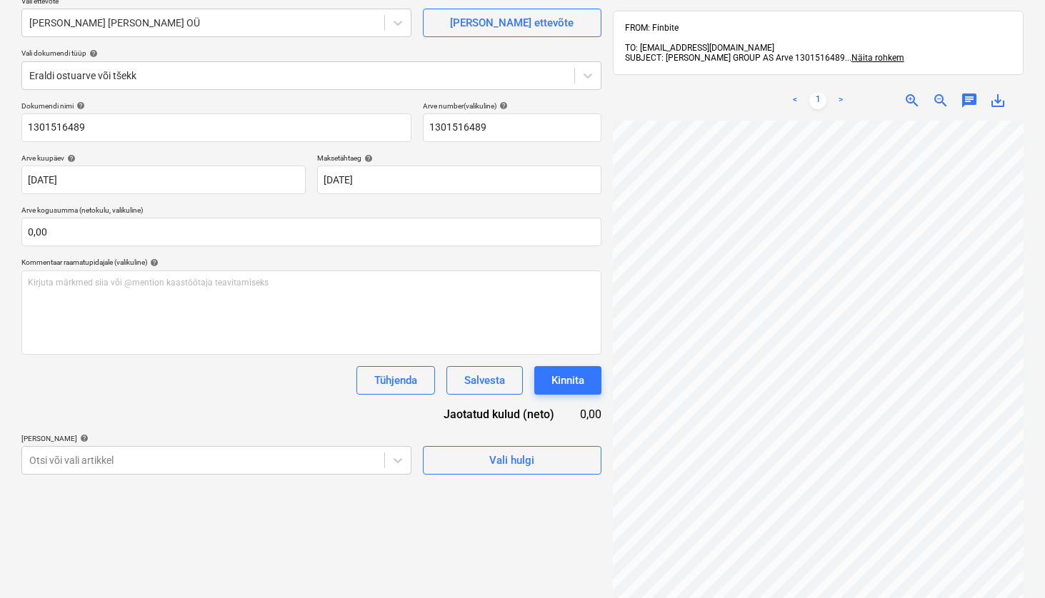
click at [211, 444] on p "[PERSON_NAME] artiklid help" at bounding box center [216, 440] width 390 height 12
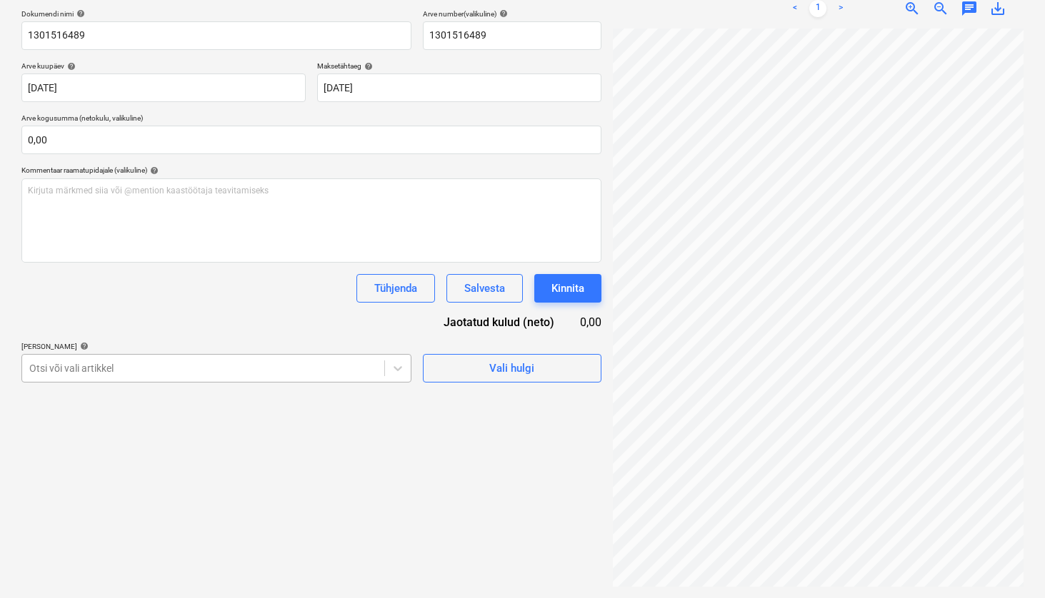
click at [216, 386] on body "Müük Projektid Kontaktid Koondarved Postkast format_size keyboard_arrow_down he…" at bounding box center [522, 86] width 1045 height 598
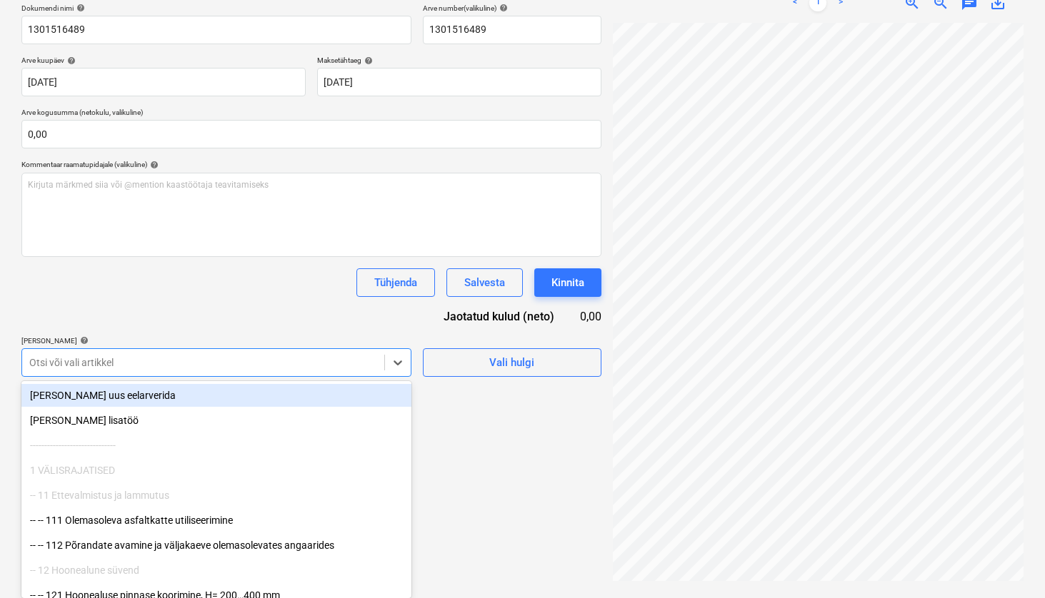
click at [258, 298] on div "Dokumendi nimi help 1301516489 Arve number (valikuline) help 1301516489 Arve ku…" at bounding box center [311, 190] width 580 height 373
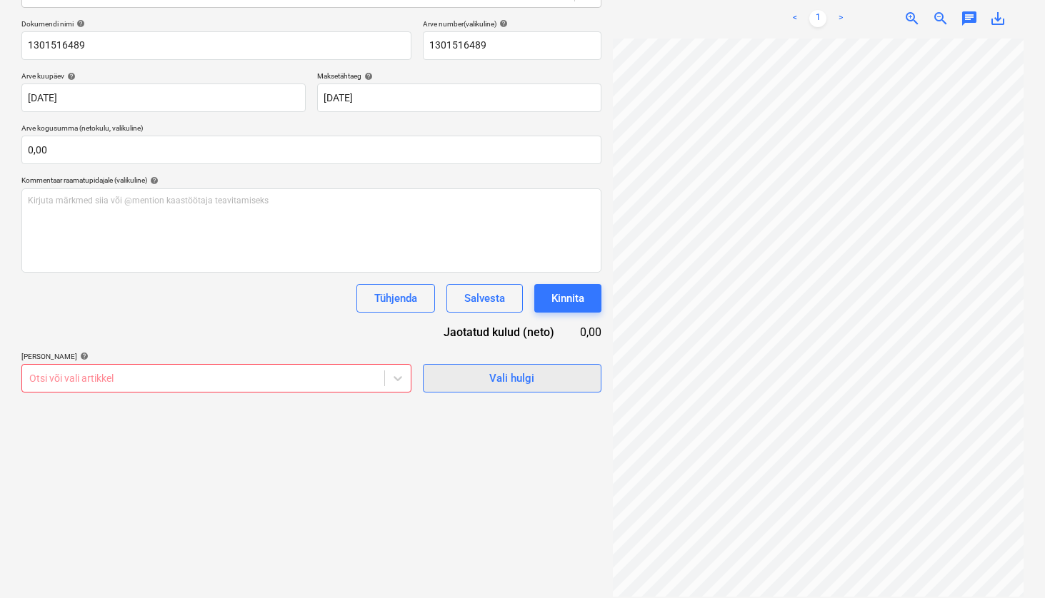
click at [492, 378] on div "Vali hulgi" at bounding box center [511, 378] width 45 height 19
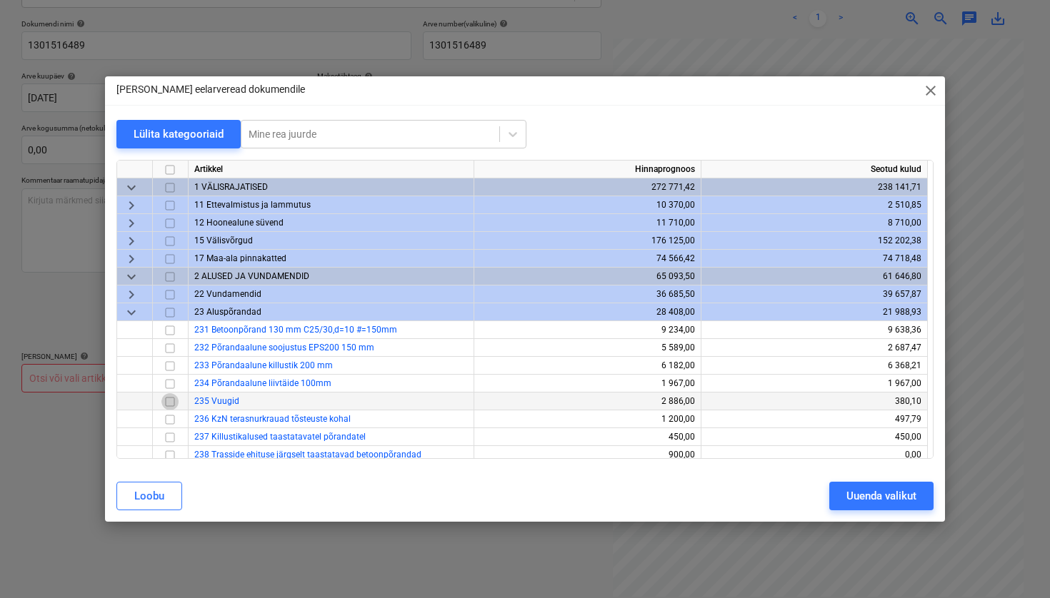
click at [165, 403] on input "checkbox" at bounding box center [169, 401] width 17 height 17
click at [910, 494] on div "Uuenda valikut" at bounding box center [881, 496] width 70 height 19
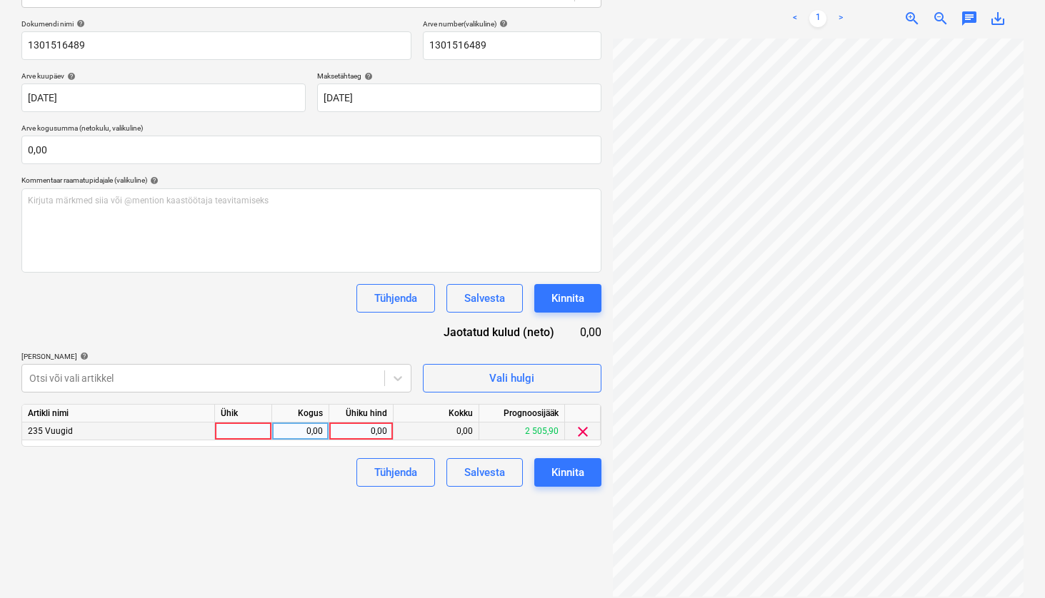
click at [265, 429] on div at bounding box center [243, 432] width 57 height 18
type input "kmpl"
click at [343, 433] on div "0,00" at bounding box center [361, 432] width 52 height 18
type input "125,95"
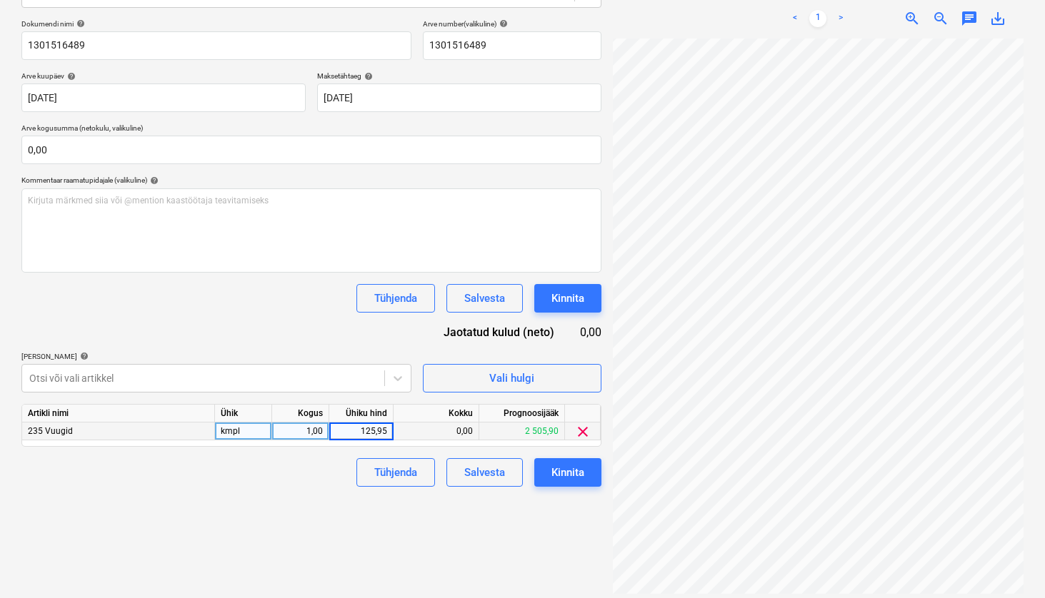
click at [494, 529] on div "Failide konteerimine Vali ettevõte [PERSON_NAME] [PERSON_NAME] OÜ [PERSON_NAME]…" at bounding box center [311, 236] width 591 height 734
click at [578, 481] on button "Kinnita" at bounding box center [567, 472] width 67 height 29
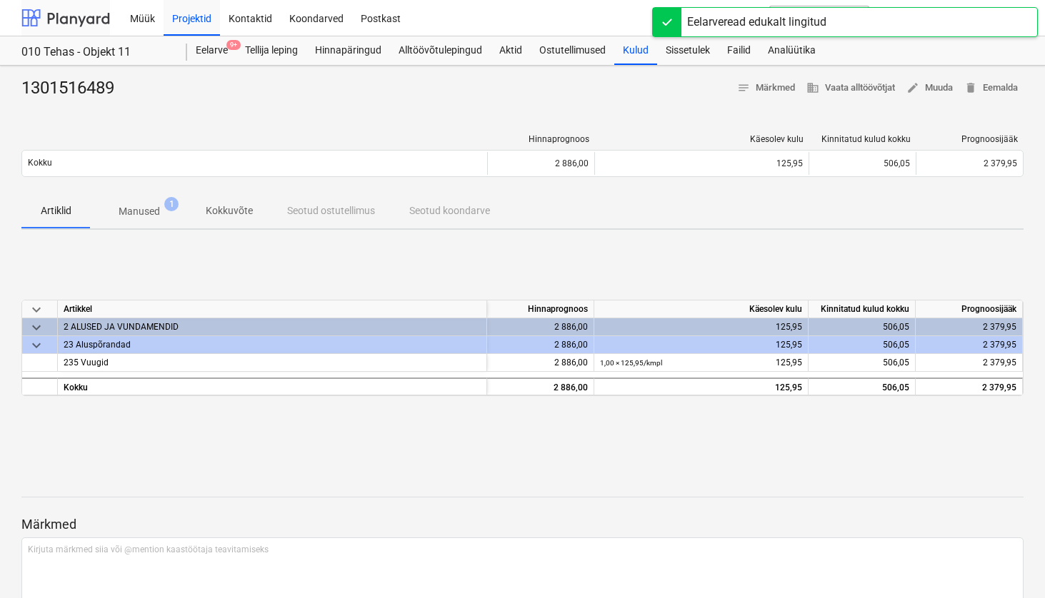
click at [94, 12] on div at bounding box center [65, 18] width 89 height 36
